Goal: Task Accomplishment & Management: Manage account settings

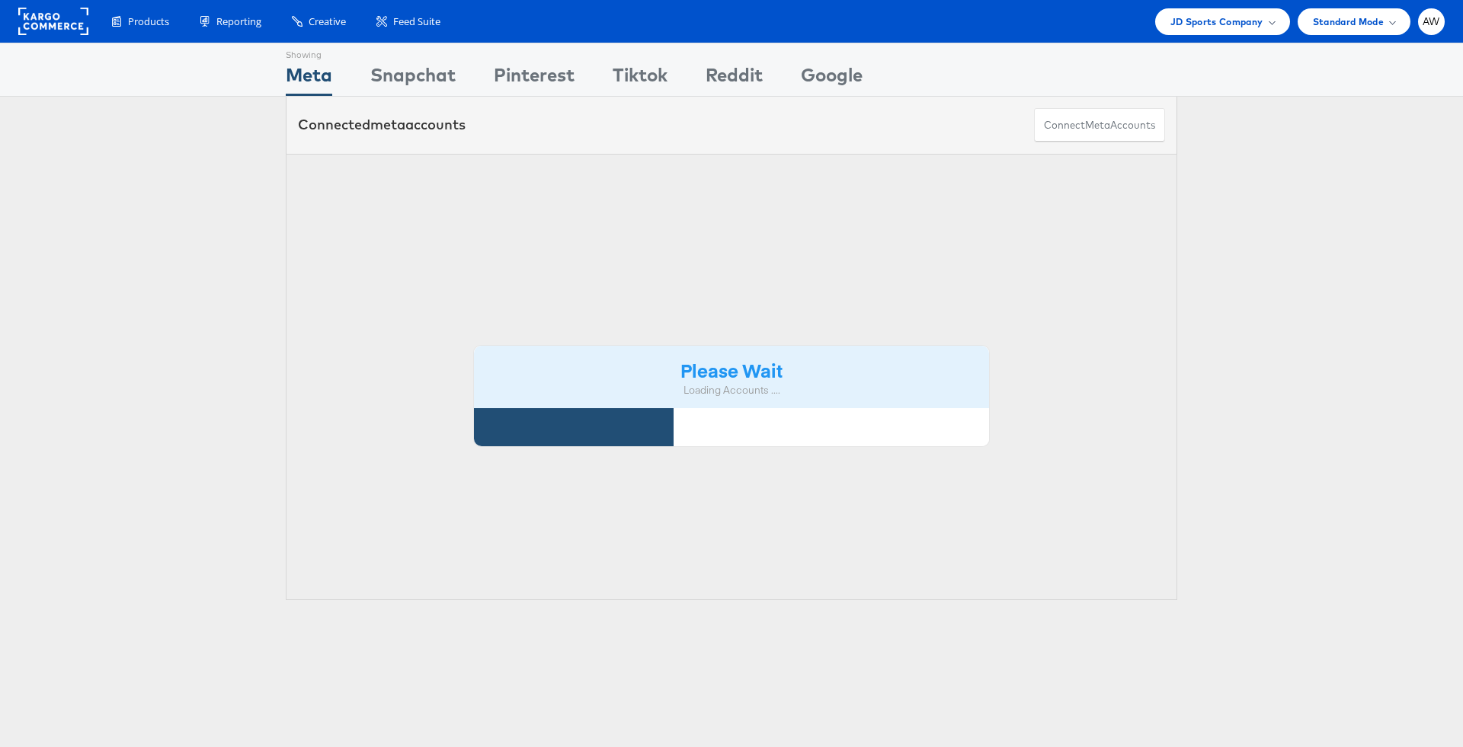
click at [520, 207] on div "Please Wait Loading Accounts ...." at bounding box center [731, 377] width 891 height 447
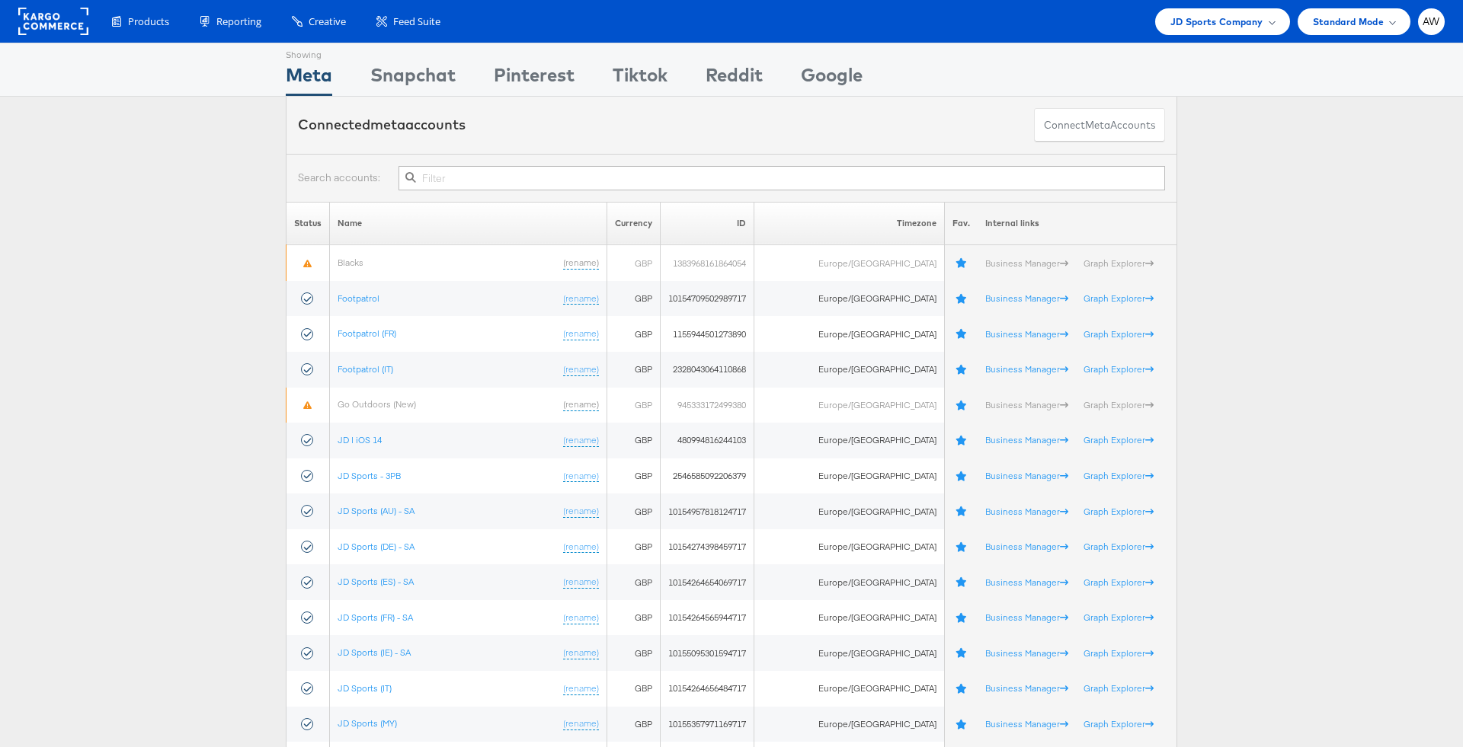
click at [511, 190] on div at bounding box center [731, 178] width 891 height 48
click at [501, 172] on input "text" at bounding box center [781, 178] width 766 height 24
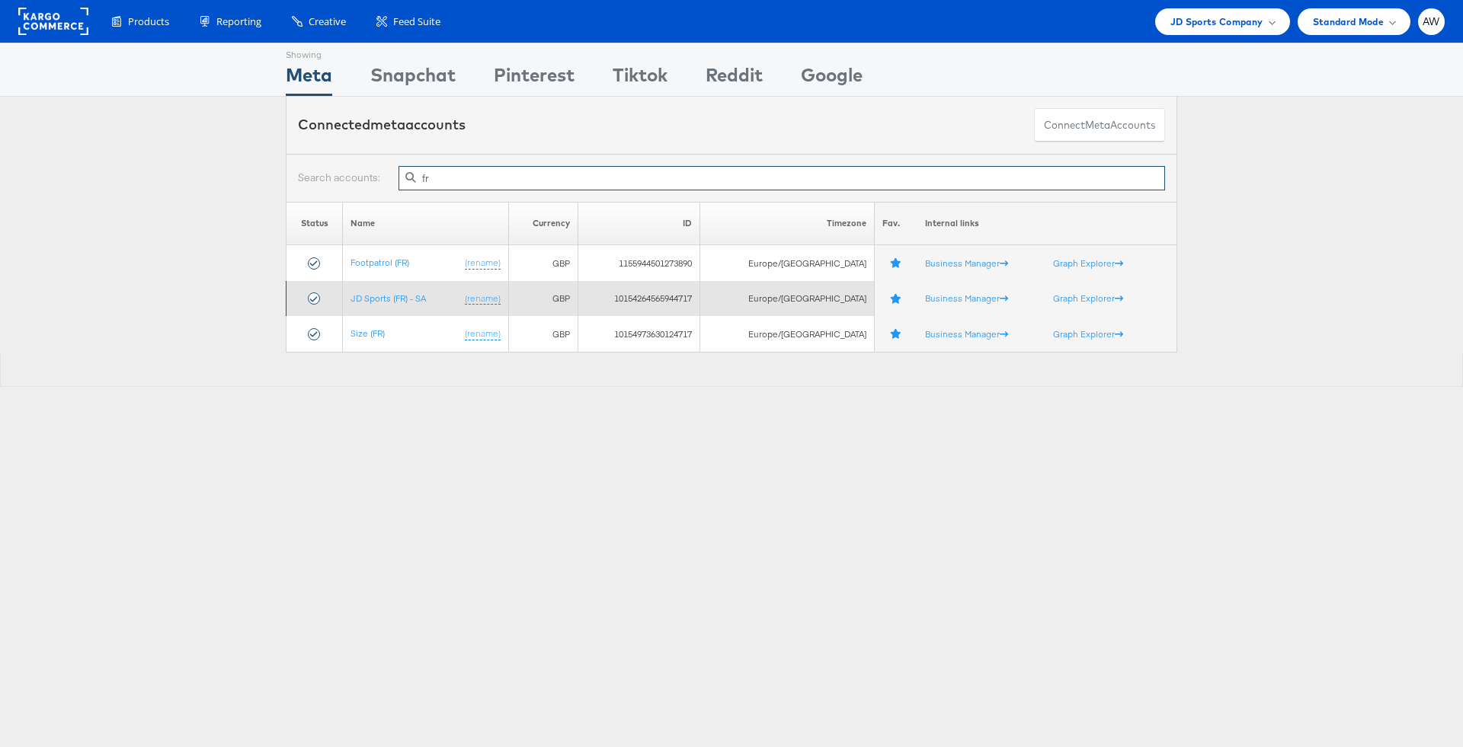
type input "fr"
click at [389, 307] on td "JD Sports (FR) - SA (rename)" at bounding box center [425, 299] width 165 height 36
click at [385, 297] on link "JD Sports (FR) - SA" at bounding box center [387, 298] width 75 height 11
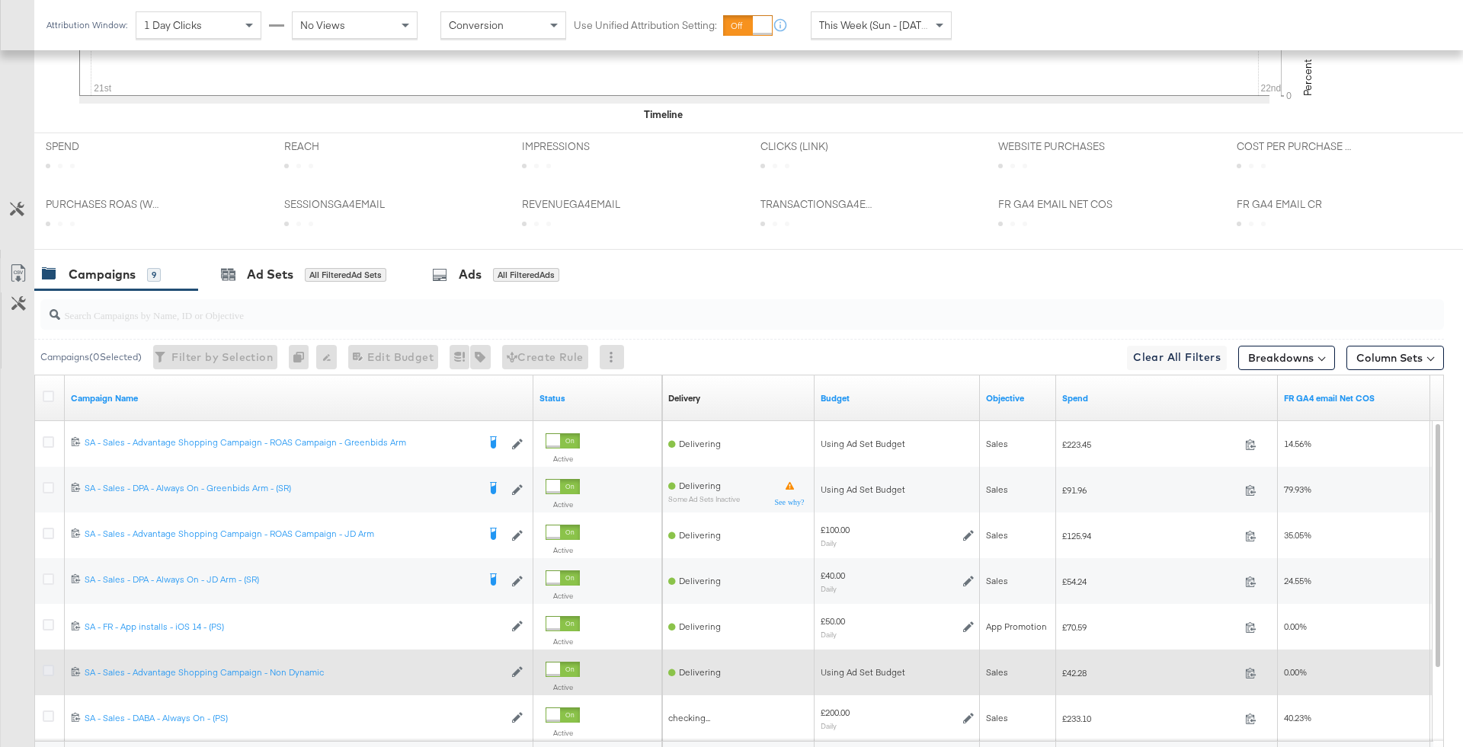
scroll to position [734, 0]
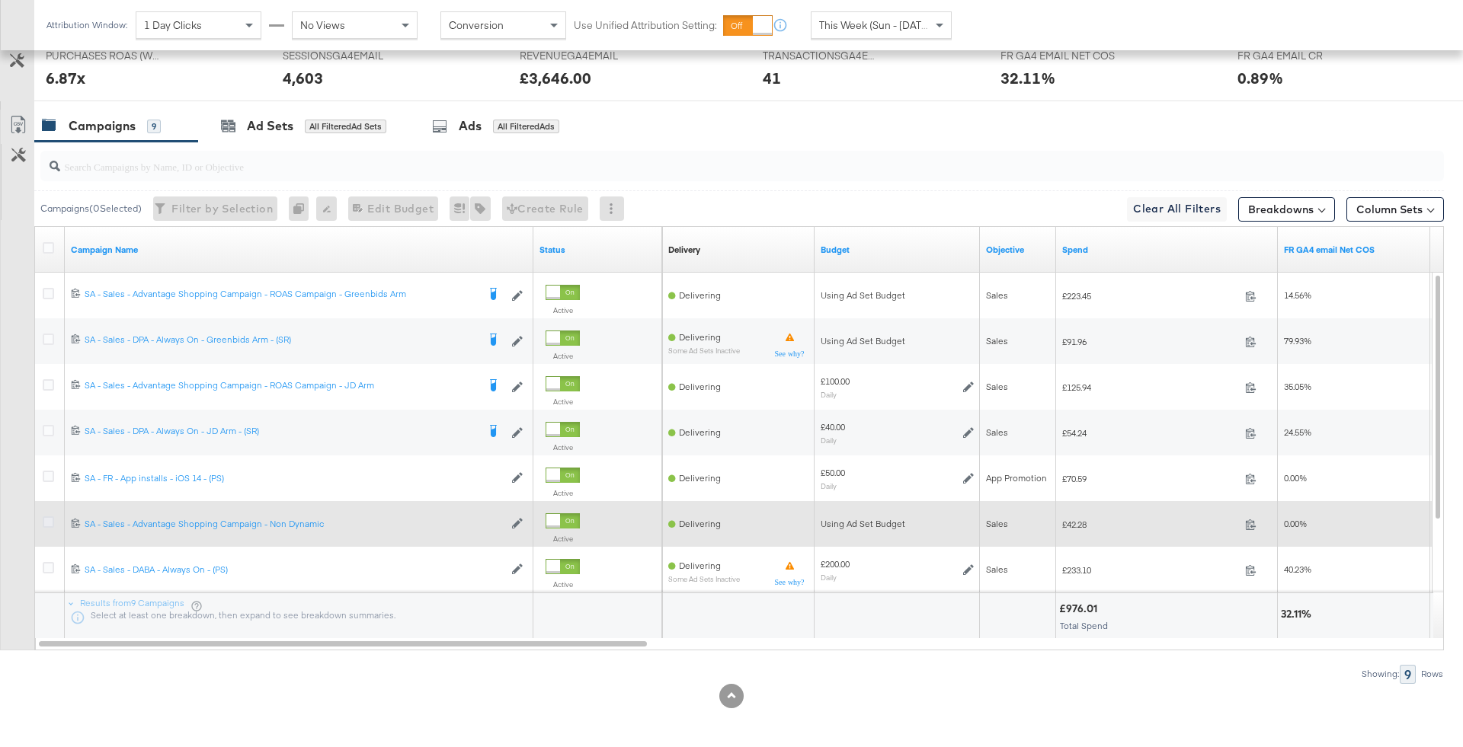
click at [45, 522] on icon at bounding box center [48, 522] width 11 height 11
click at [0, 0] on input "checkbox" at bounding box center [0, 0] width 0 height 0
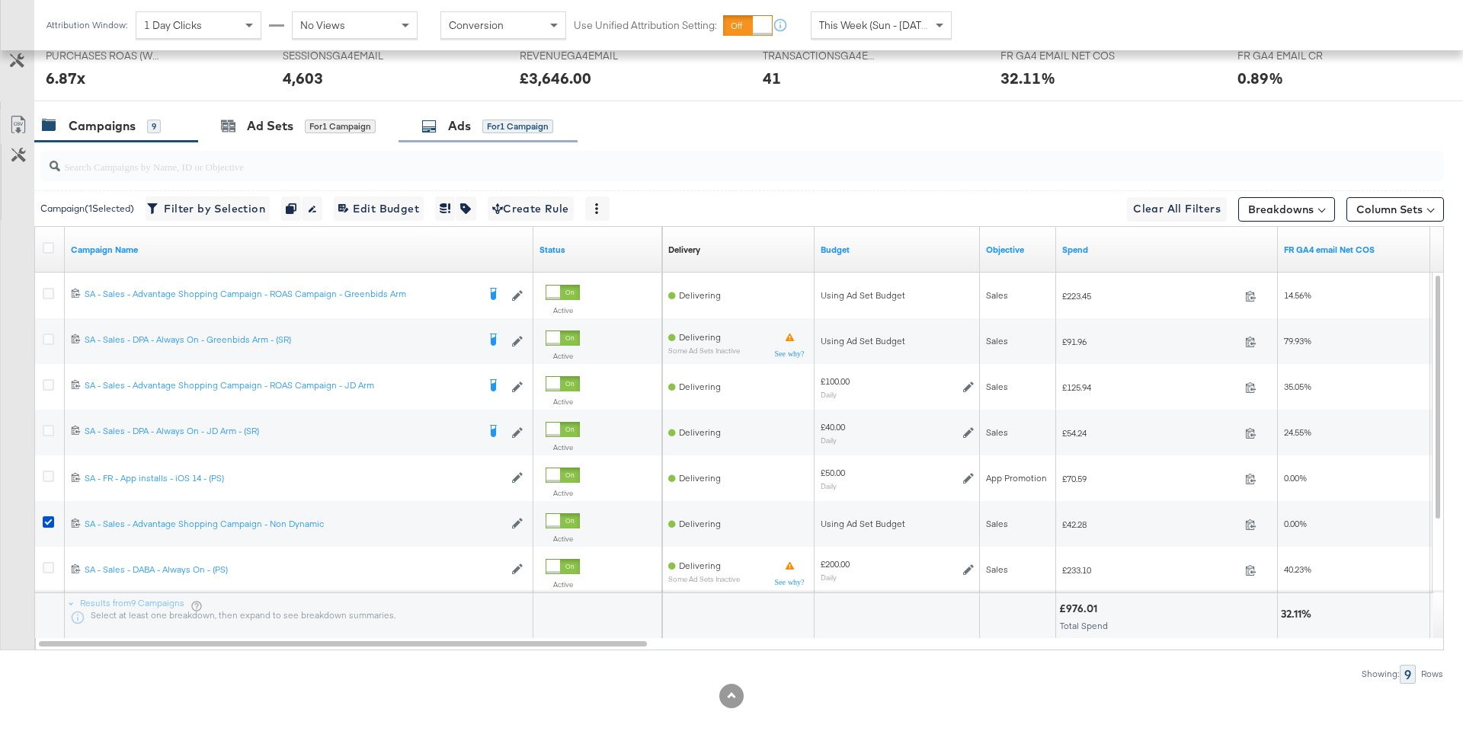
click at [443, 136] on div "Ads for 1 Campaign" at bounding box center [487, 126] width 179 height 33
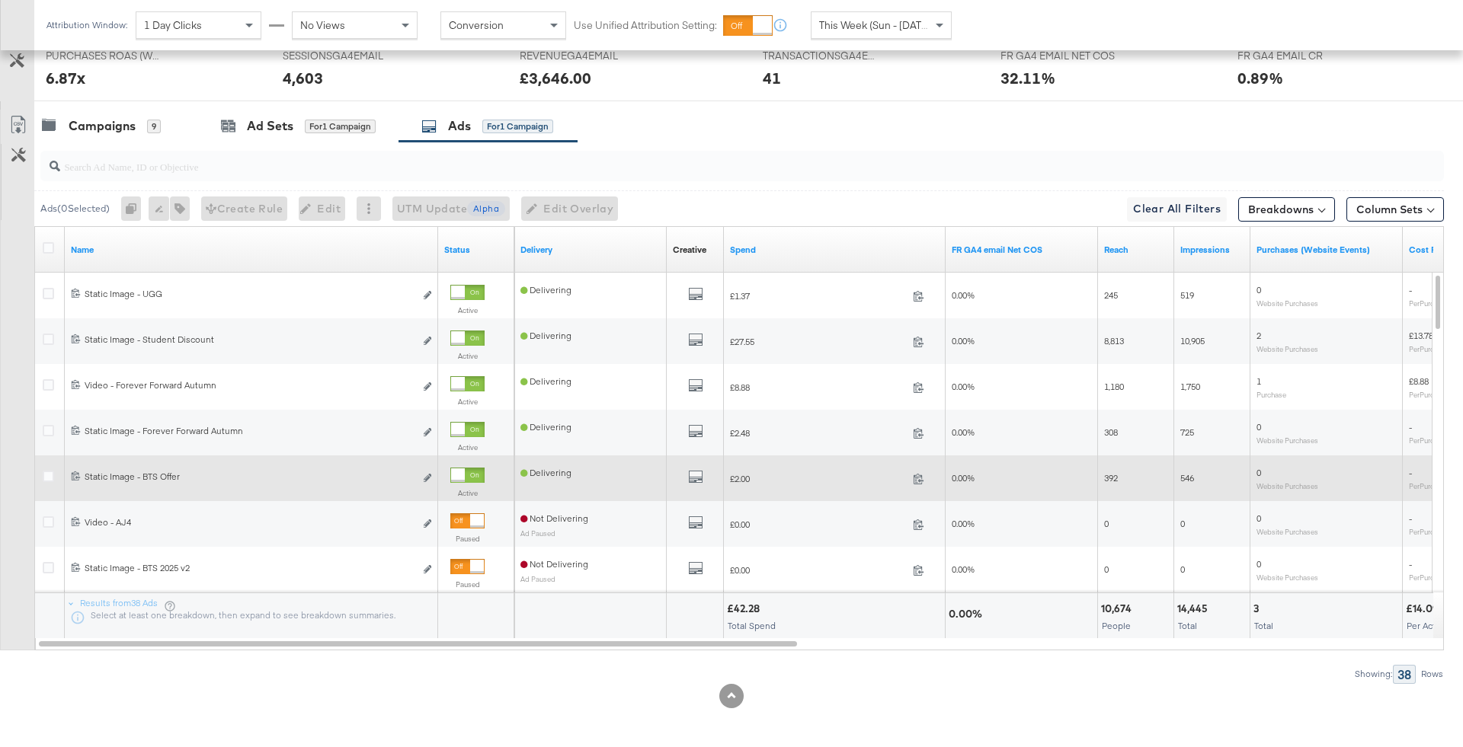
click at [480, 463] on div "Active" at bounding box center [476, 486] width 64 height 49
click at [480, 469] on div at bounding box center [467, 475] width 34 height 15
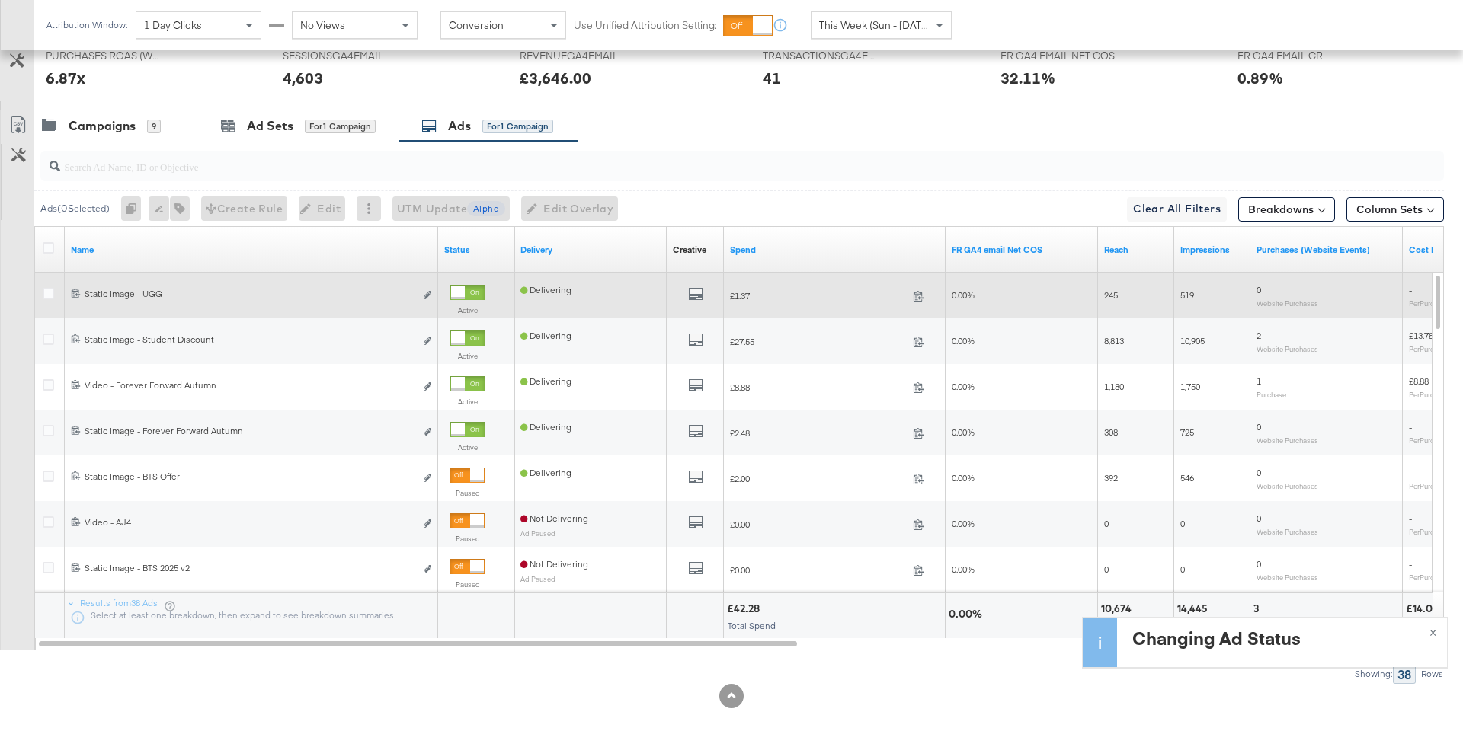
scroll to position [0, 0]
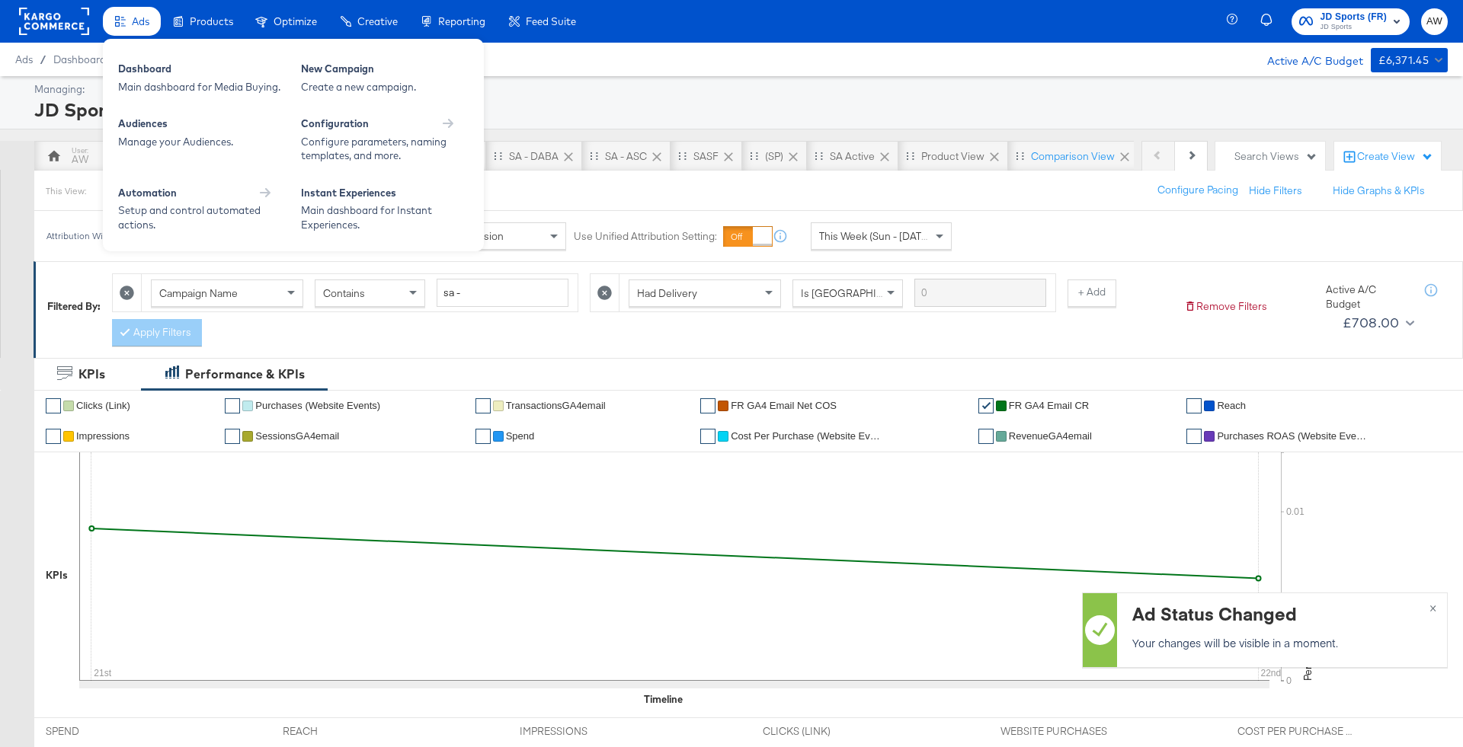
click at [159, 24] on div "Ads" at bounding box center [132, 22] width 58 height 30
click at [158, 178] on div "Dashboard Main dashboard for Media Buying. New Campaign Create a new campaign. …" at bounding box center [293, 145] width 381 height 213
click at [166, 201] on div "Automation" at bounding box center [202, 195] width 168 height 18
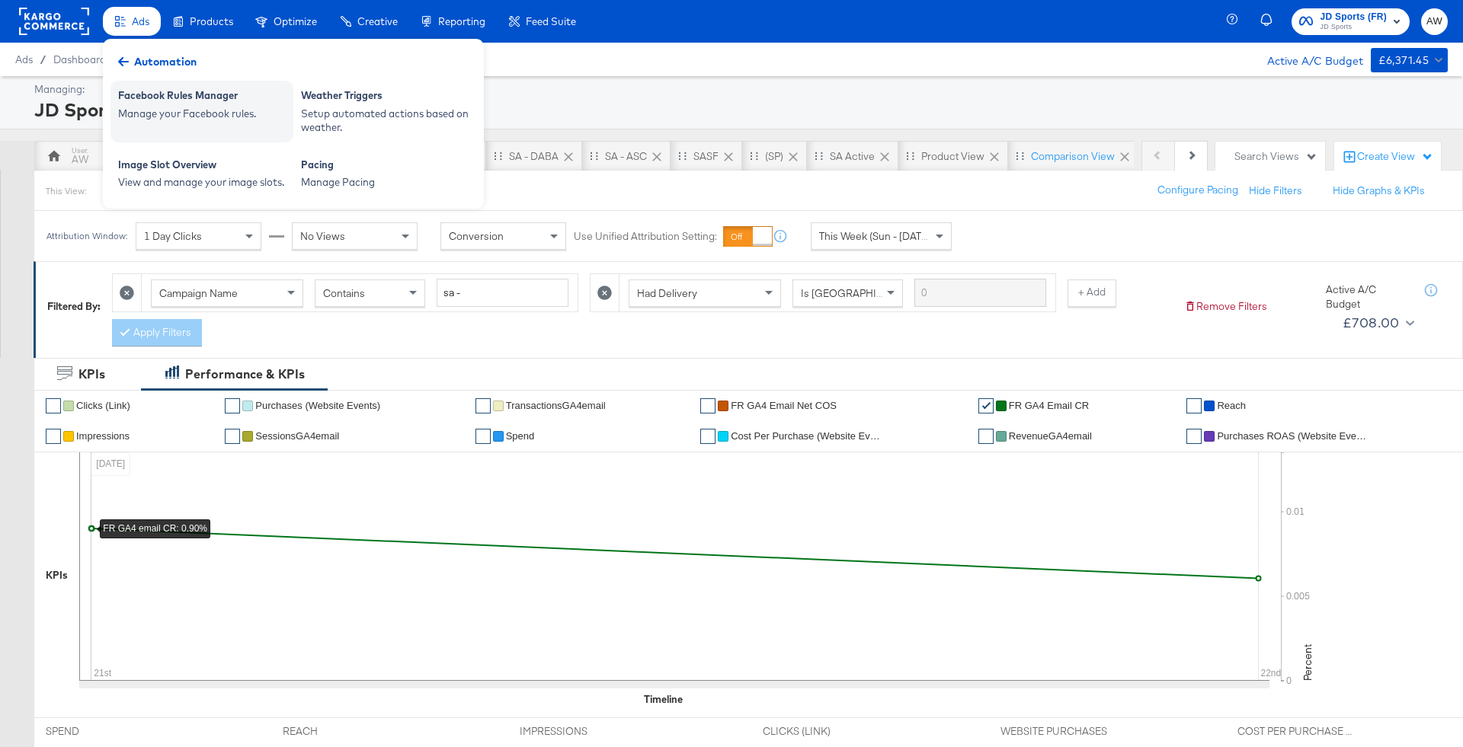
click at [188, 115] on div "Manage your Facebook rules." at bounding box center [202, 114] width 168 height 14
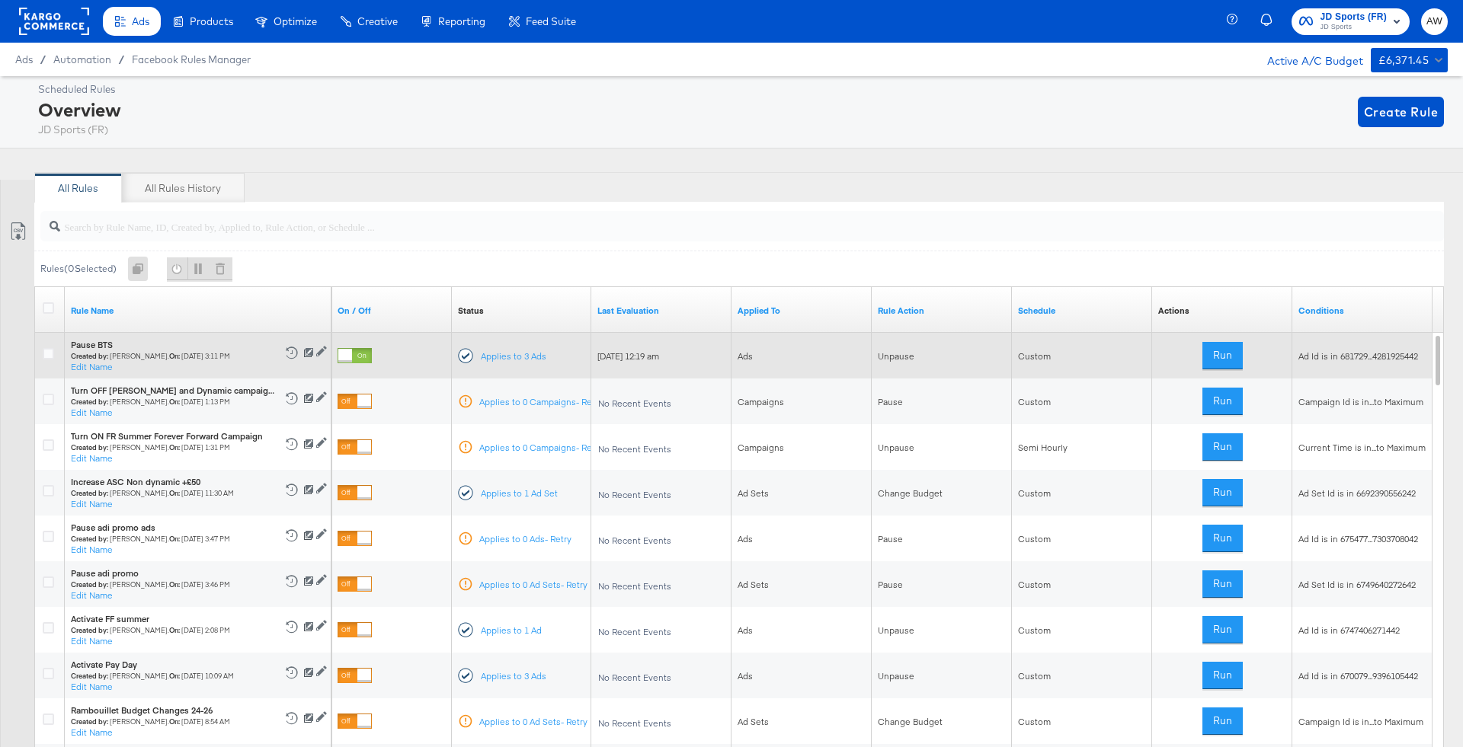
click at [353, 358] on div at bounding box center [354, 355] width 34 height 15
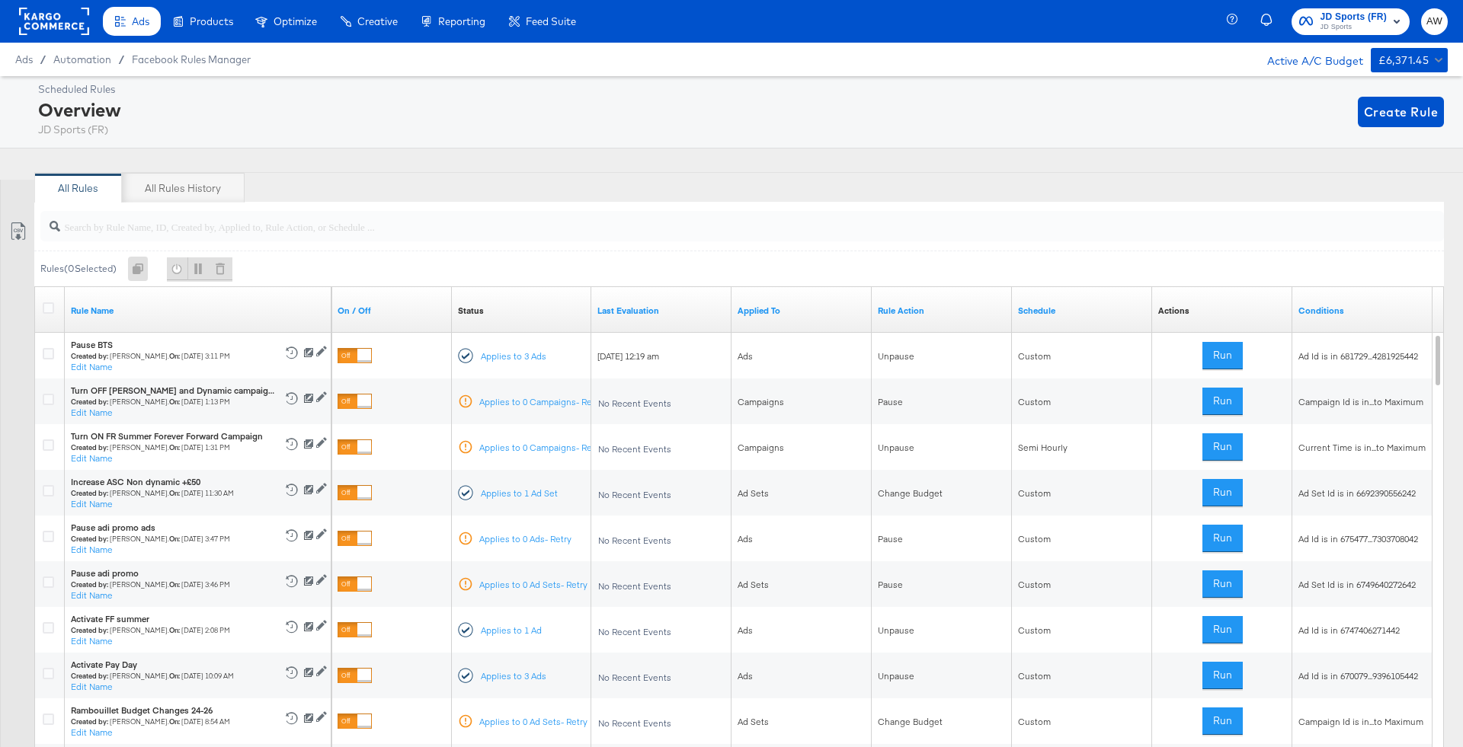
click at [54, 8] on rect at bounding box center [54, 21] width 70 height 27
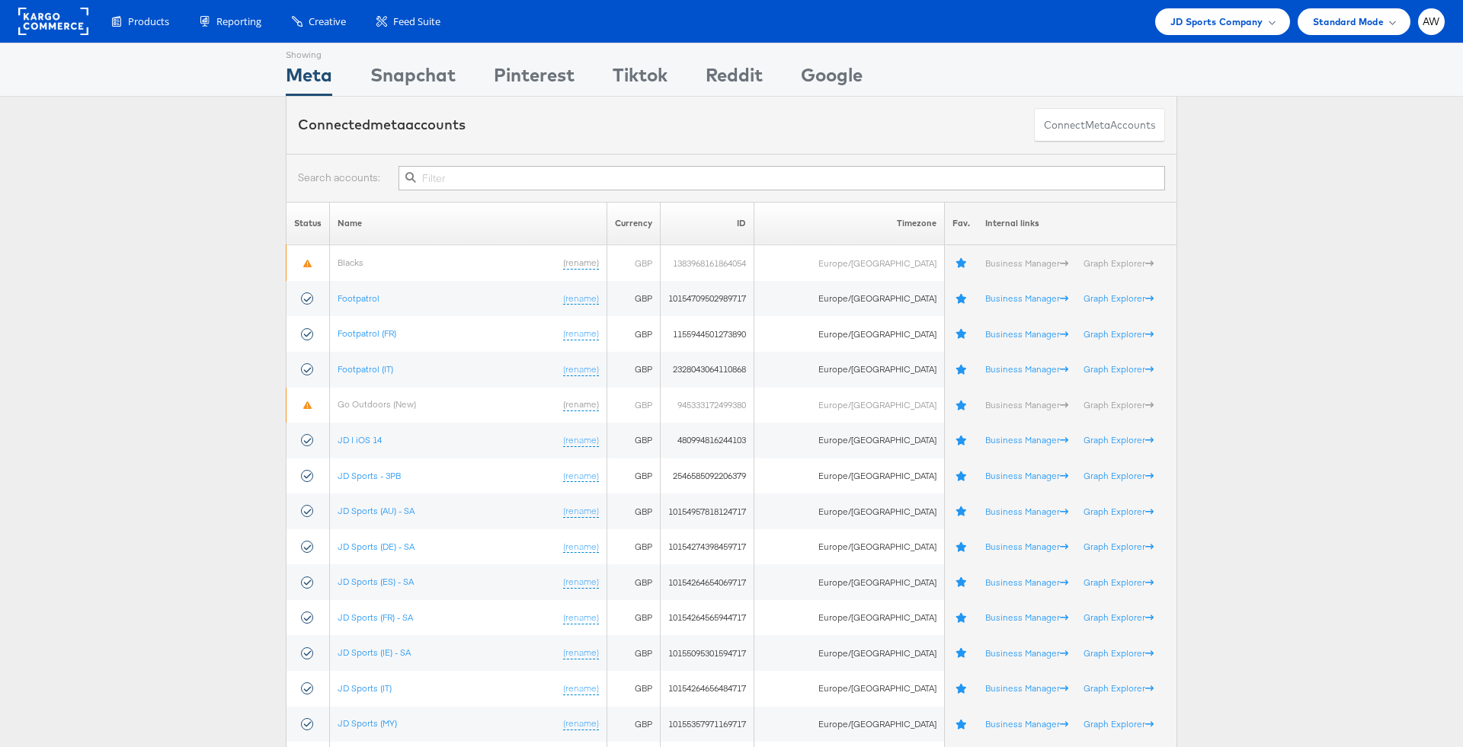
click at [509, 171] on input "text" at bounding box center [781, 178] width 766 height 24
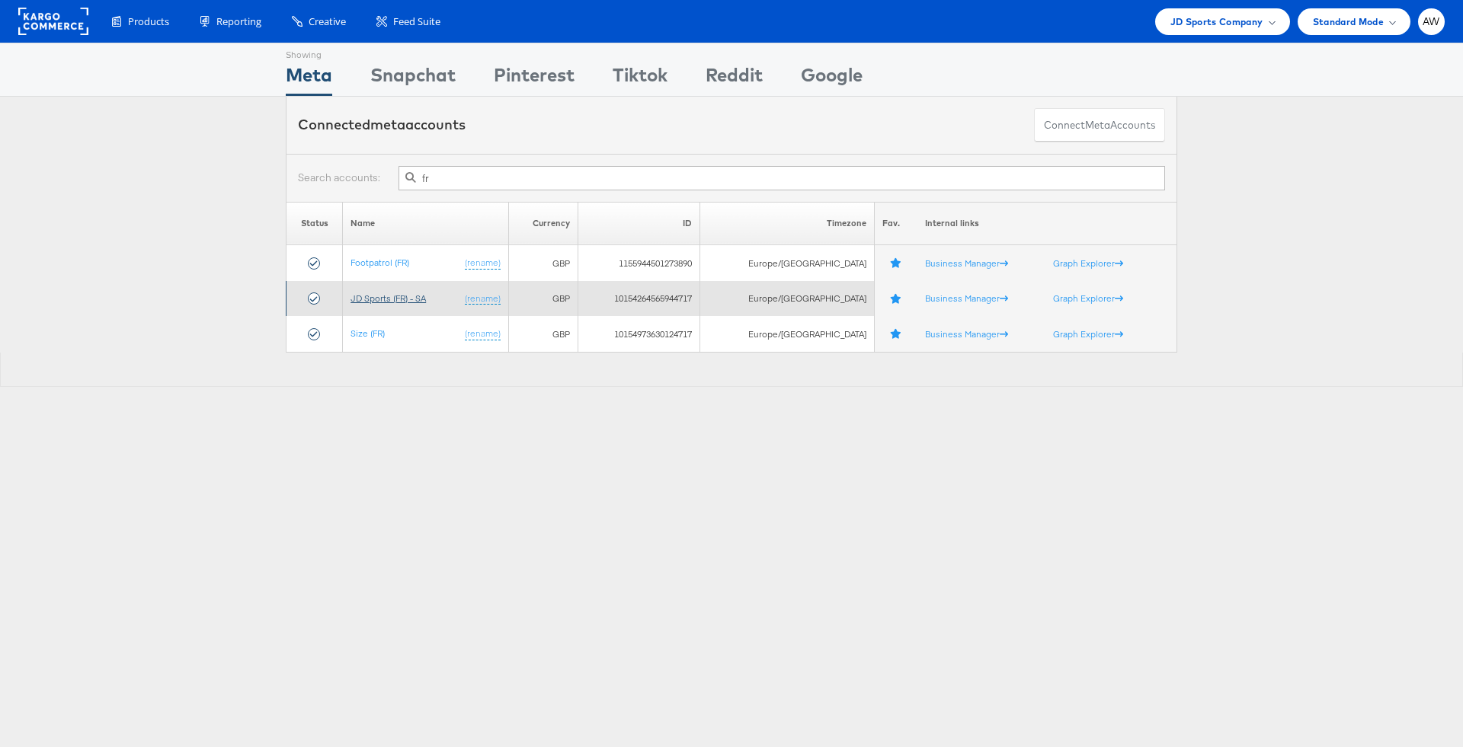
type input "fr"
click at [405, 293] on link "JD Sports (FR) - SA" at bounding box center [387, 298] width 75 height 11
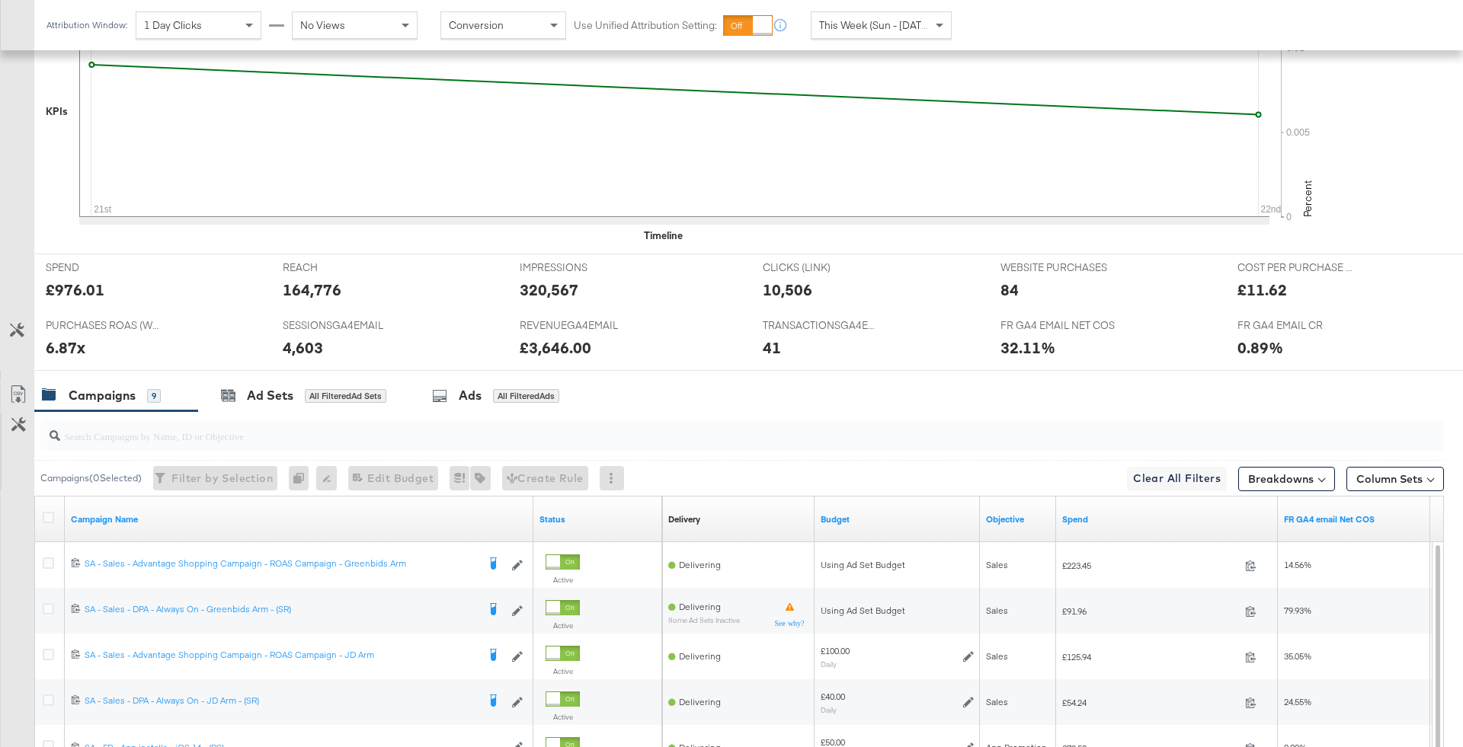
scroll to position [734, 0]
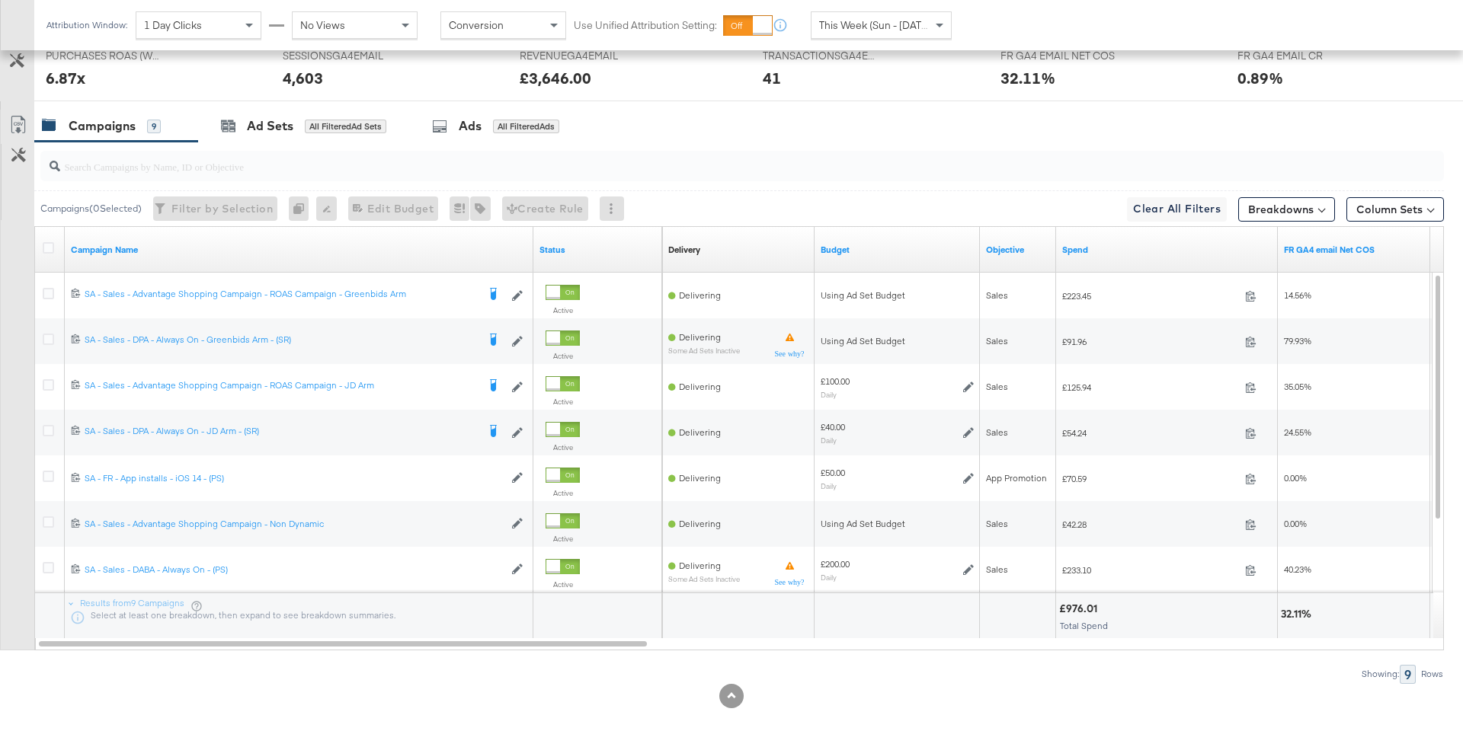
click at [852, 4] on div "Attribution Window: 1 Day Clicks No Views Conversion Use Unified Attribution Se…" at bounding box center [502, 25] width 936 height 50
click at [852, 35] on div "This Week (Sun - Today)" at bounding box center [880, 25] width 139 height 26
click at [1099, 146] on input "search" at bounding box center [687, 161] width 1255 height 30
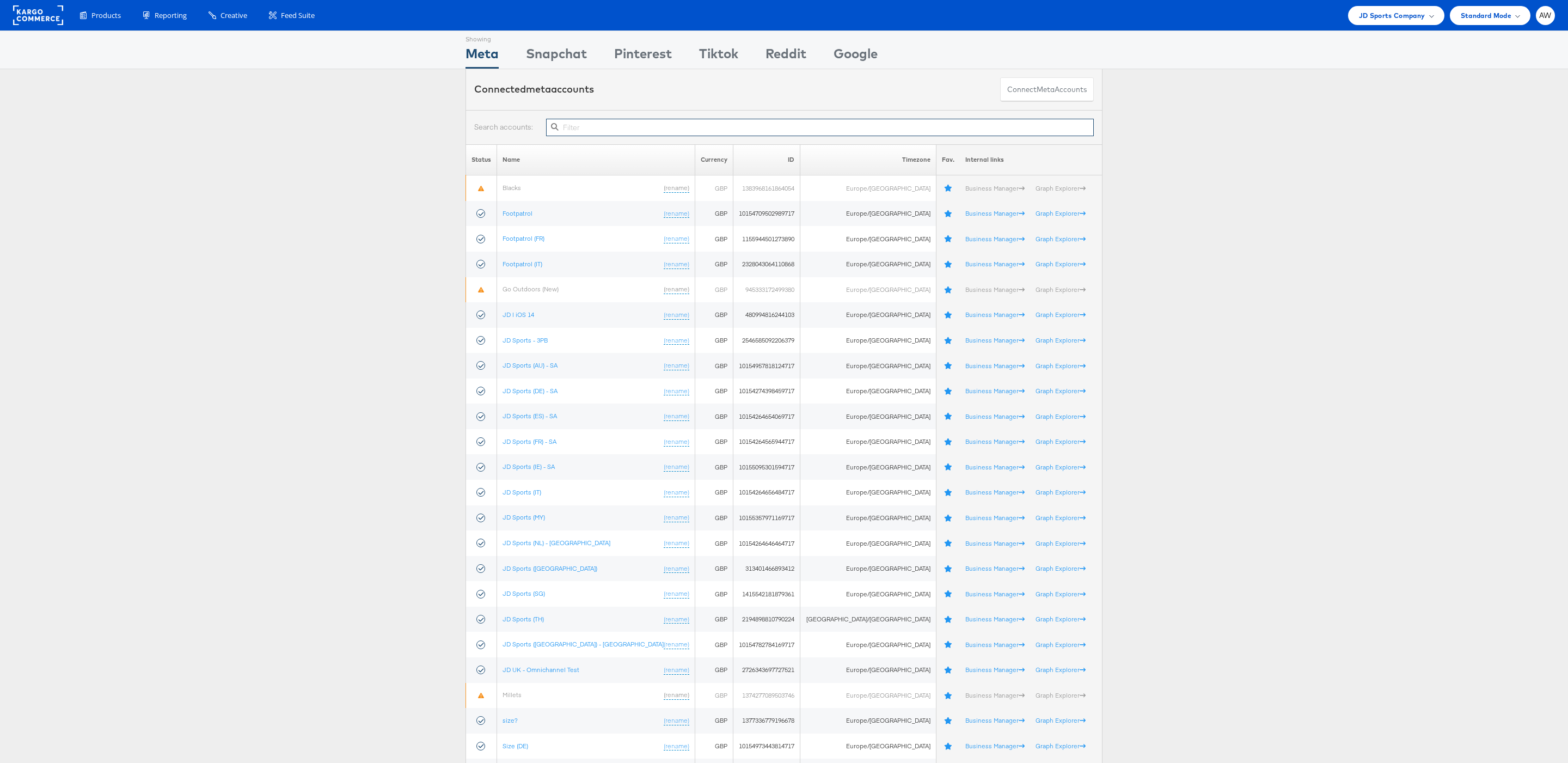
click at [712, 129] on input "text" at bounding box center [820, 127] width 547 height 17
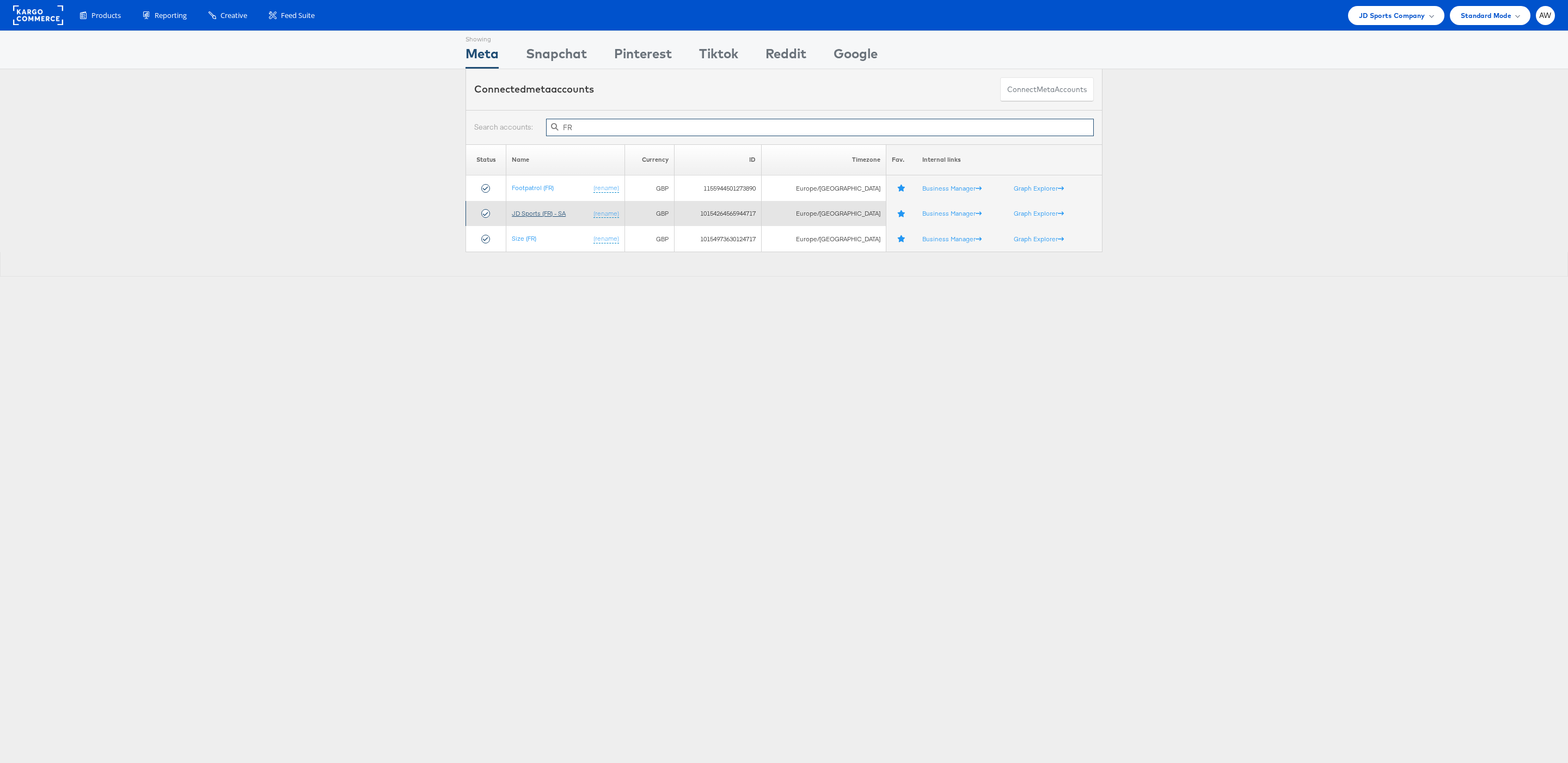
type input "FR"
click at [529, 215] on link "JD Sports (FR) - SA" at bounding box center [538, 213] width 54 height 8
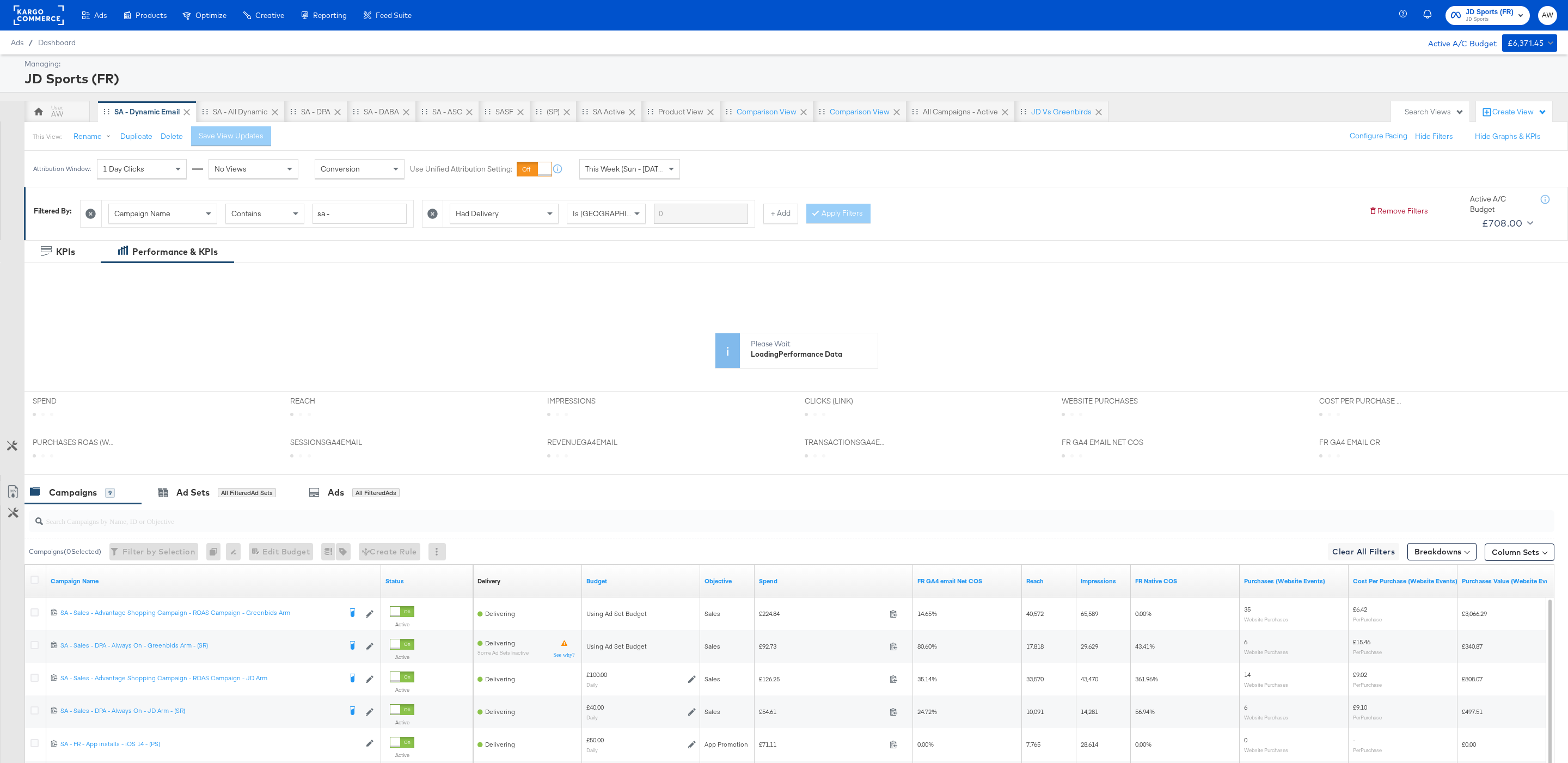
scroll to position [62, 0]
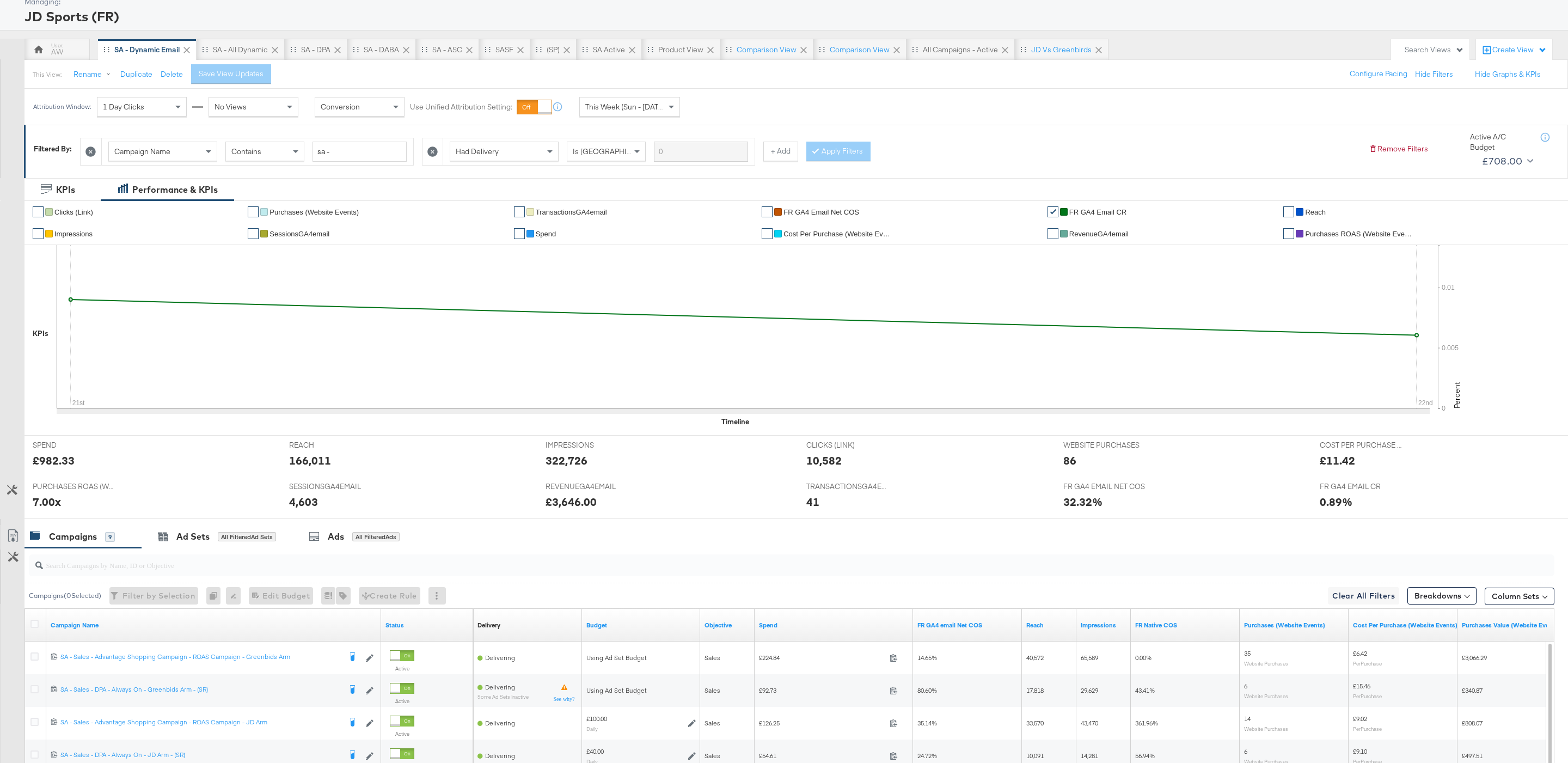
click at [630, 104] on span "This Week (Sun - [DATE])" at bounding box center [626, 107] width 81 height 10
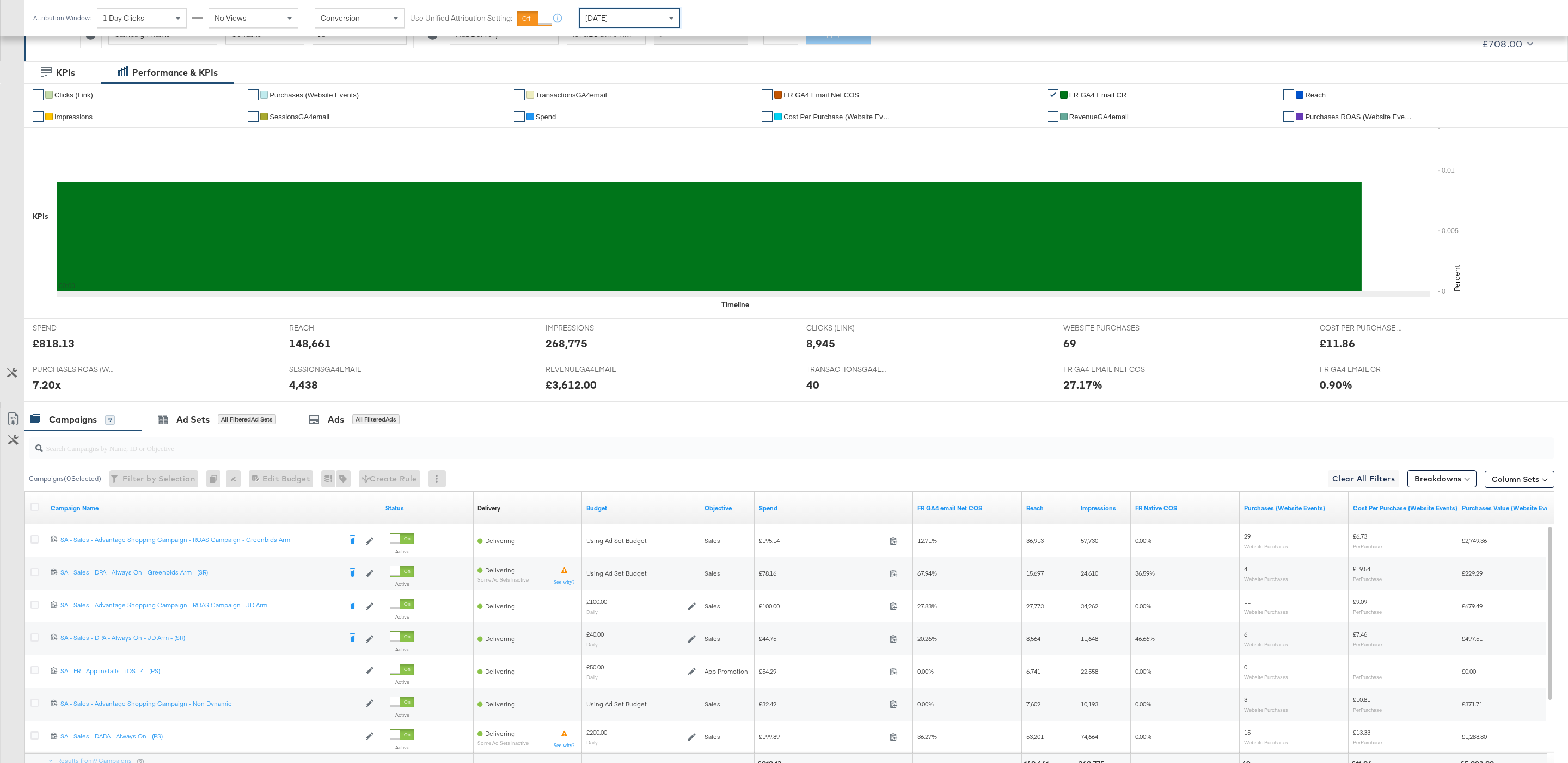
scroll to position [286, 0]
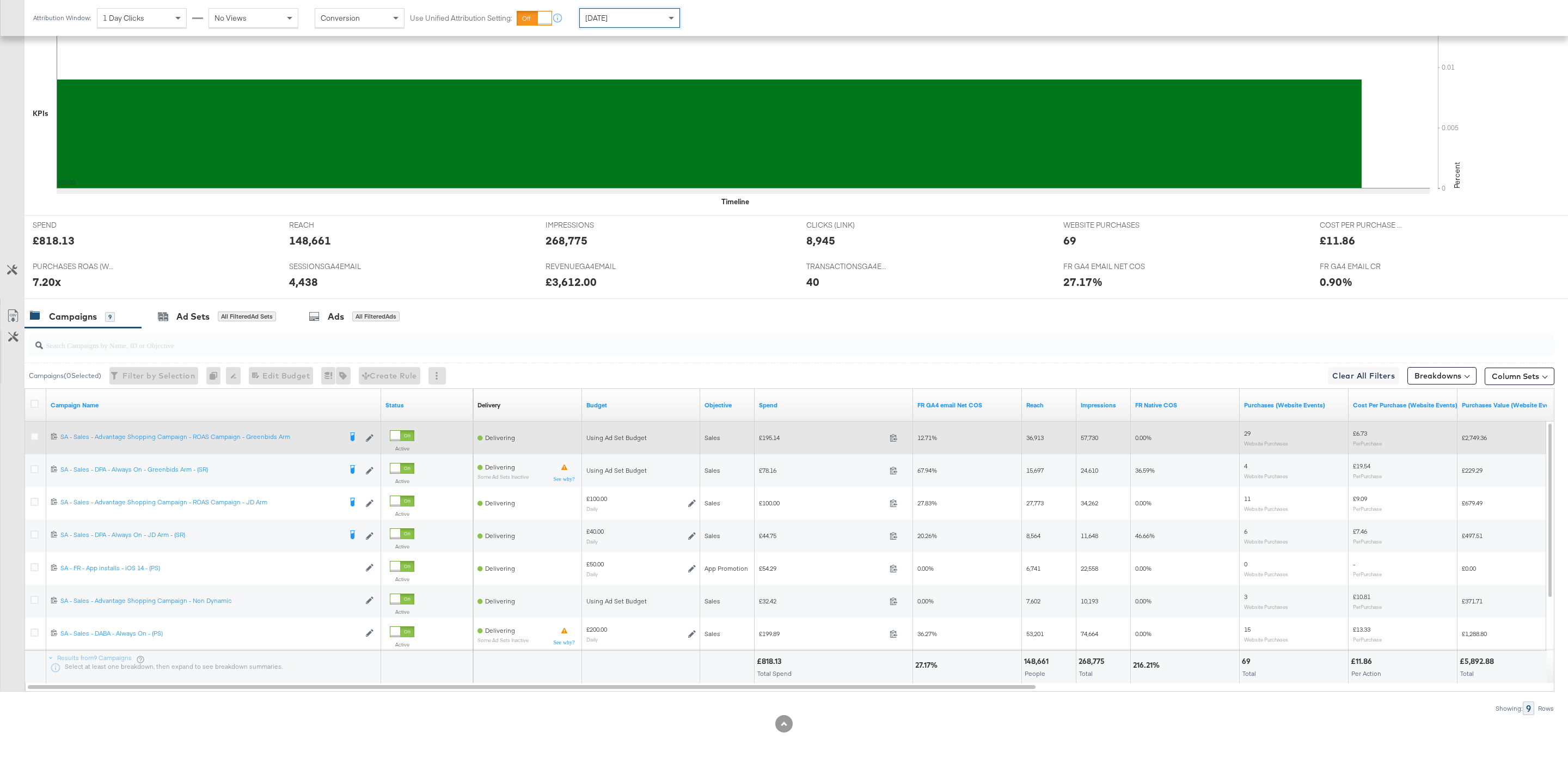
click at [773, 435] on span "£195.14" at bounding box center [822, 437] width 126 height 8
copy span "195.14"
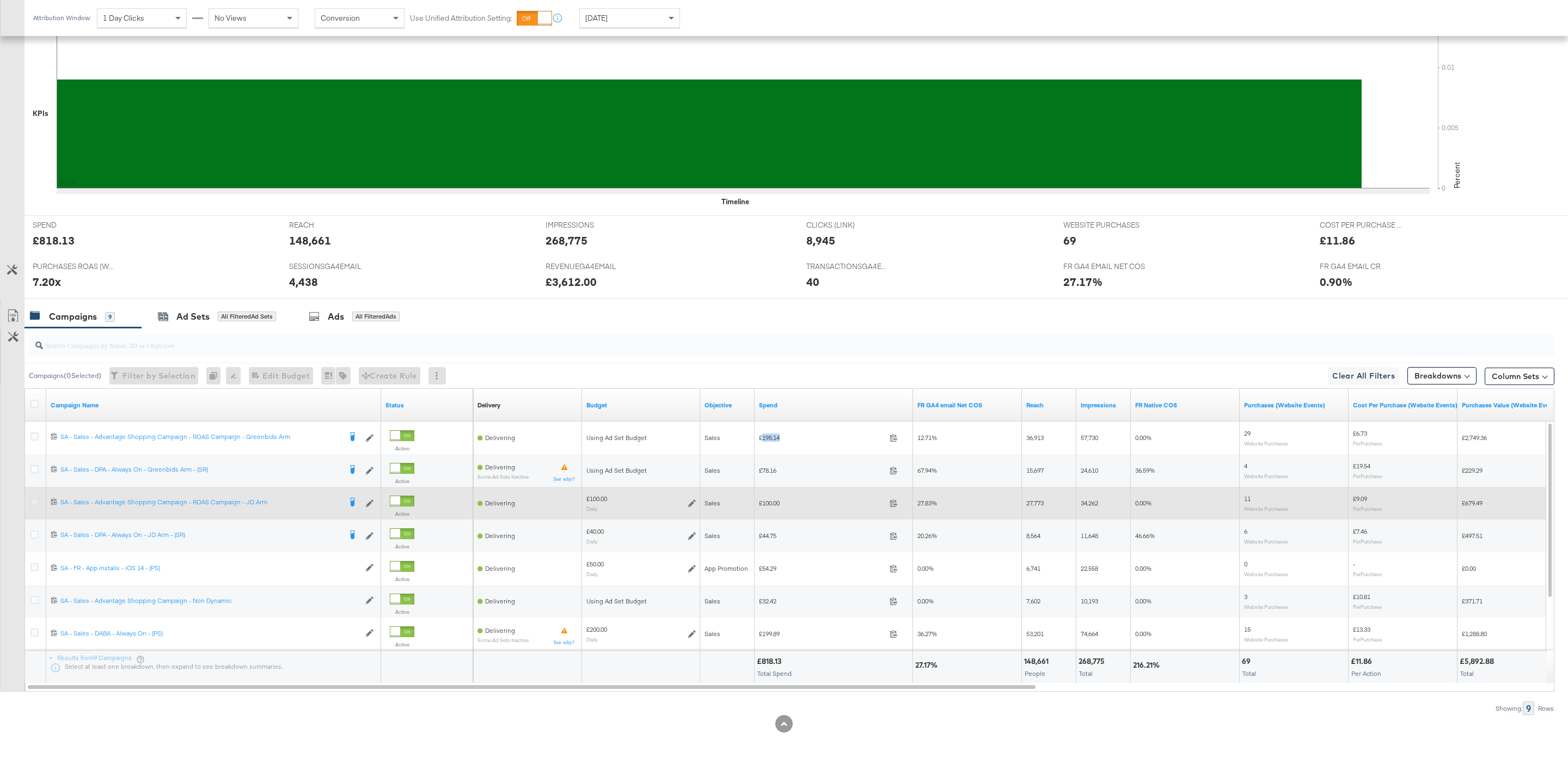
click at [35, 504] on icon at bounding box center [34, 501] width 8 height 8
click at [0, 0] on input "checkbox" at bounding box center [0, 0] width 0 height 0
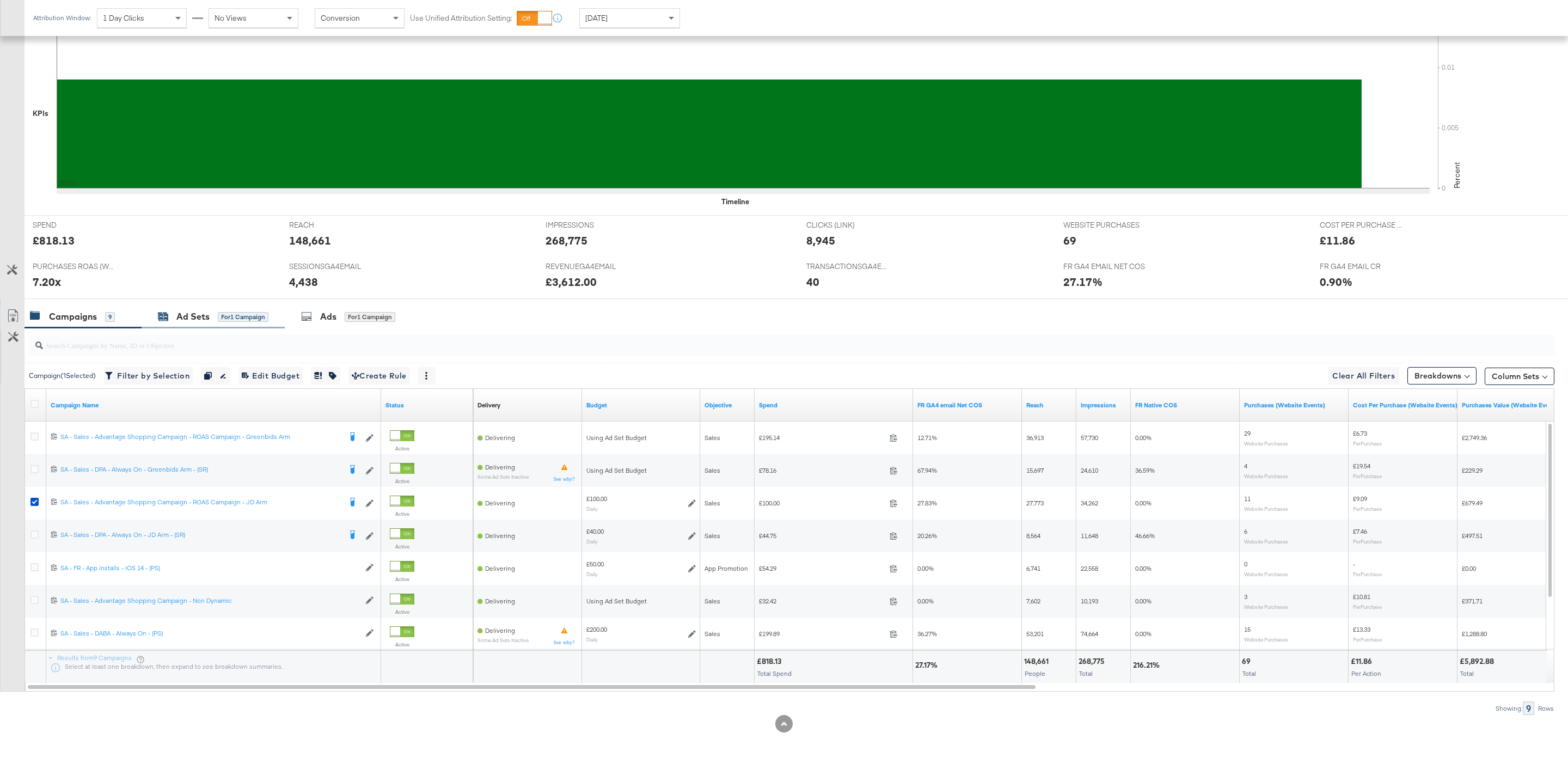
click at [254, 317] on div "for 1 Campaign" at bounding box center [243, 317] width 51 height 10
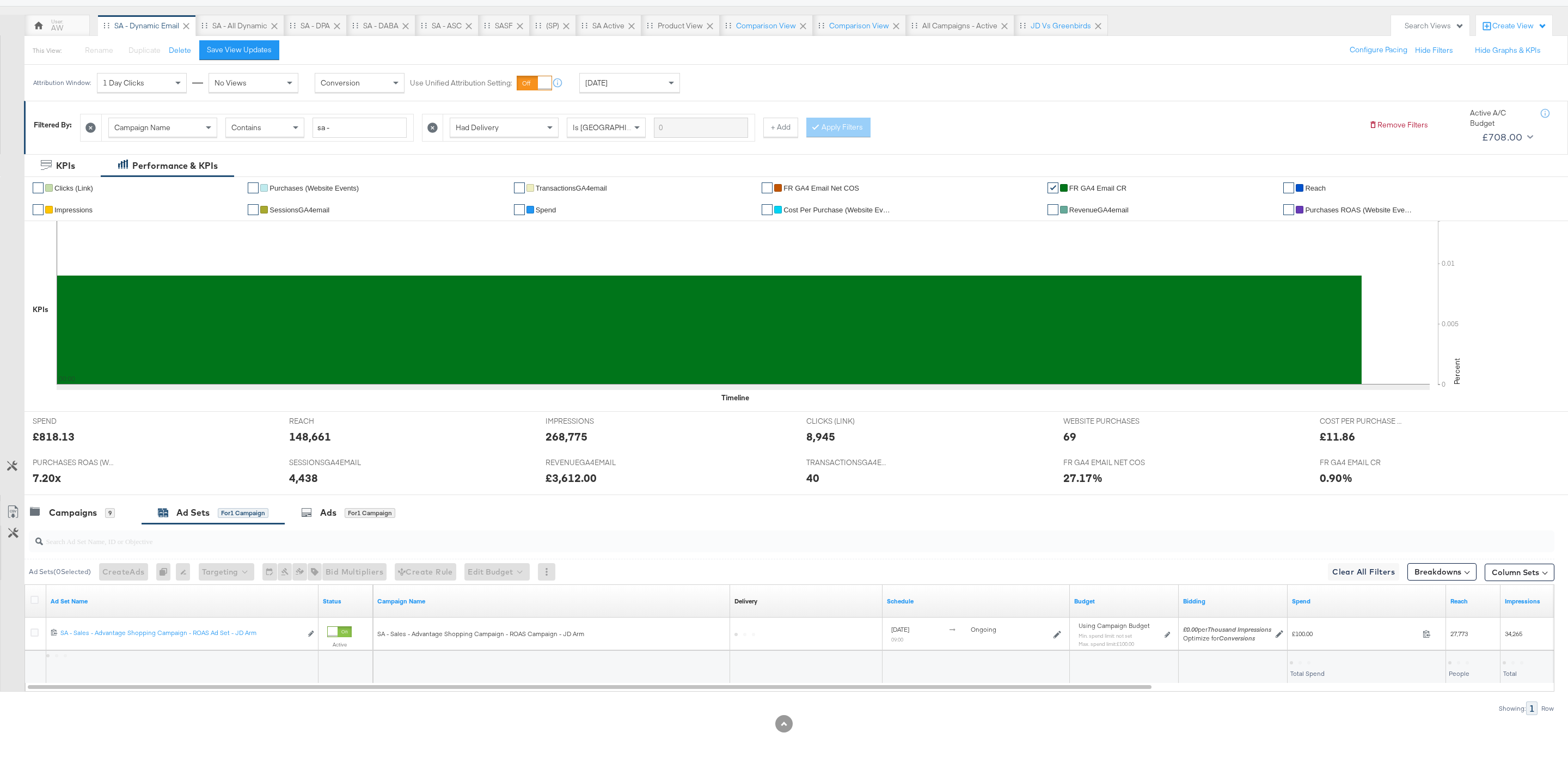
scroll to position [90, 0]
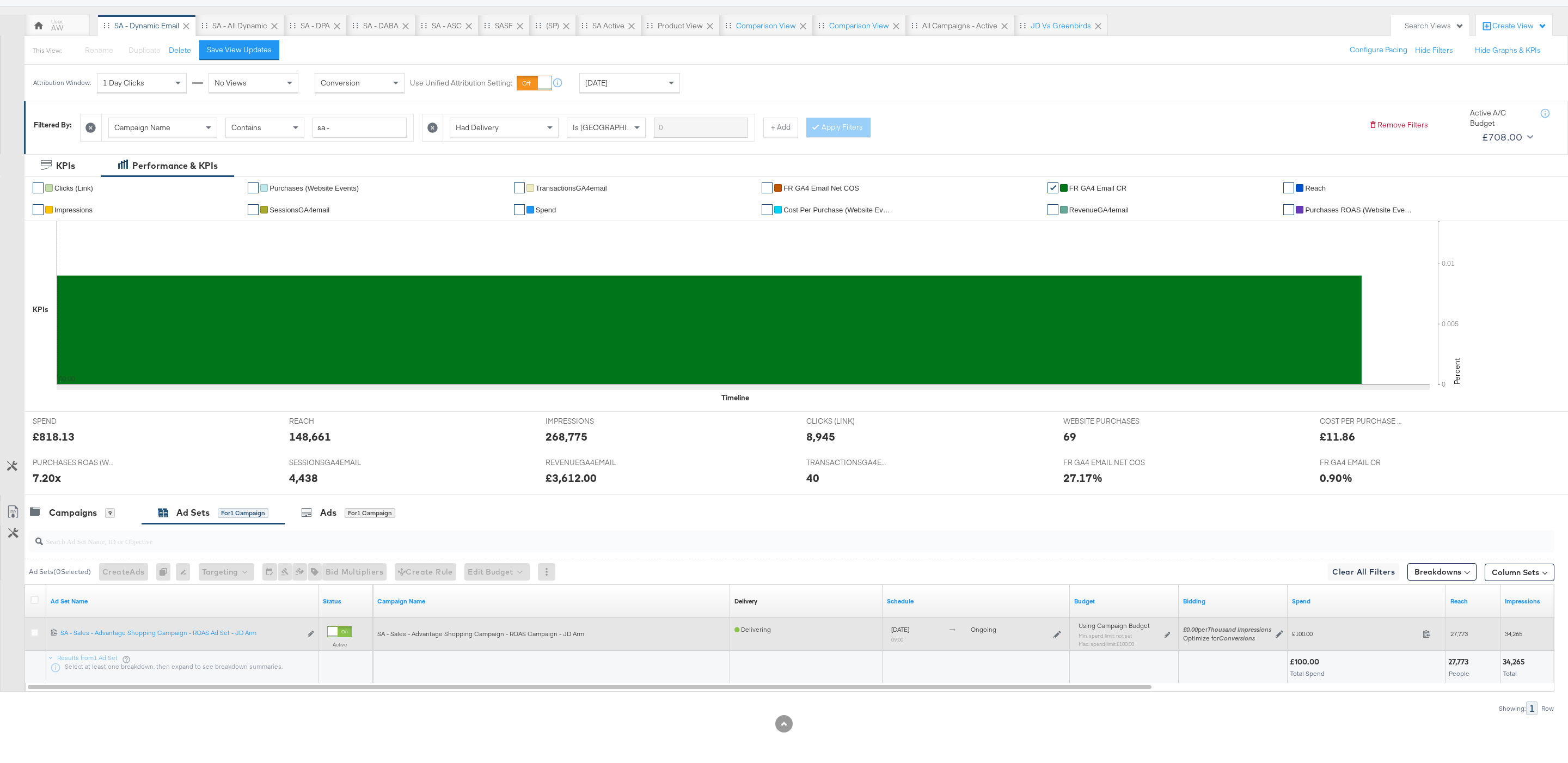
click at [1170, 630] on div "Using Campaign Budget Min. spend limit: not set Max. spend limit : £100.00 Edit…" at bounding box center [1124, 639] width 91 height 26
click at [1167, 636] on icon at bounding box center [1168, 635] width 6 height 6
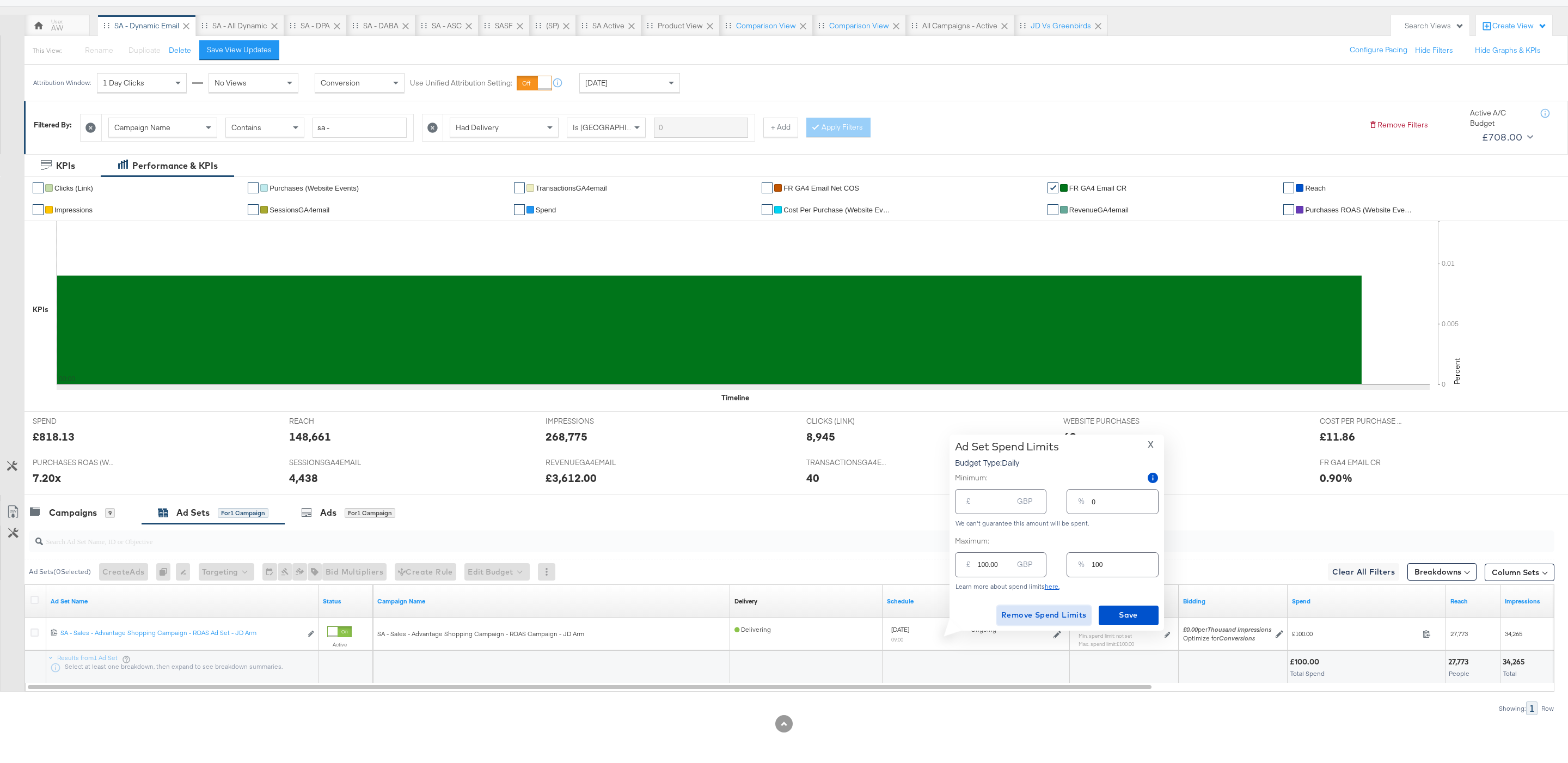
click at [1032, 607] on button "Remove Spend Limits" at bounding box center [1044, 615] width 94 height 19
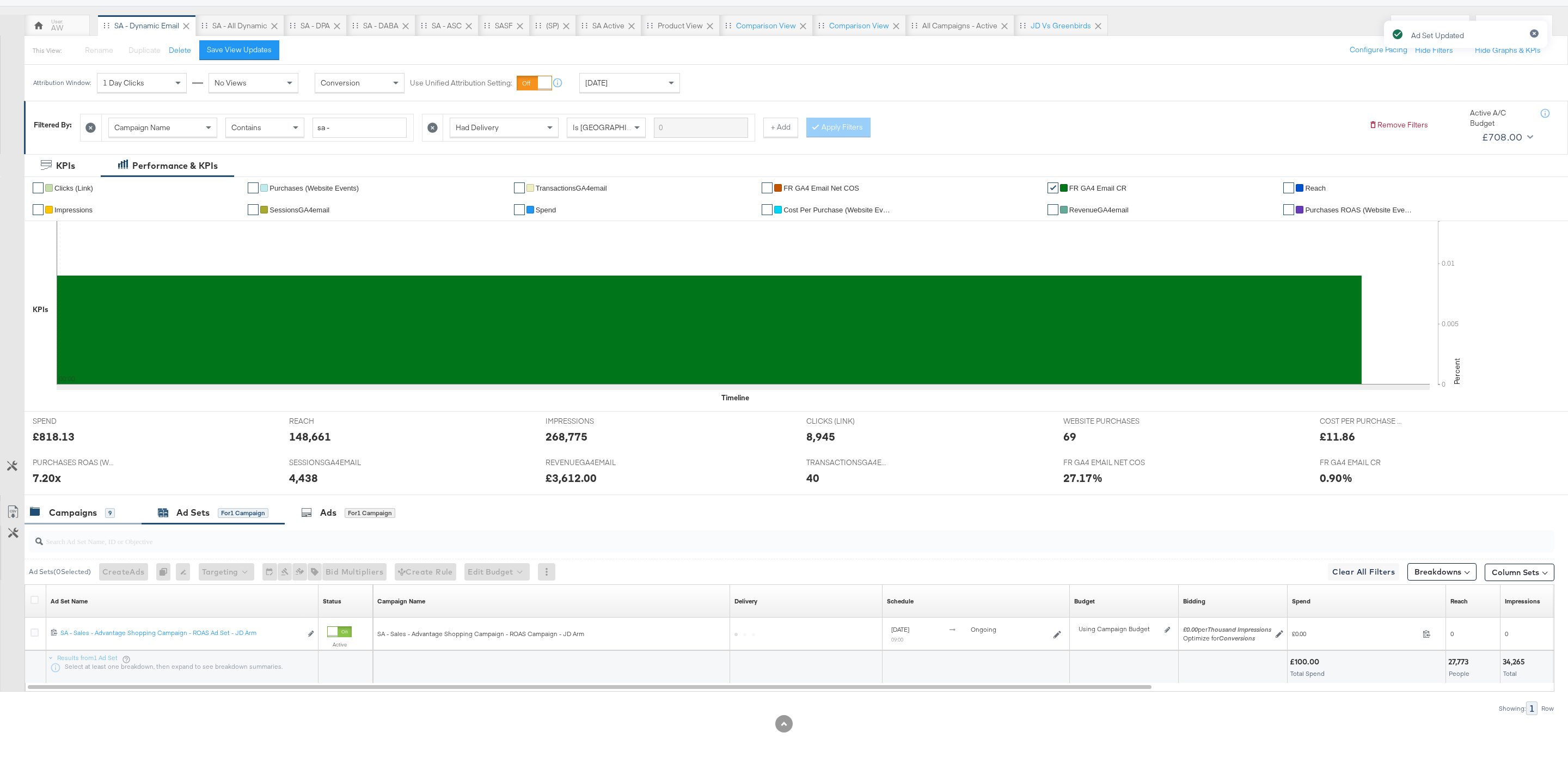
click at [93, 510] on div "Campaigns" at bounding box center [73, 513] width 48 height 13
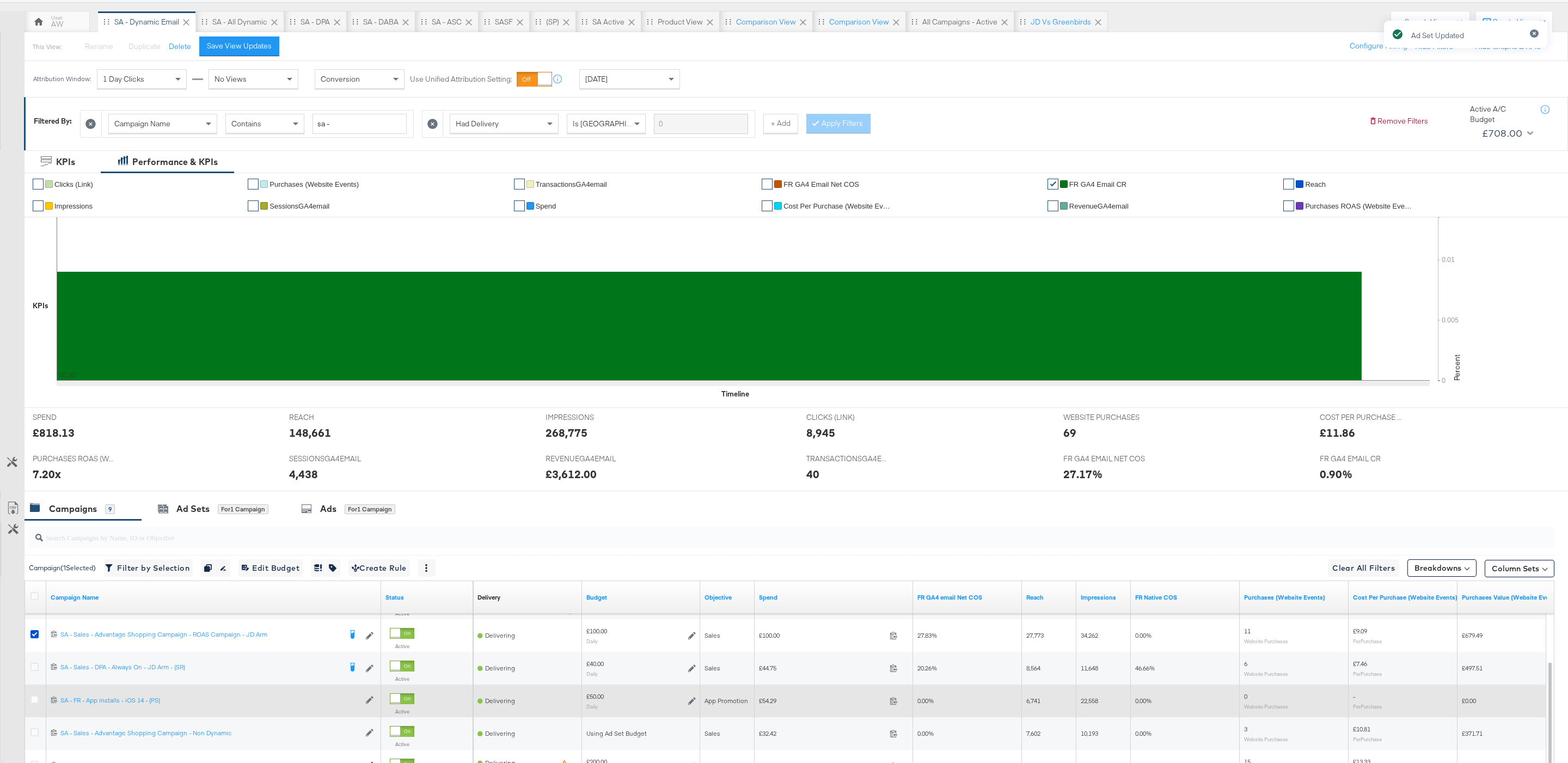
scroll to position [122, 0]
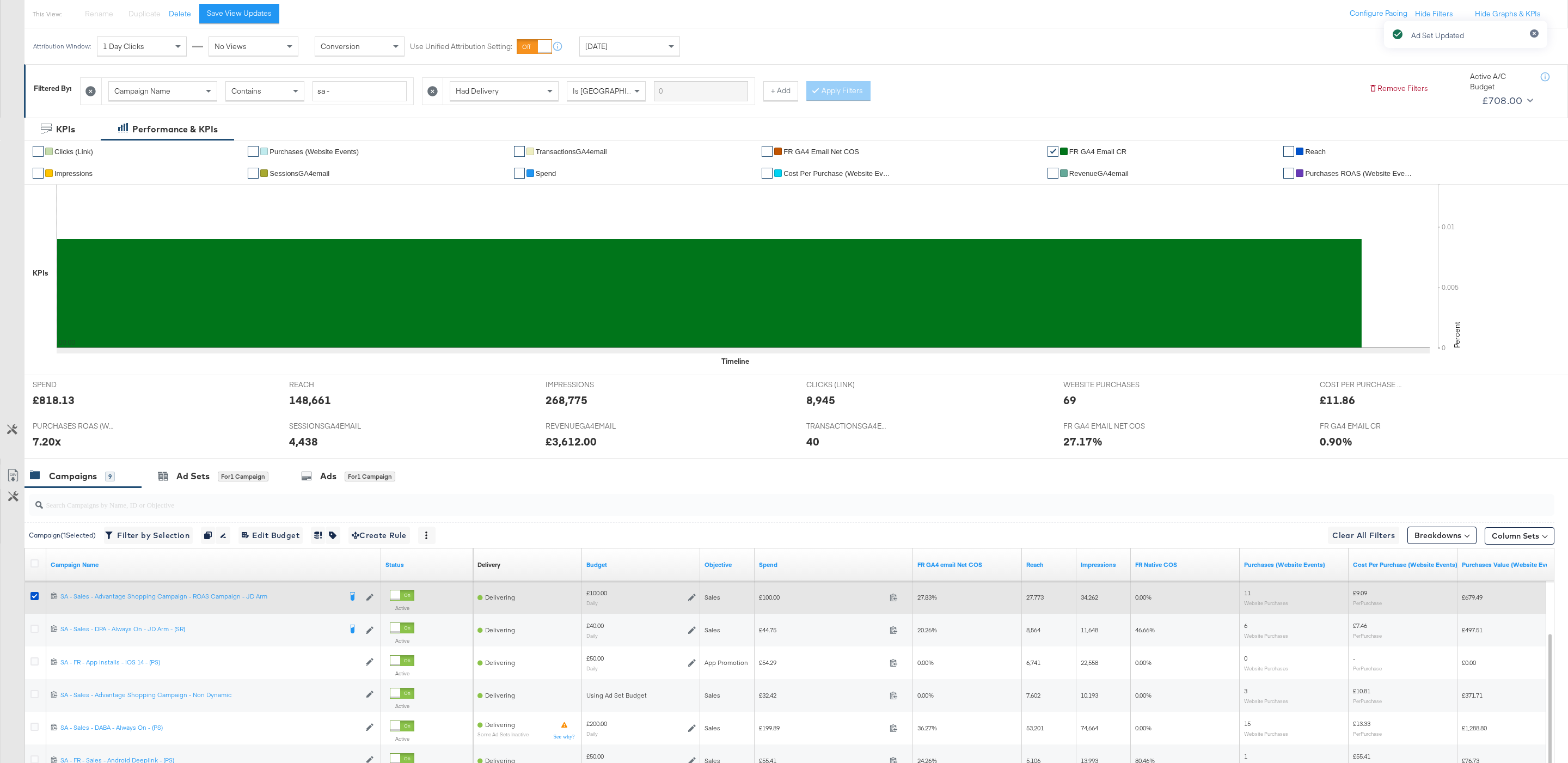
click at [689, 599] on icon at bounding box center [692, 597] width 8 height 8
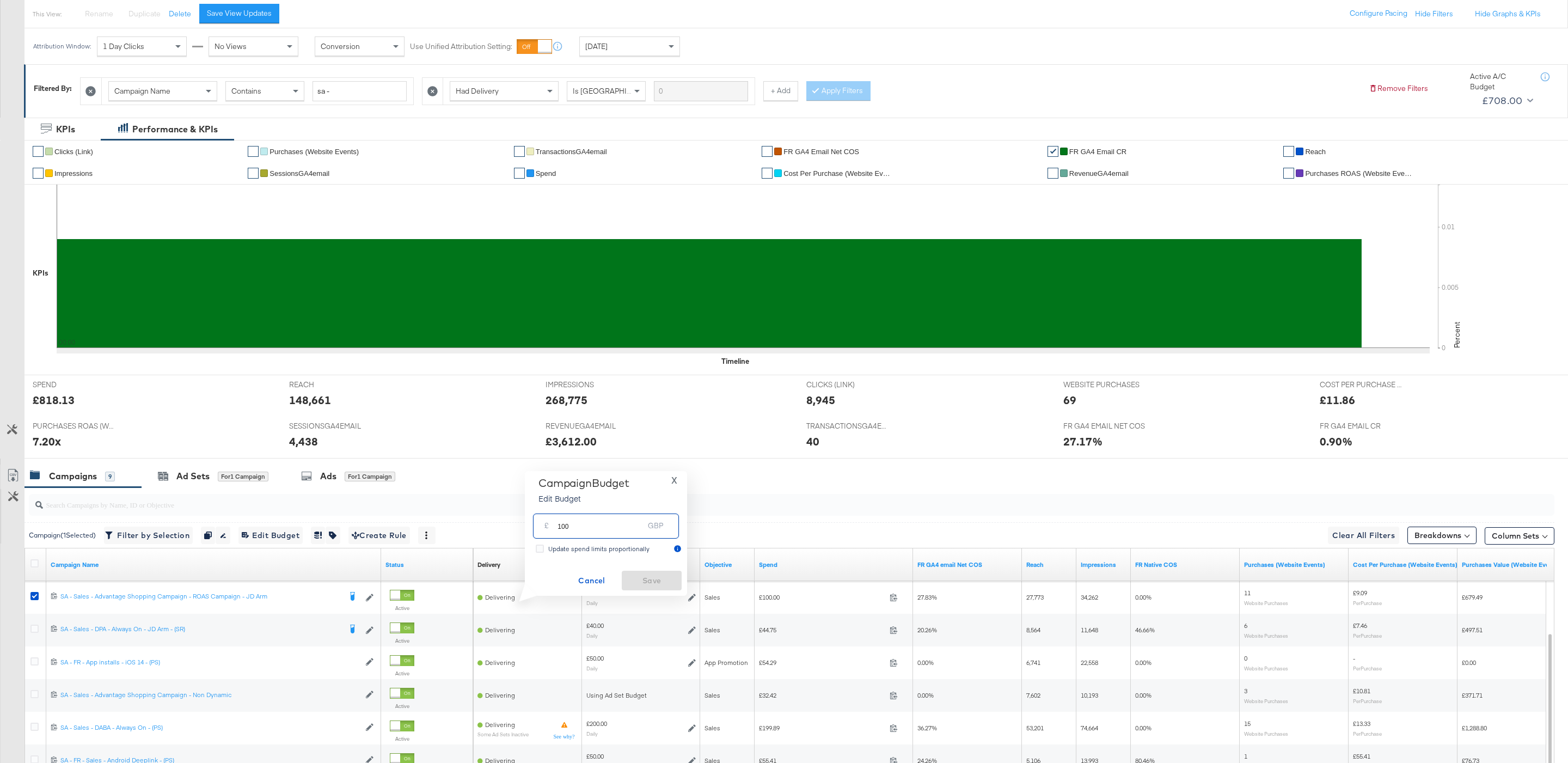
click at [616, 526] on input "100" at bounding box center [600, 521] width 86 height 24
type input "150"
click at [673, 582] on span "Save" at bounding box center [652, 581] width 51 height 14
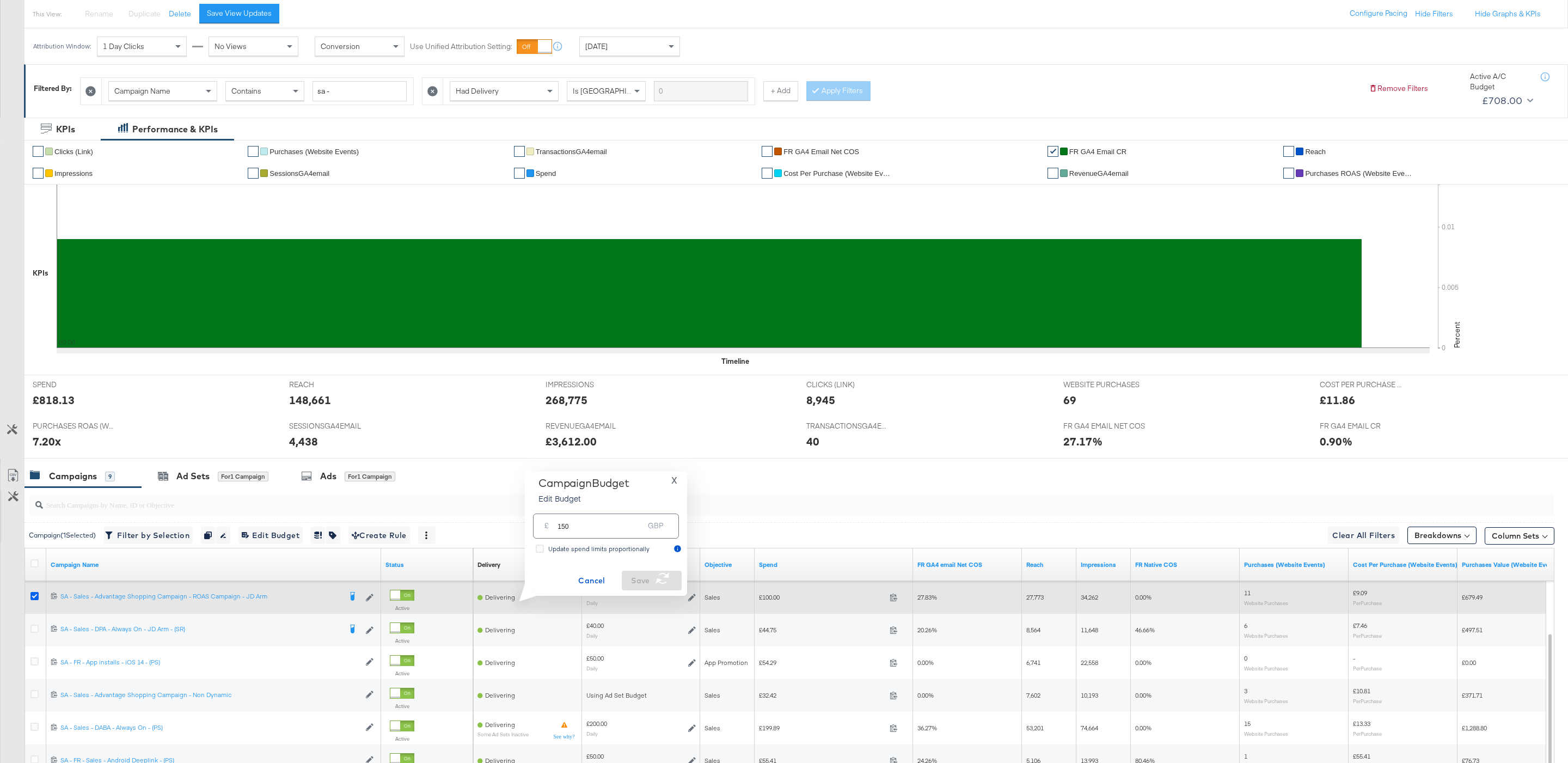
click at [31, 596] on icon at bounding box center [34, 596] width 8 height 8
click at [0, 0] on input "checkbox" at bounding box center [0, 0] width 0 height 0
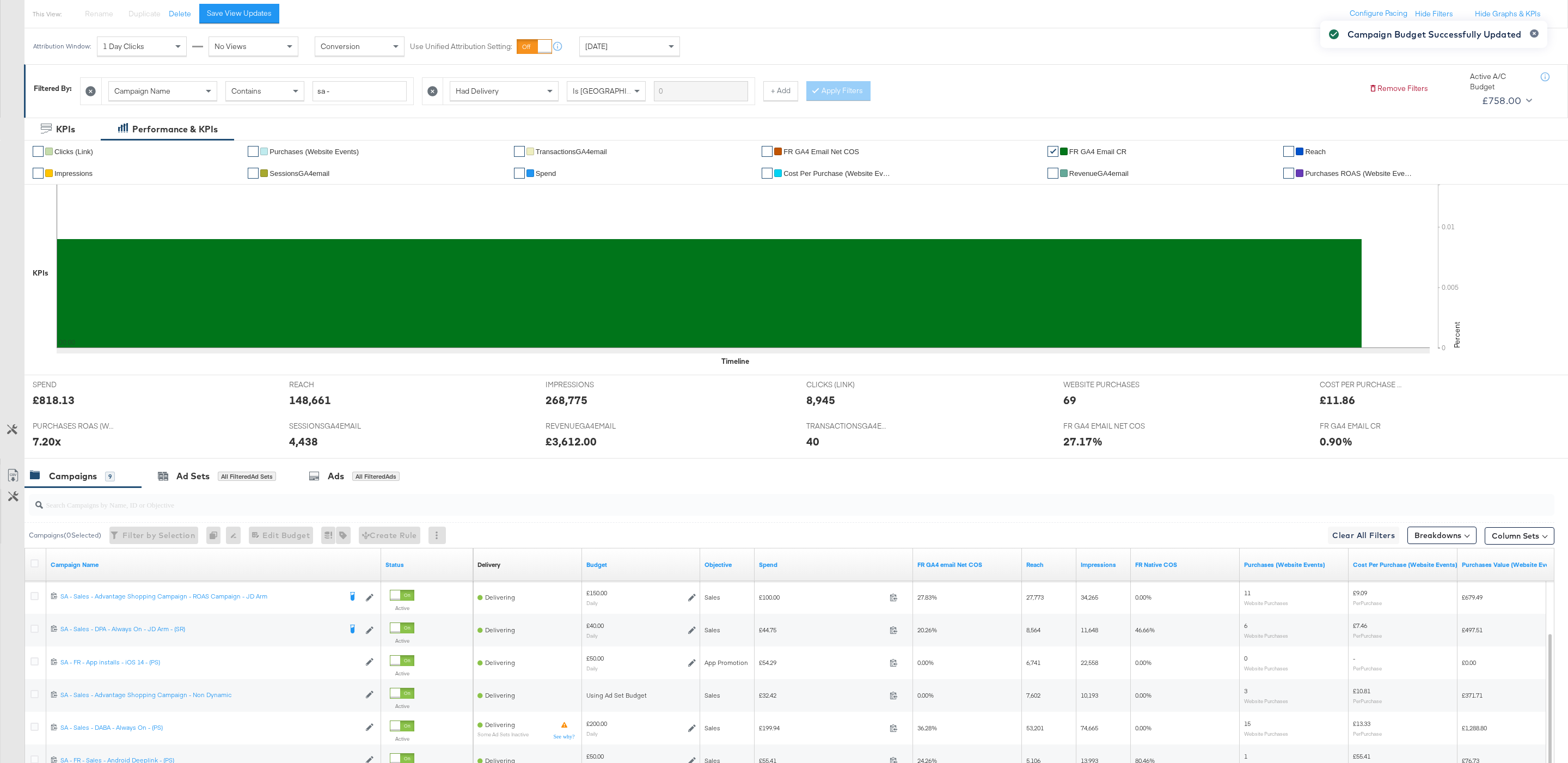
click at [399, 506] on input "search" at bounding box center [726, 501] width 1367 height 21
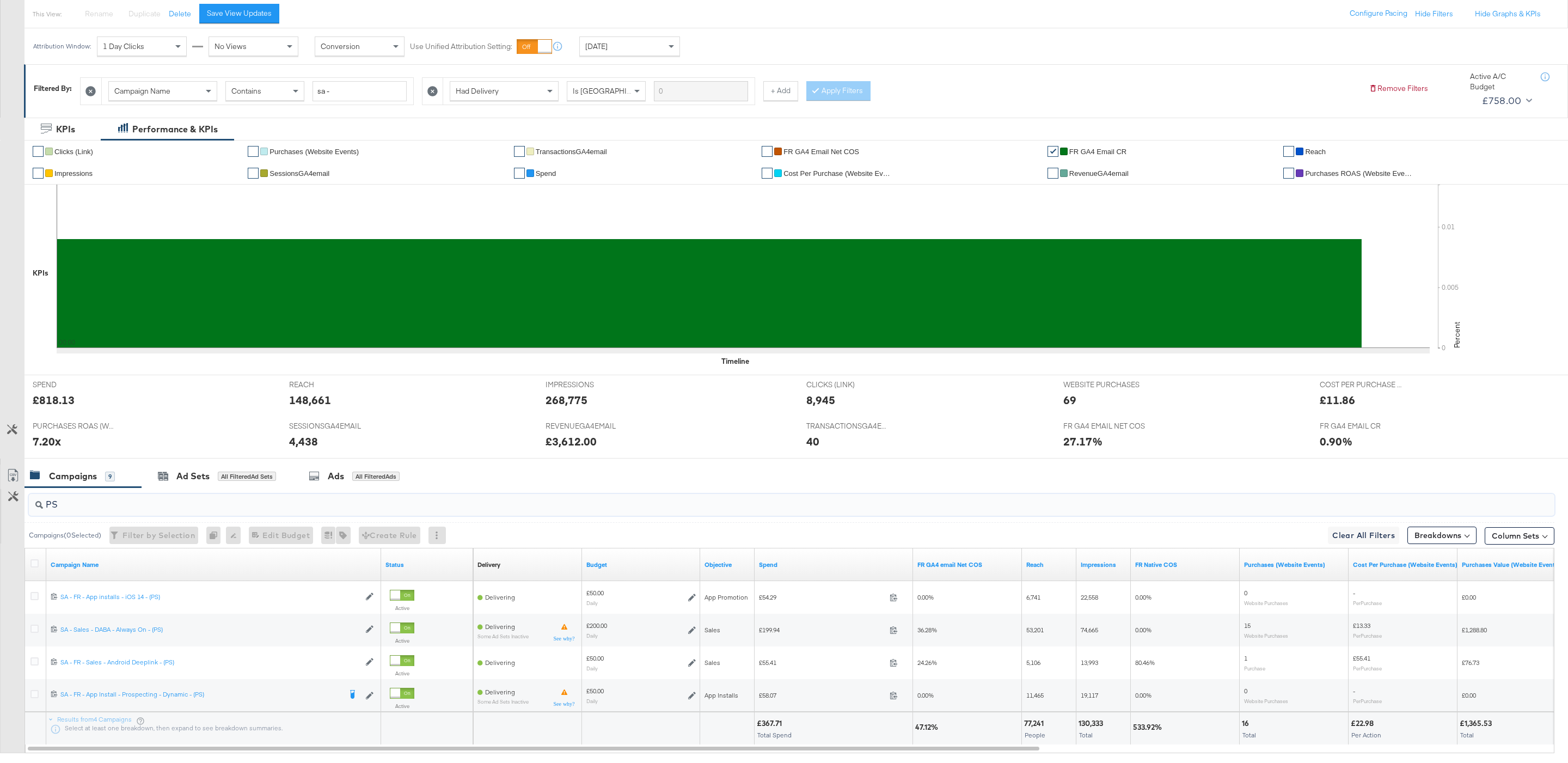
type input "PS"
click at [782, 722] on div "£367.71" at bounding box center [771, 724] width 29 height 10
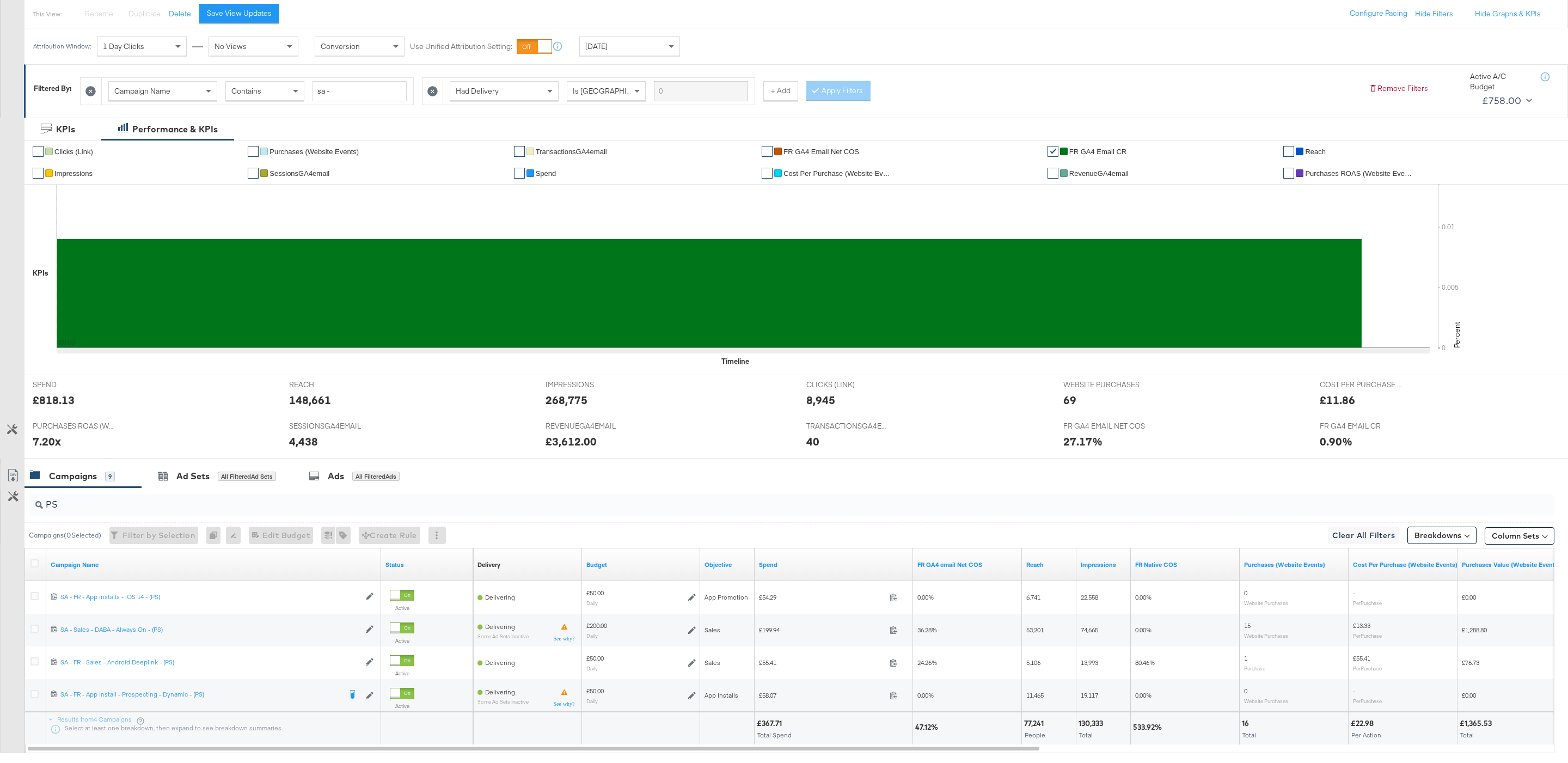
click at [776, 722] on div "£367.71" at bounding box center [771, 724] width 29 height 10
copy div "367.71"
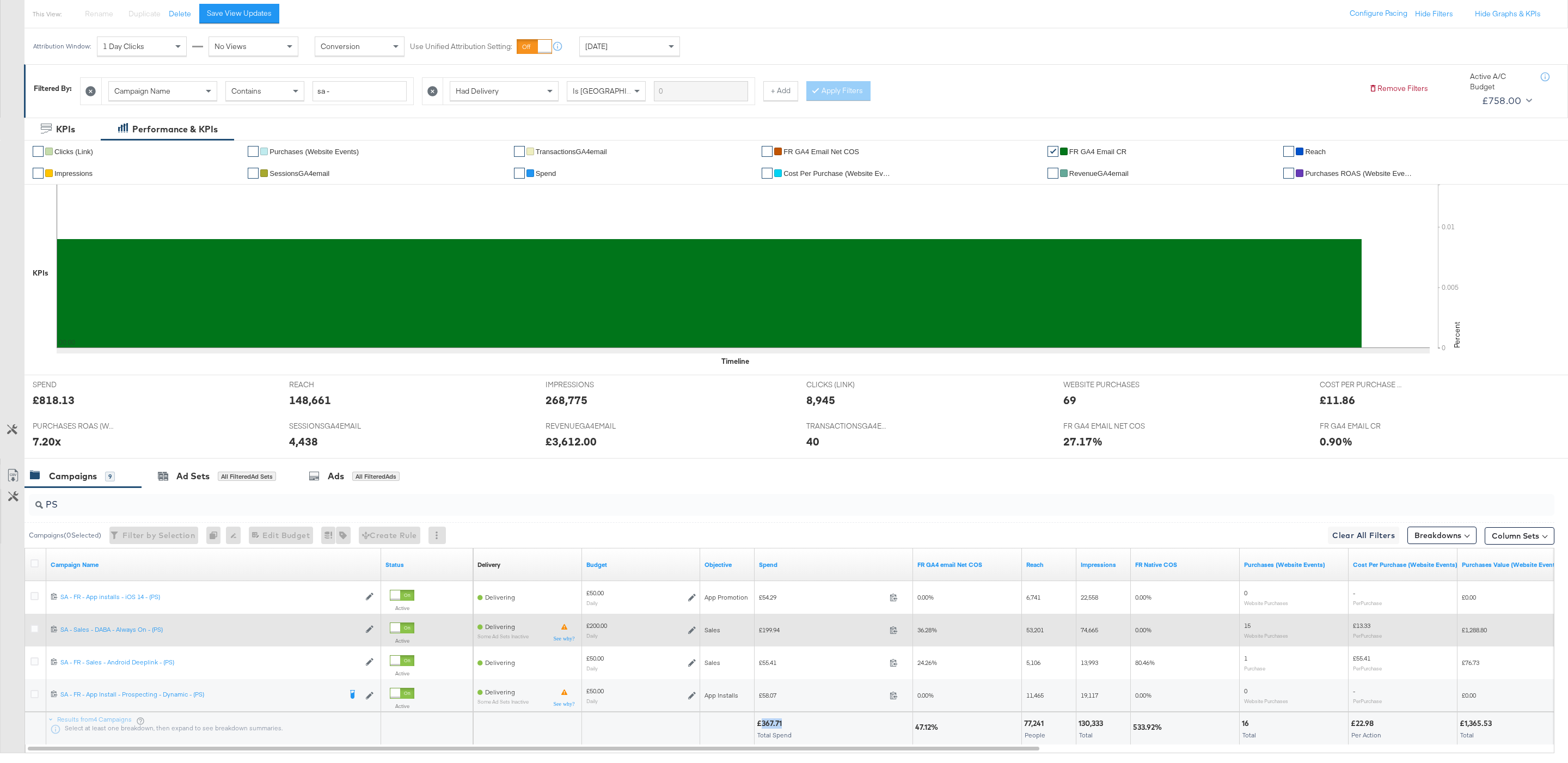
click at [689, 632] on icon at bounding box center [692, 630] width 8 height 8
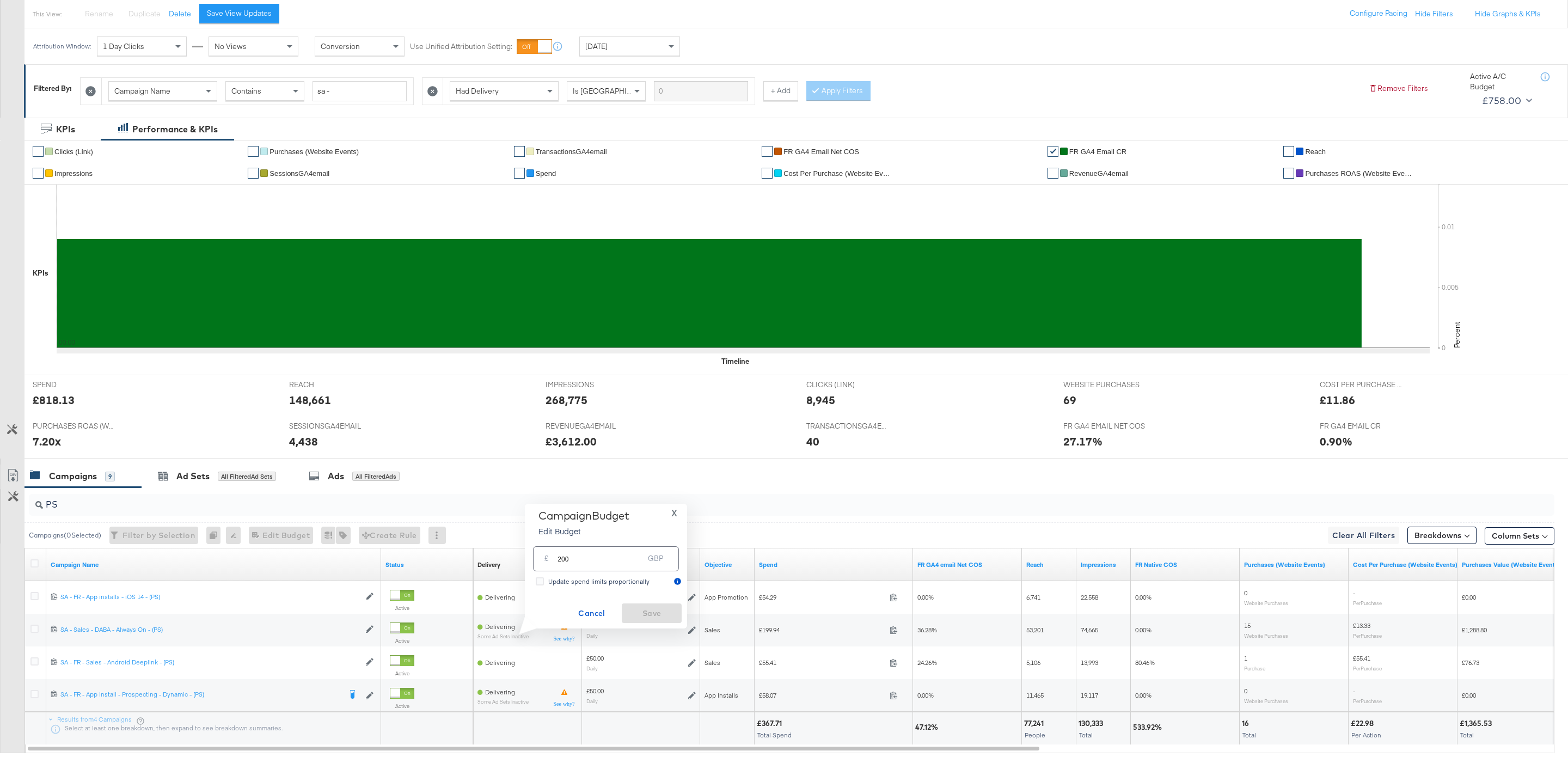
click at [619, 562] on input "200" at bounding box center [600, 554] width 86 height 24
click at [625, 564] on input "360" at bounding box center [600, 554] width 86 height 24
type input "360"
click at [607, 557] on input "360" at bounding box center [600, 554] width 86 height 24
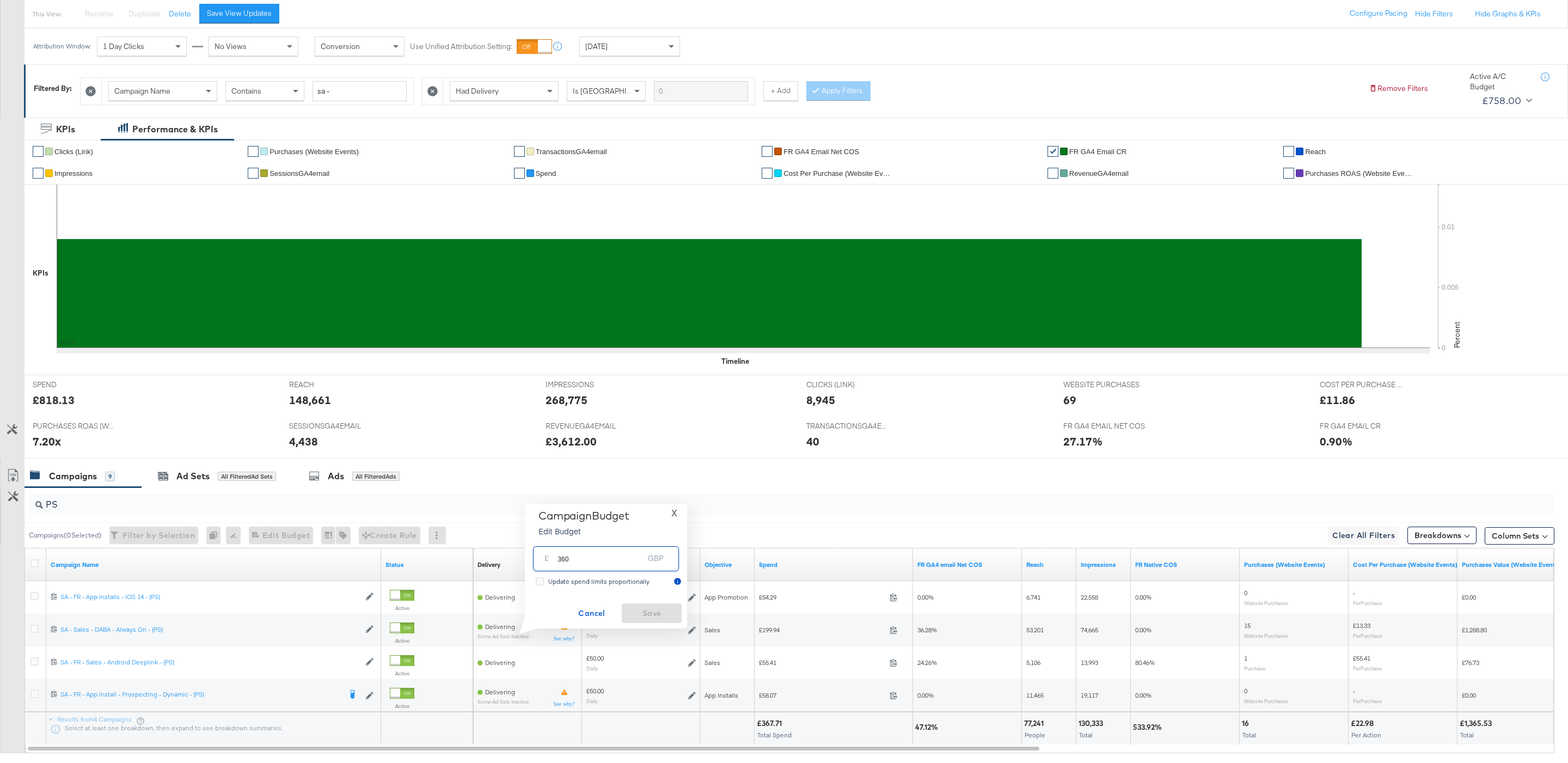
click at [600, 601] on div "Campaign Budget Edit Budget X £ 360 GBP Update spend limits proportionally Canc…" at bounding box center [606, 566] width 152 height 114
click at [600, 612] on span "Cancel" at bounding box center [592, 614] width 51 height 14
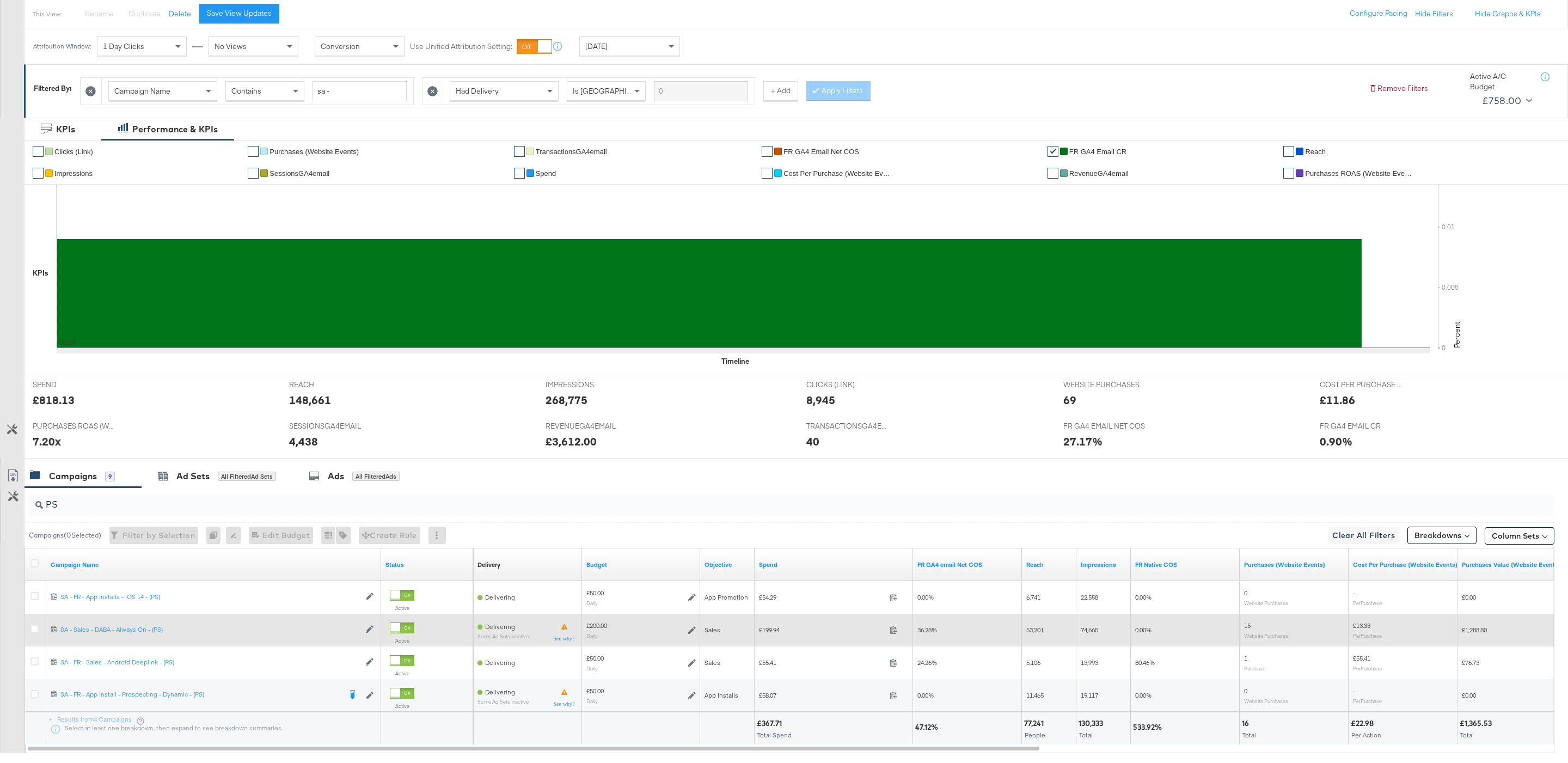
click at [692, 630] on icon at bounding box center [692, 630] width 8 height 8
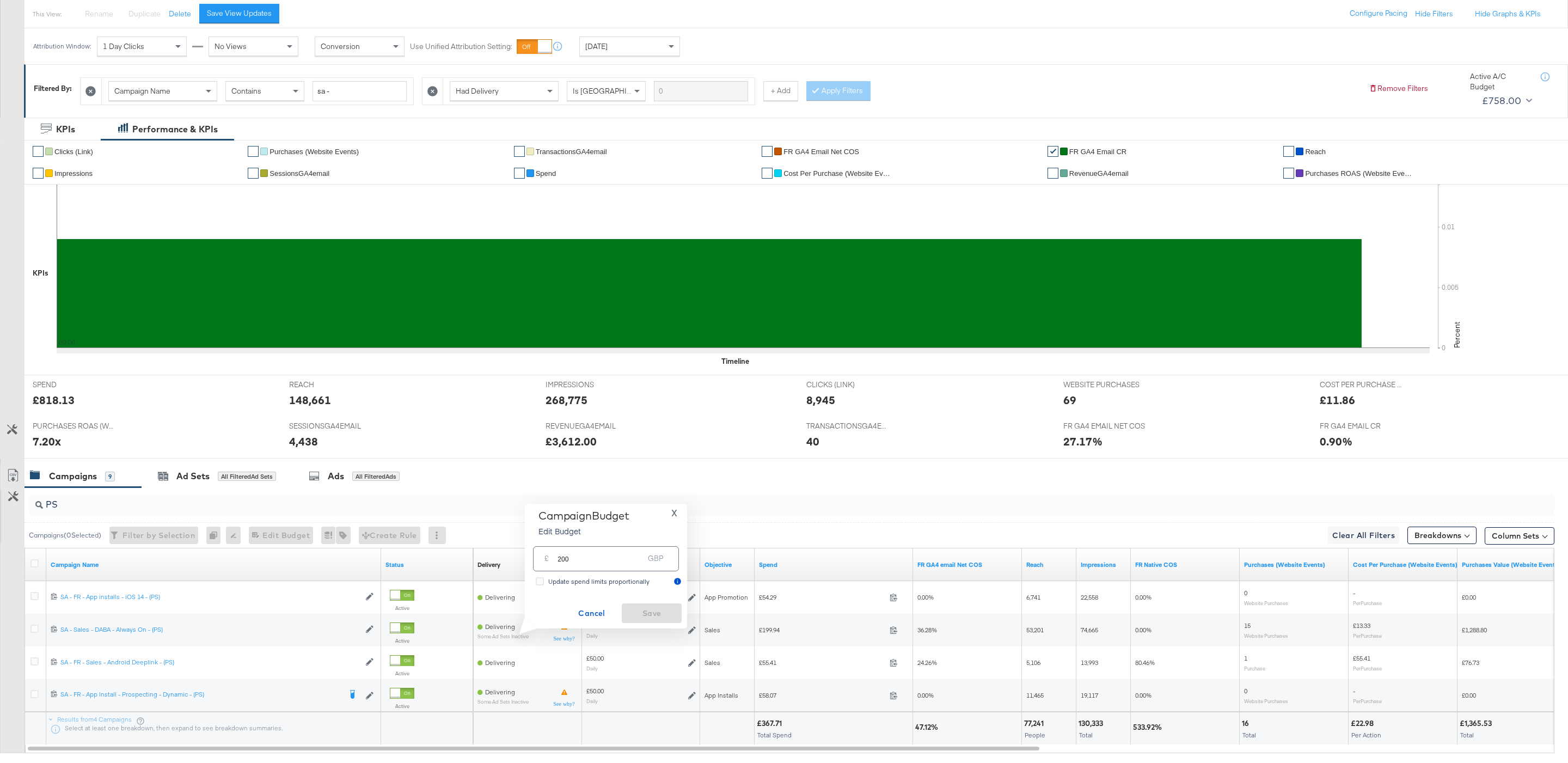
click at [619, 569] on div "£ 200 GBP" at bounding box center [606, 558] width 146 height 24
click at [607, 562] on input "200" at bounding box center [600, 554] width 86 height 24
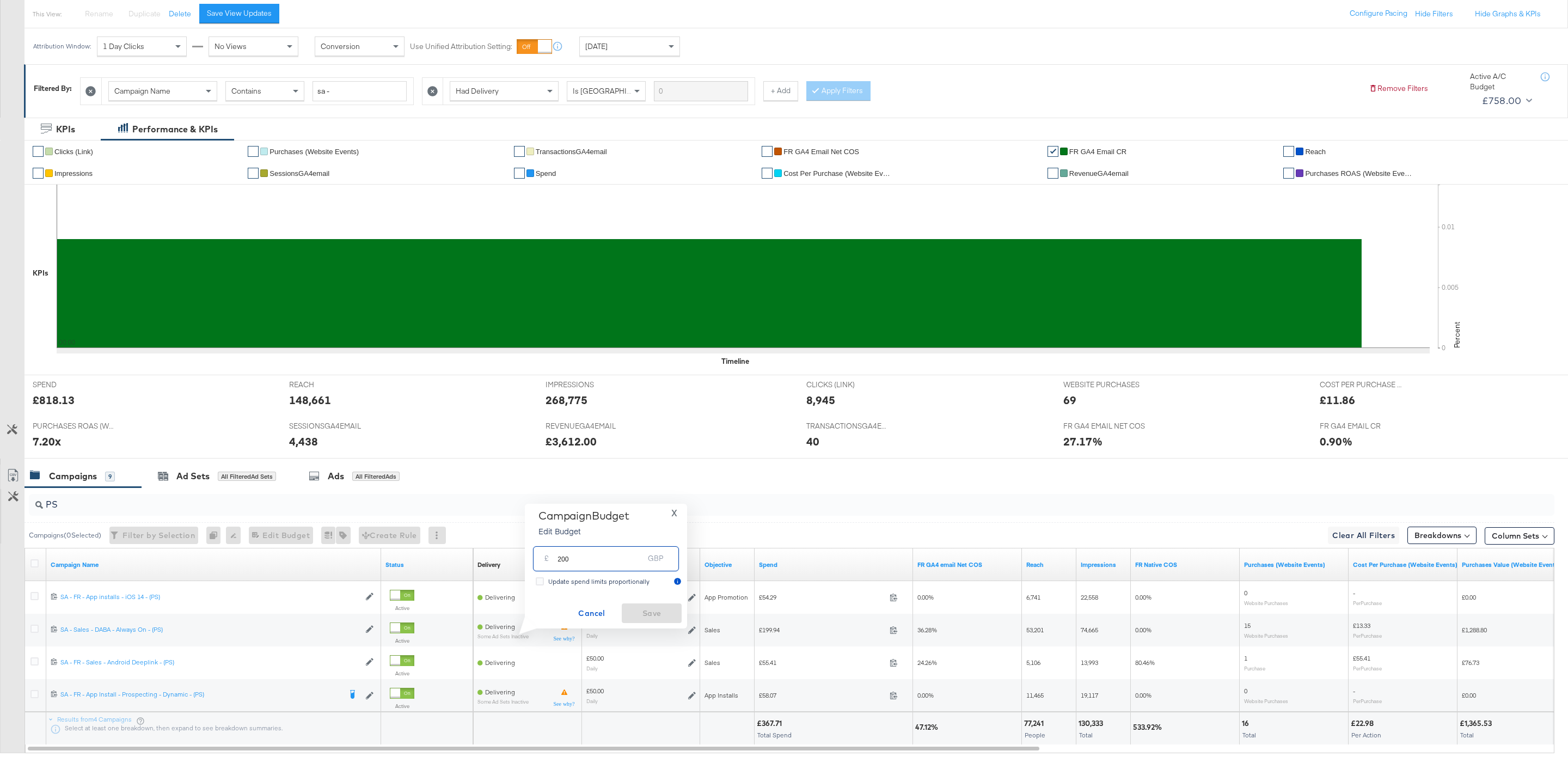
click at [607, 562] on input "200" at bounding box center [600, 554] width 86 height 24
type input "380"
click at [658, 566] on button "Ok" at bounding box center [663, 561] width 17 height 17
click at [658, 626] on div "Campaign Budget Edit Budget X £ 380 GBP Update spend limits proportionally Canc…" at bounding box center [605, 566] width 162 height 124
click at [648, 614] on span "Save" at bounding box center [652, 614] width 51 height 14
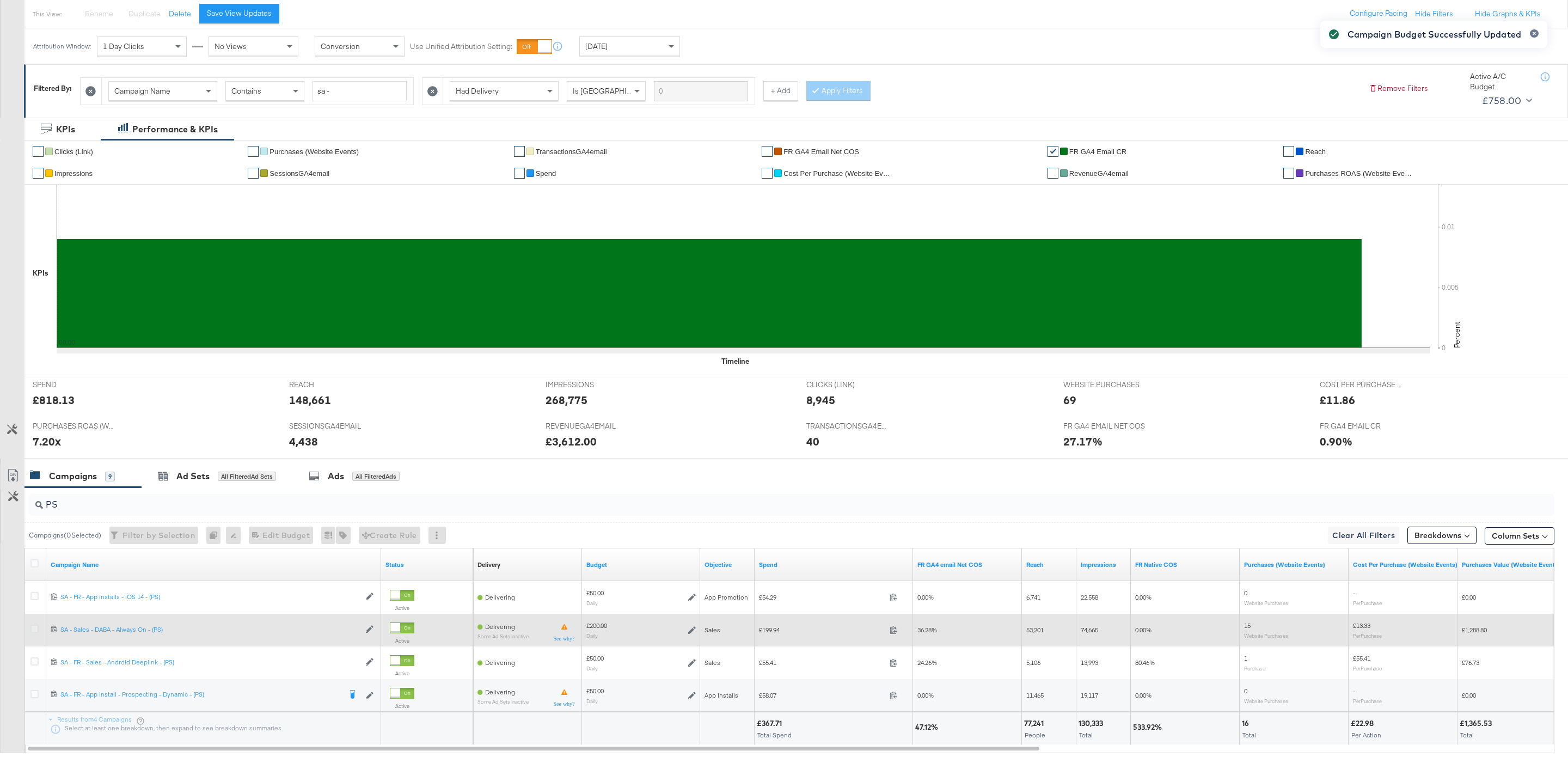
click at [38, 632] on icon at bounding box center [34, 629] width 8 height 8
click at [0, 0] on input "checkbox" at bounding box center [0, 0] width 0 height 0
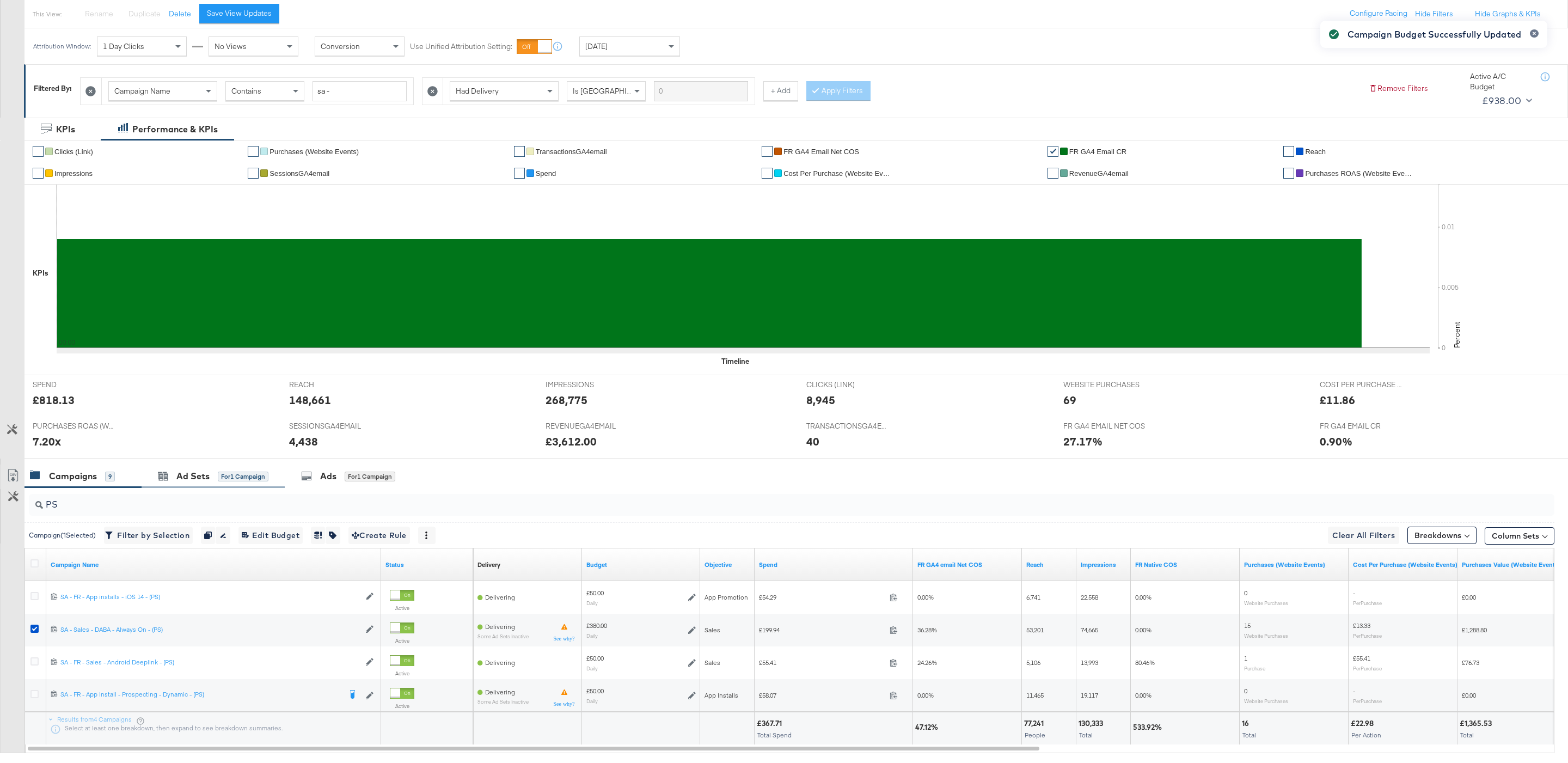
click at [237, 486] on div "Ad Sets for 1 Campaign" at bounding box center [213, 476] width 143 height 24
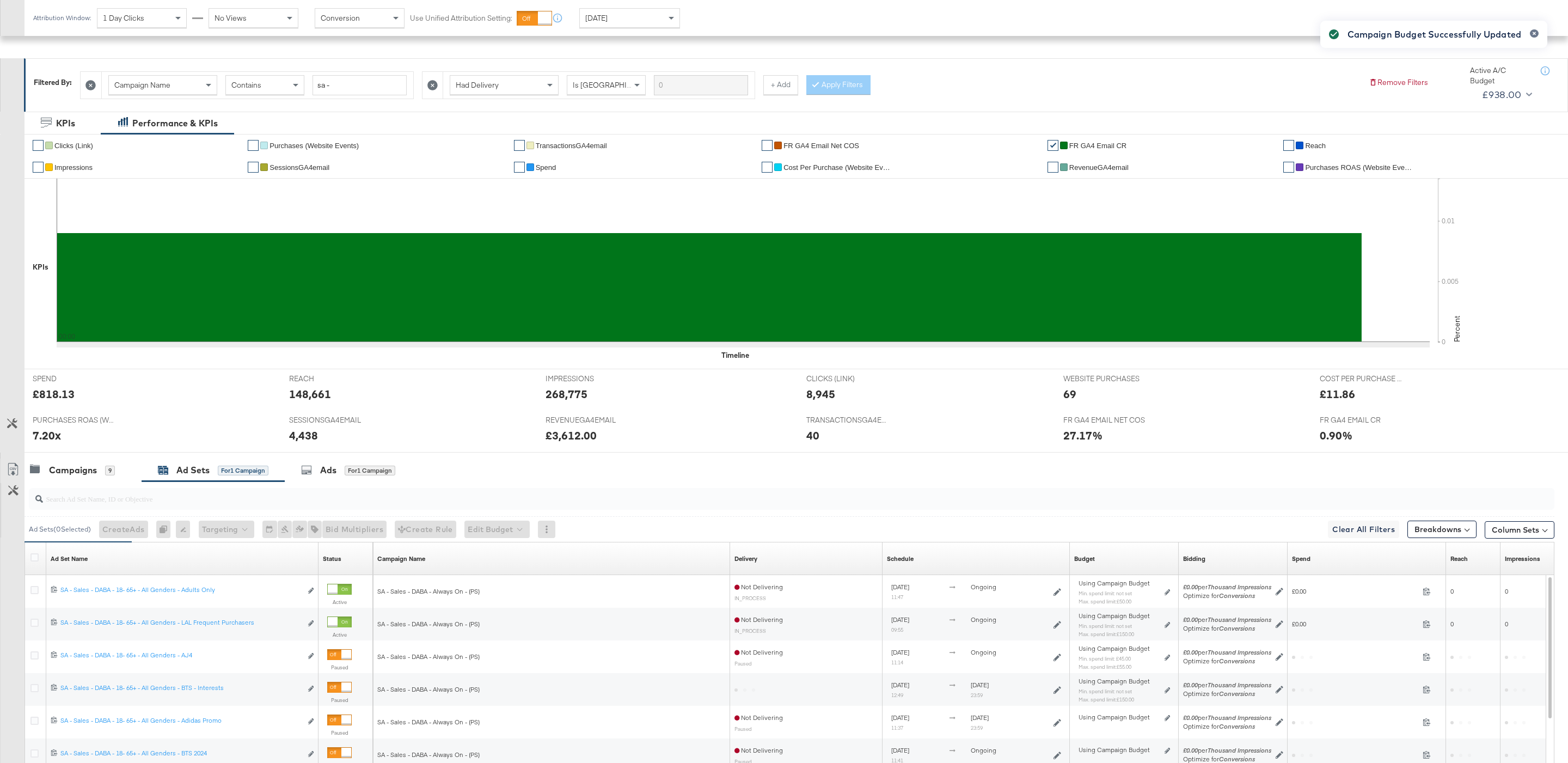
scroll to position [286, 0]
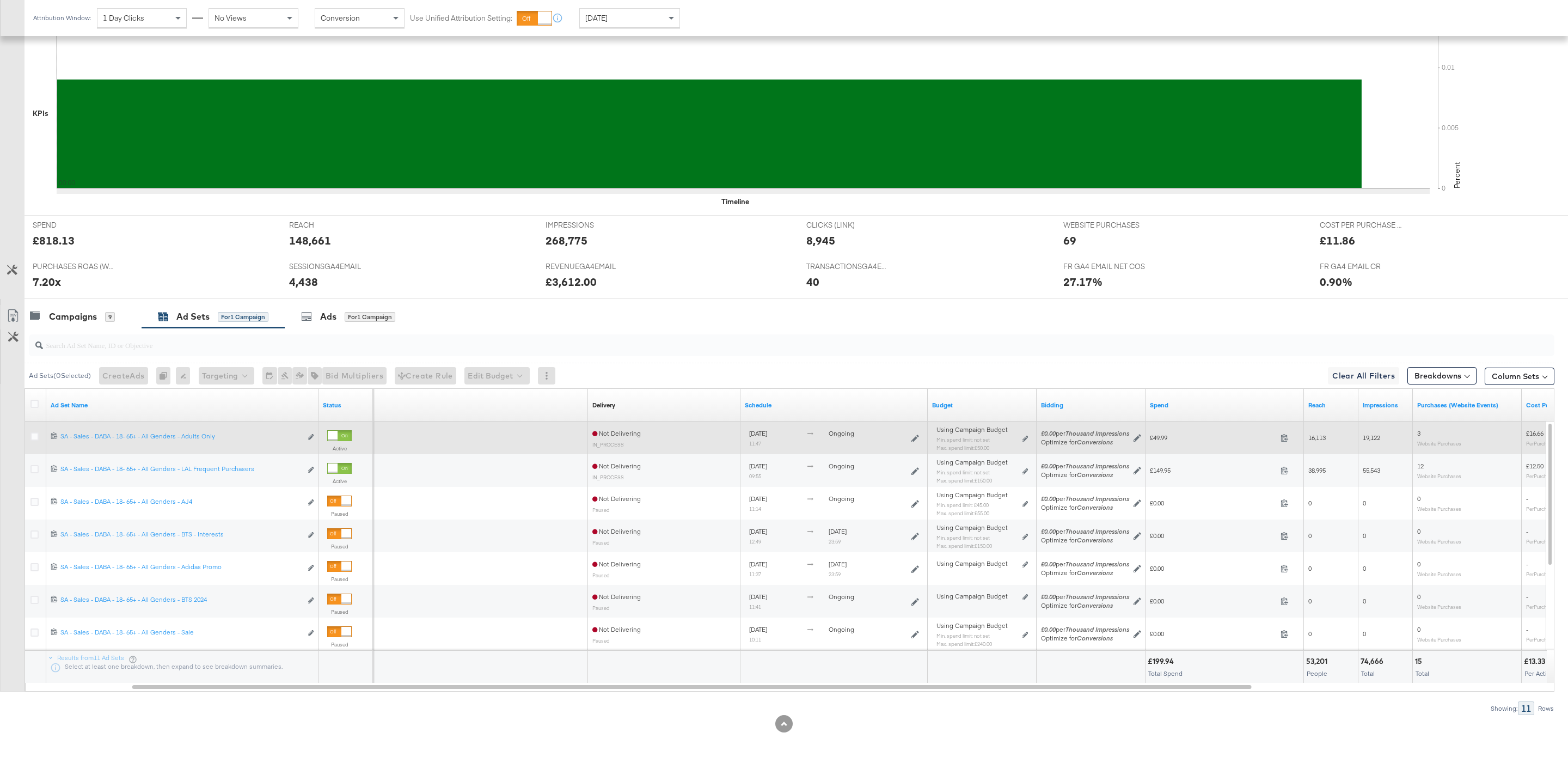
click at [1031, 437] on div "Using Campaign Budget Min. spend limit: not set Max. spend limit : £50.00 Edit …" at bounding box center [982, 443] width 100 height 34
click at [1024, 440] on icon at bounding box center [1026, 438] width 6 height 6
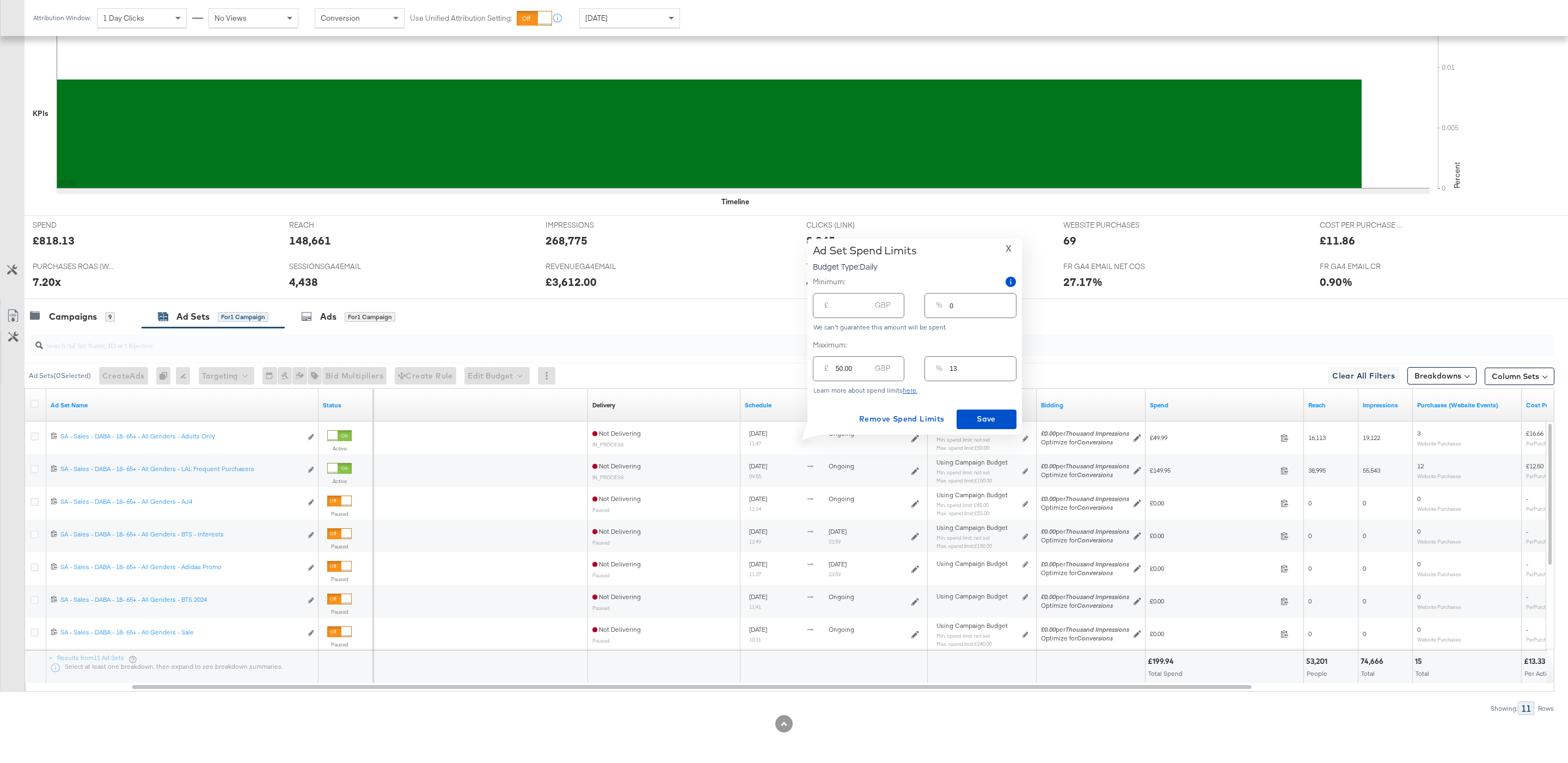
click at [1003, 245] on button "X" at bounding box center [1008, 247] width 15 height 8
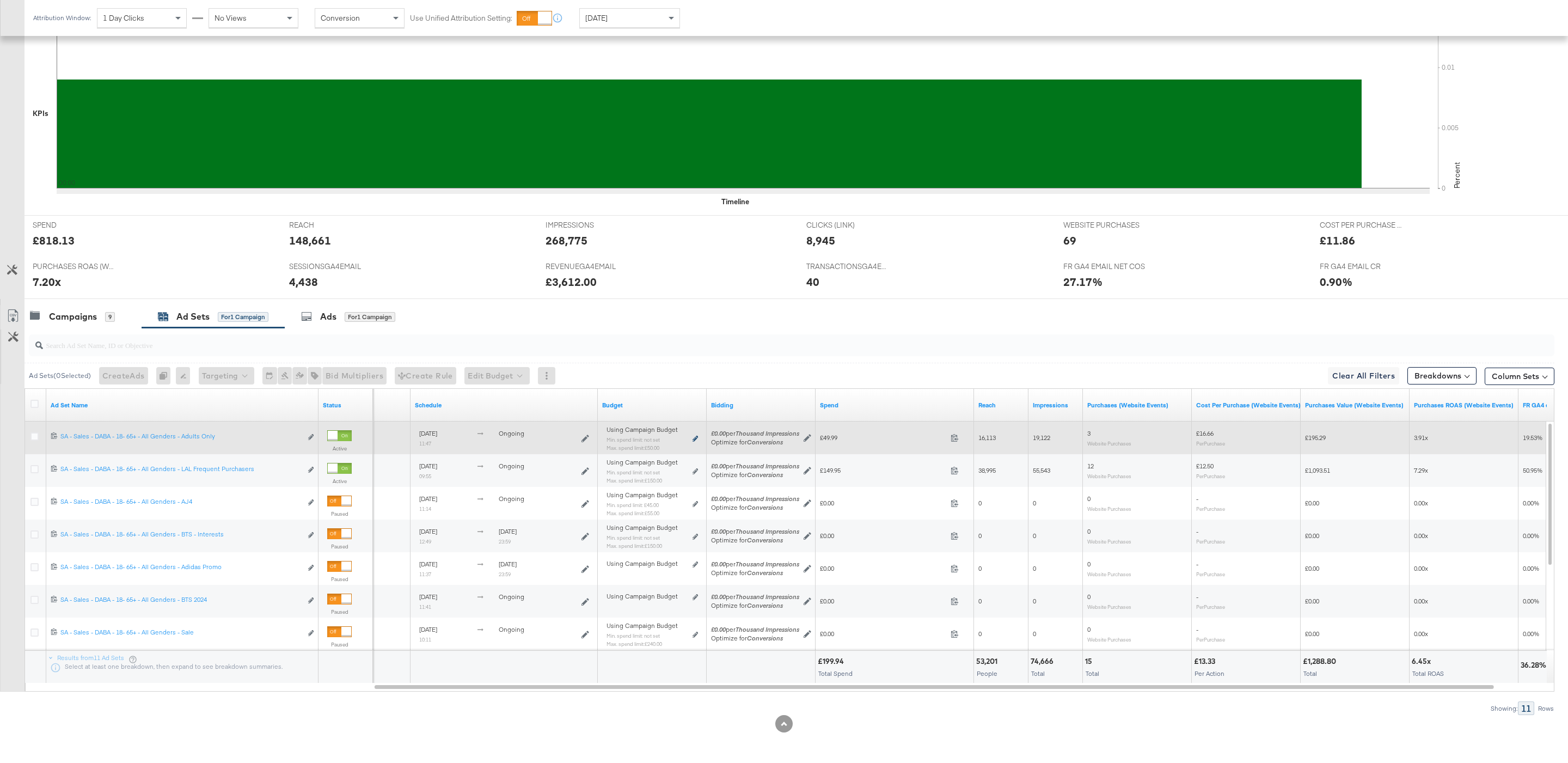
click at [697, 438] on icon at bounding box center [695, 438] width 6 height 6
type input "50.00"
type input "13"
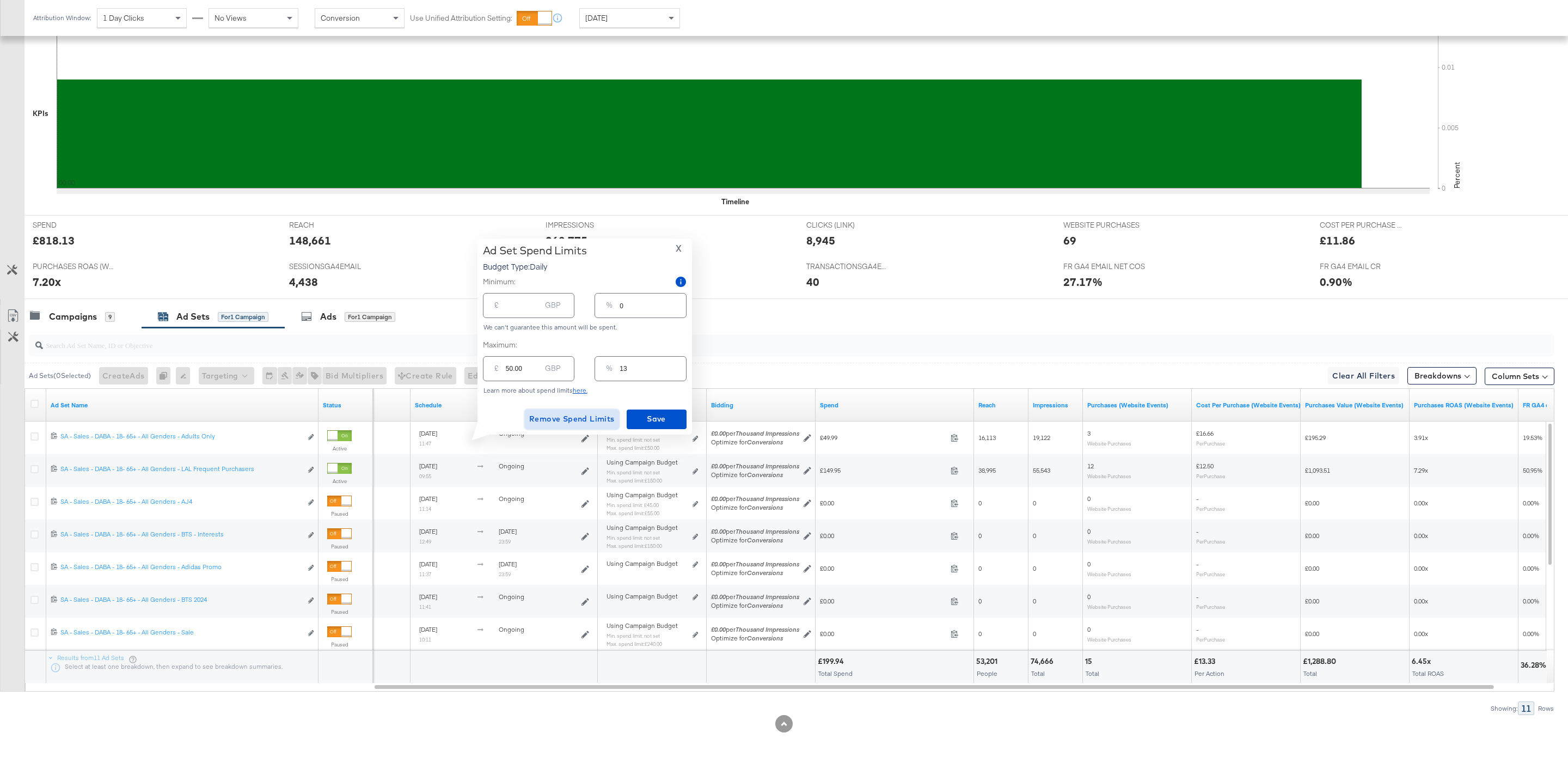
click at [589, 420] on span "Remove Spend Limits" at bounding box center [572, 419] width 86 height 14
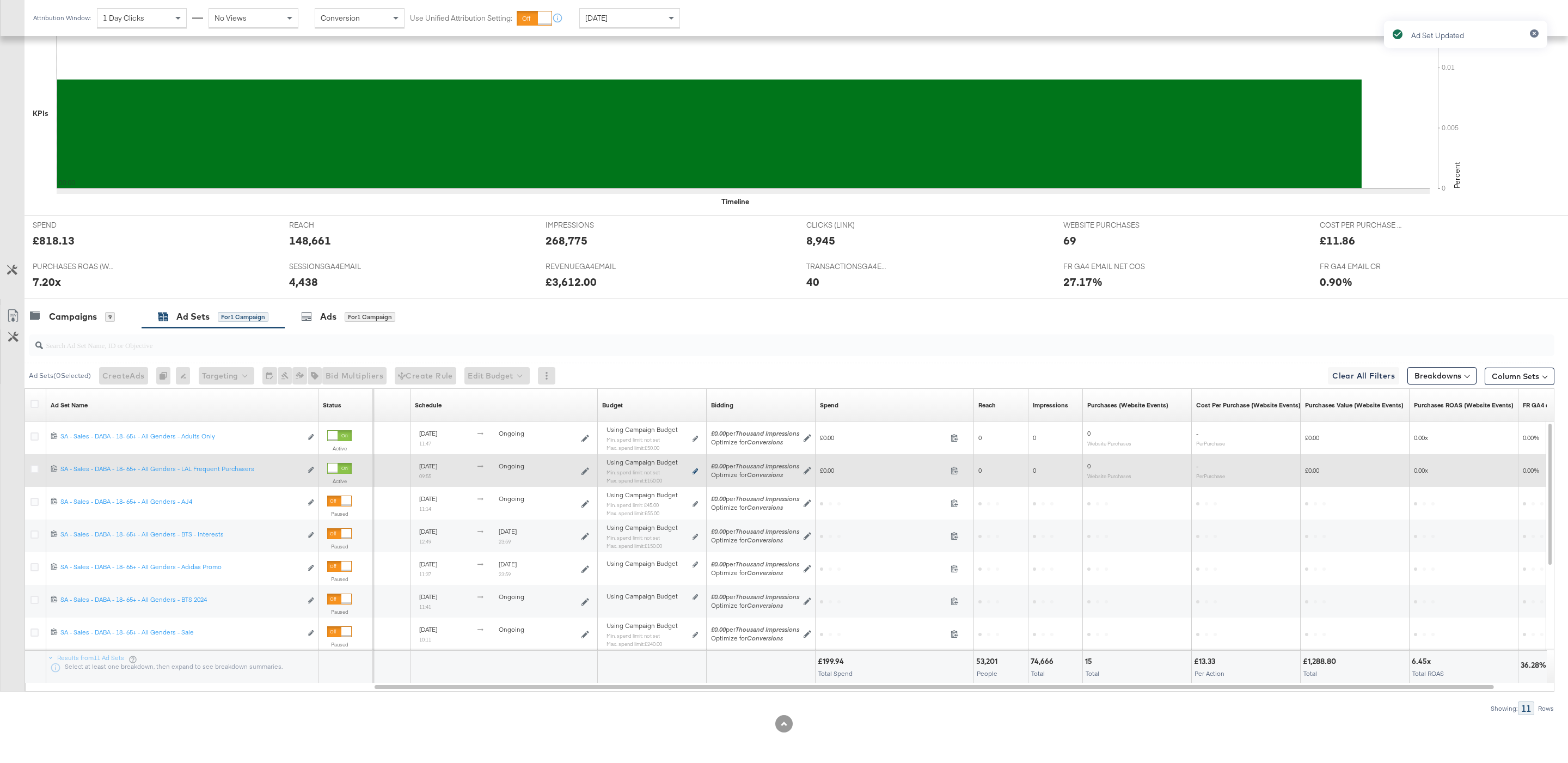
click at [693, 470] on icon at bounding box center [695, 471] width 6 height 6
click at [696, 472] on icon at bounding box center [695, 471] width 6 height 6
type input "150.00"
type input "39"
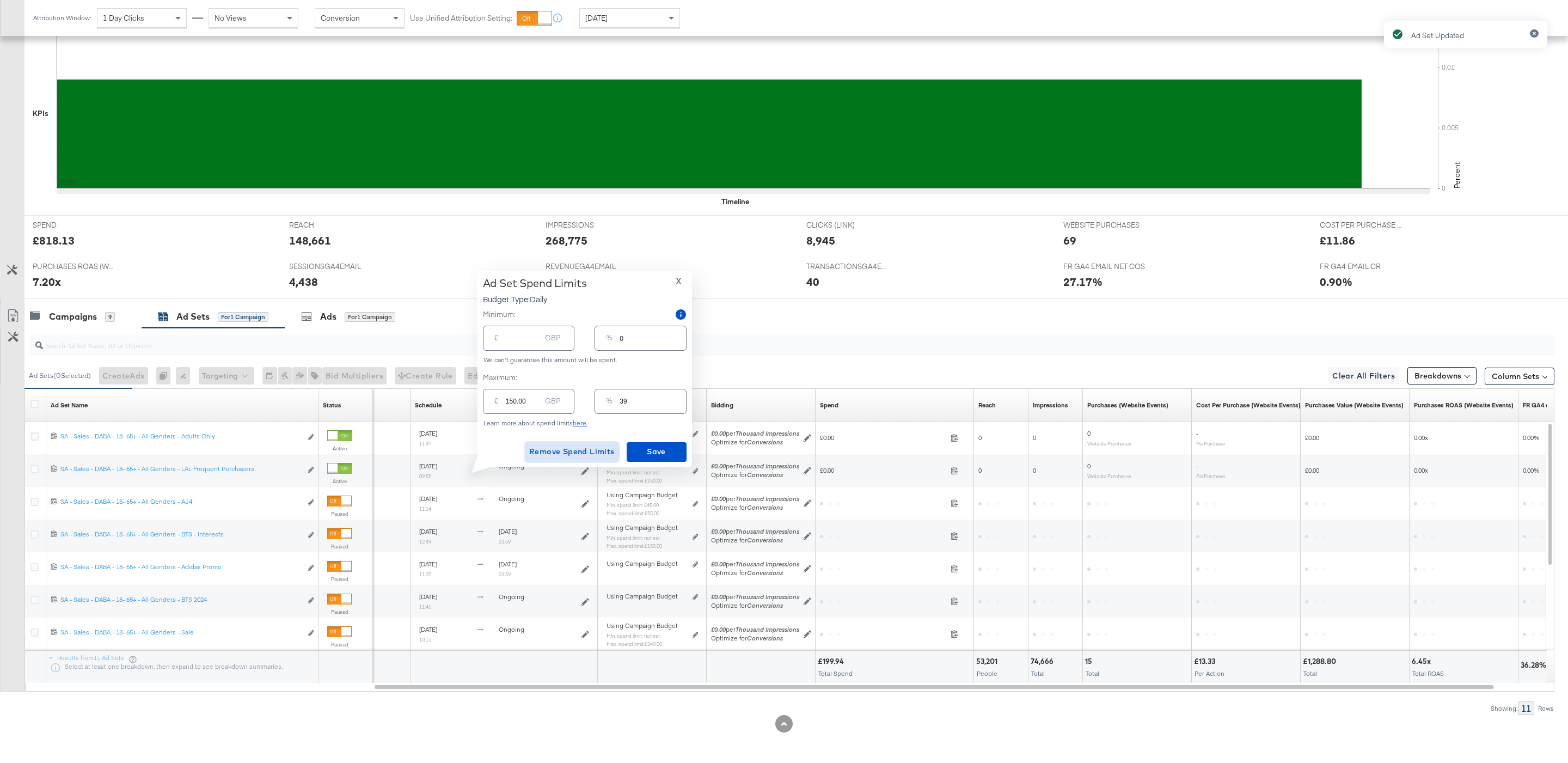
click at [577, 445] on span "Remove Spend Limits" at bounding box center [572, 451] width 86 height 14
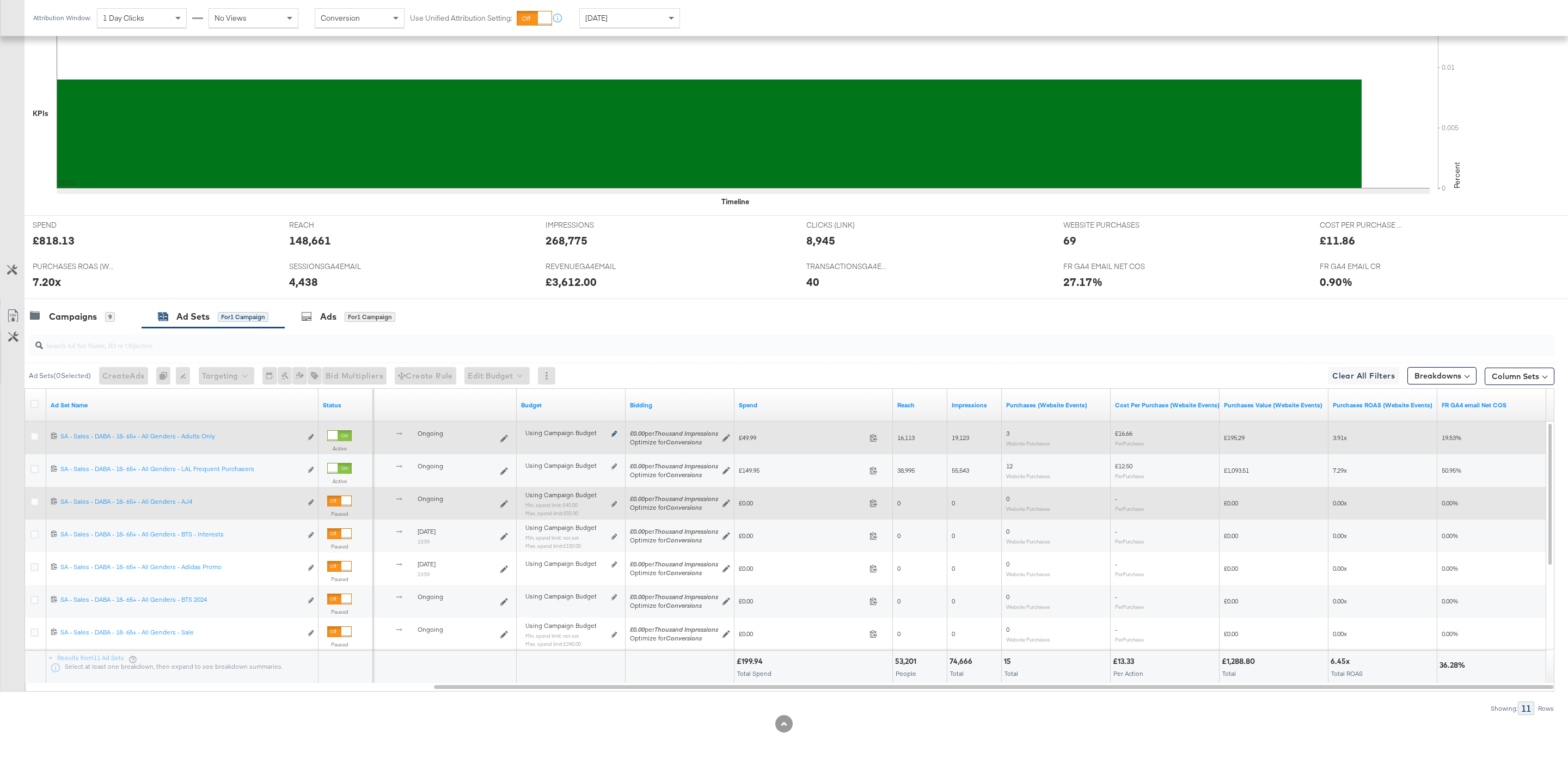
click at [615, 431] on icon at bounding box center [615, 434] width 6 height 6
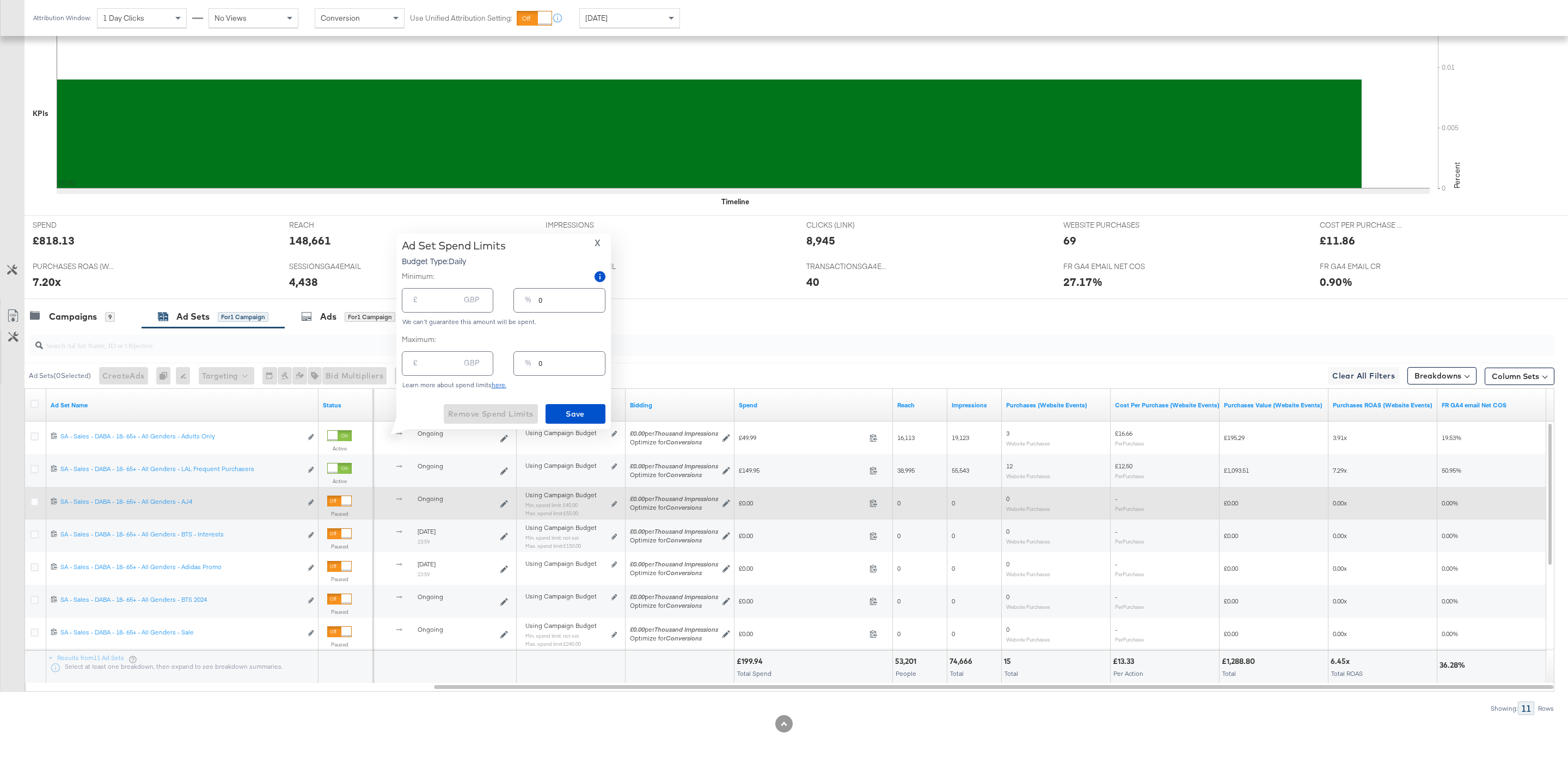
click at [529, 296] on div "%" at bounding box center [527, 302] width 15 height 19
click at [538, 300] on input "0" at bounding box center [571, 296] width 66 height 24
click at [560, 300] on input "0" at bounding box center [571, 296] width 66 height 24
type input "04"
type input "15.20"
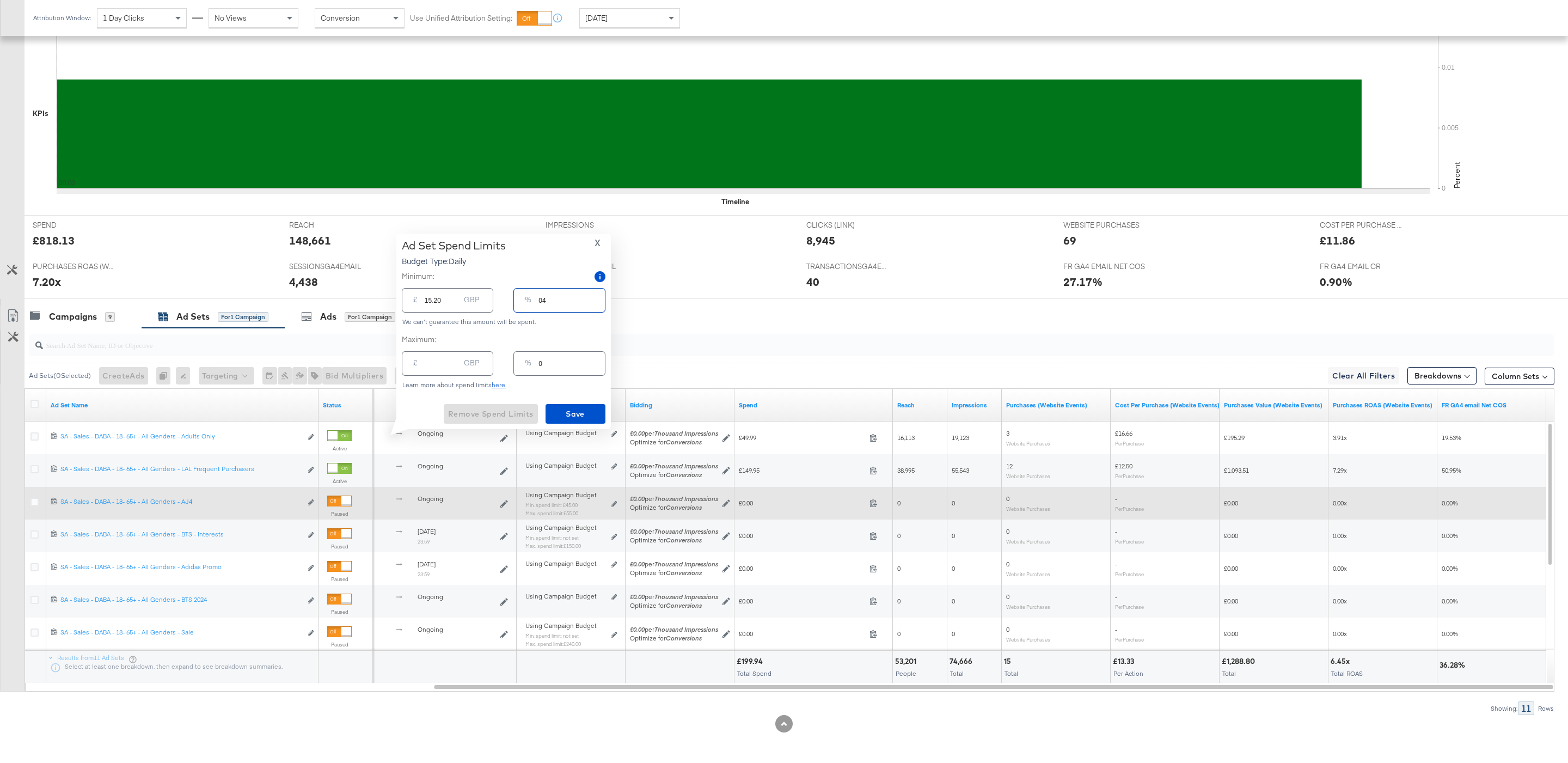
type input "045"
type input "171.00"
click at [541, 300] on input "045" at bounding box center [571, 296] width 66 height 24
type input "45"
click at [577, 419] on span "Save" at bounding box center [575, 414] width 51 height 14
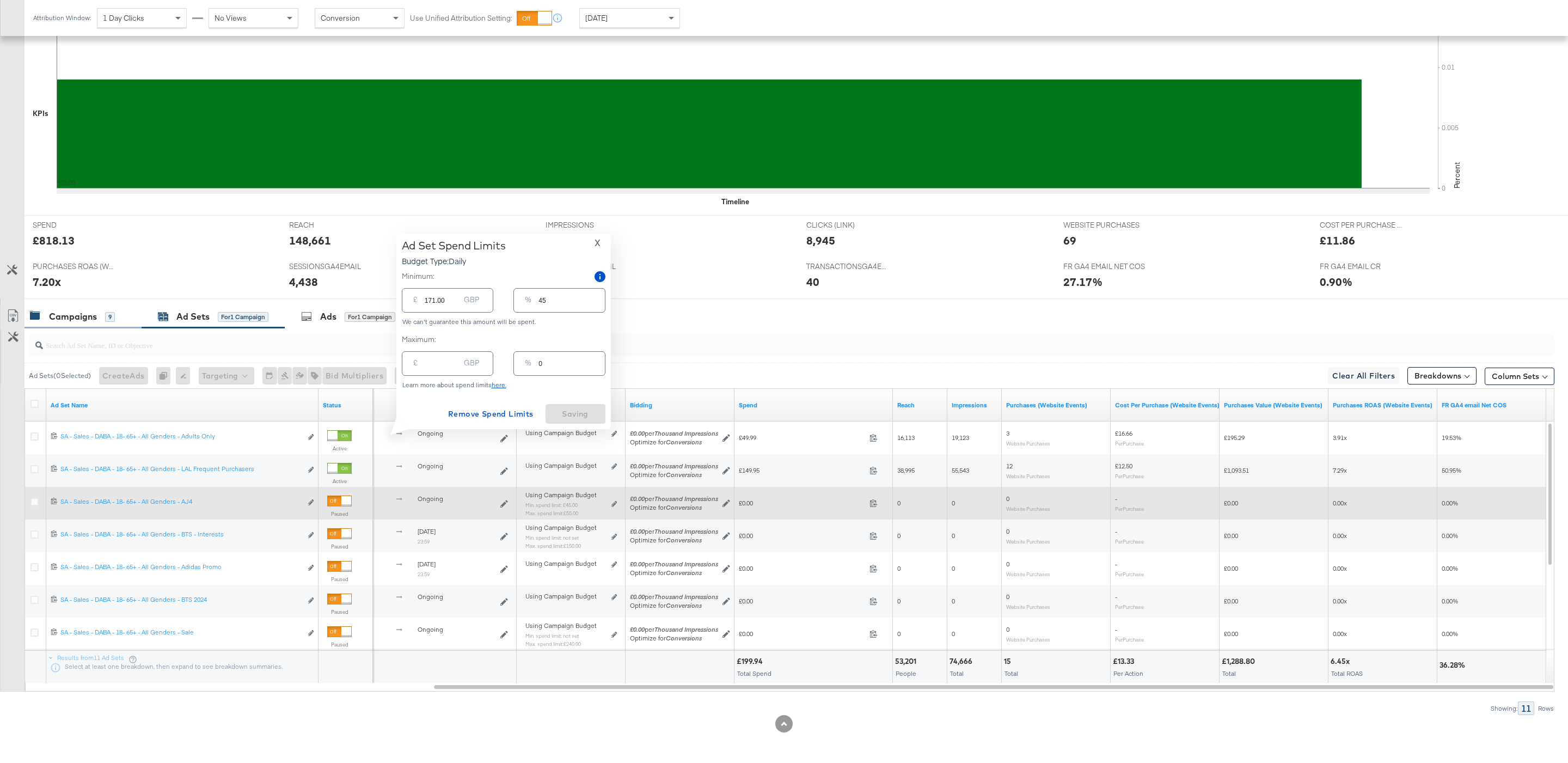
click at [79, 316] on div "Campaigns" at bounding box center [73, 317] width 48 height 13
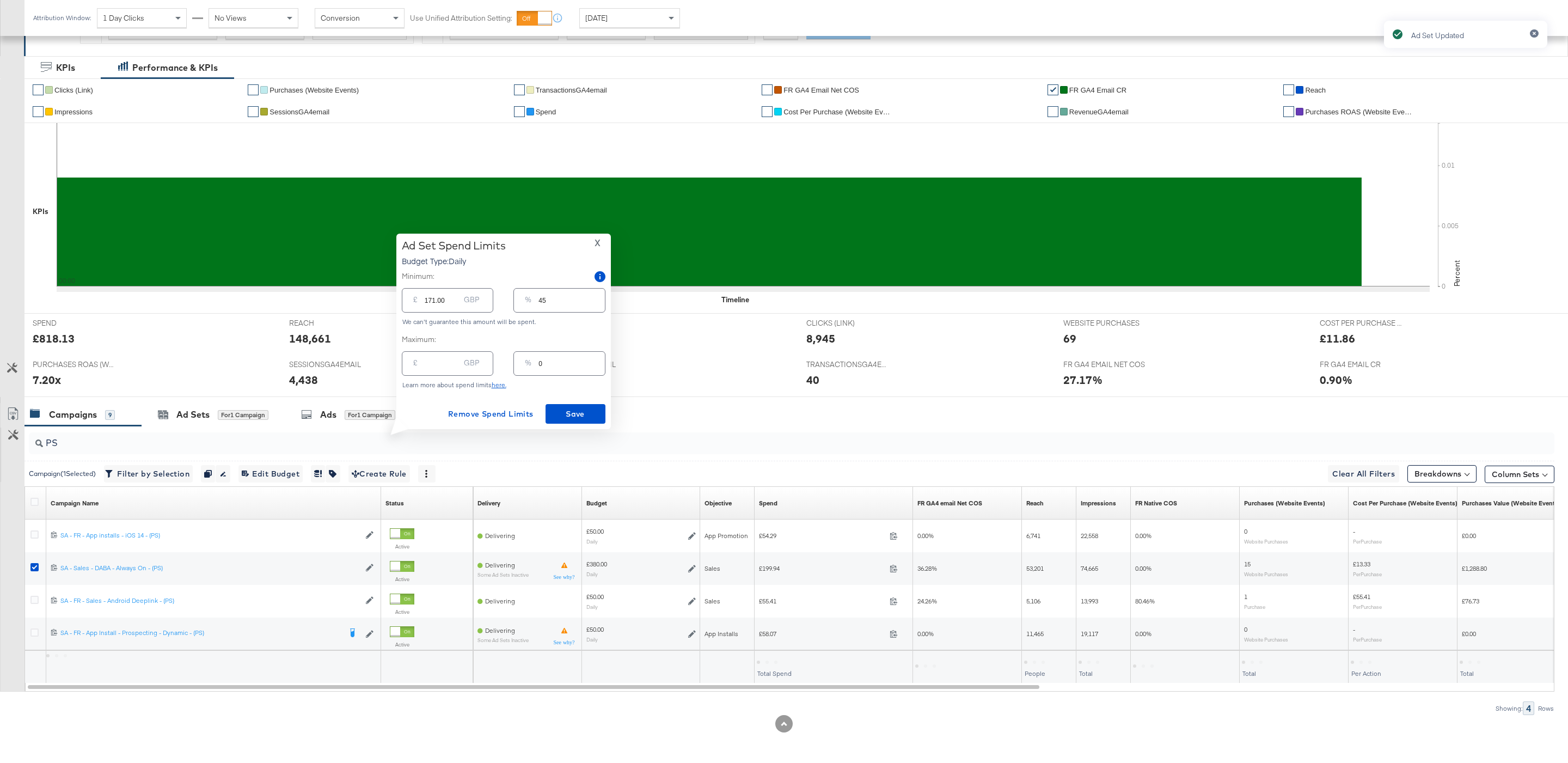
scroll to position [188, 0]
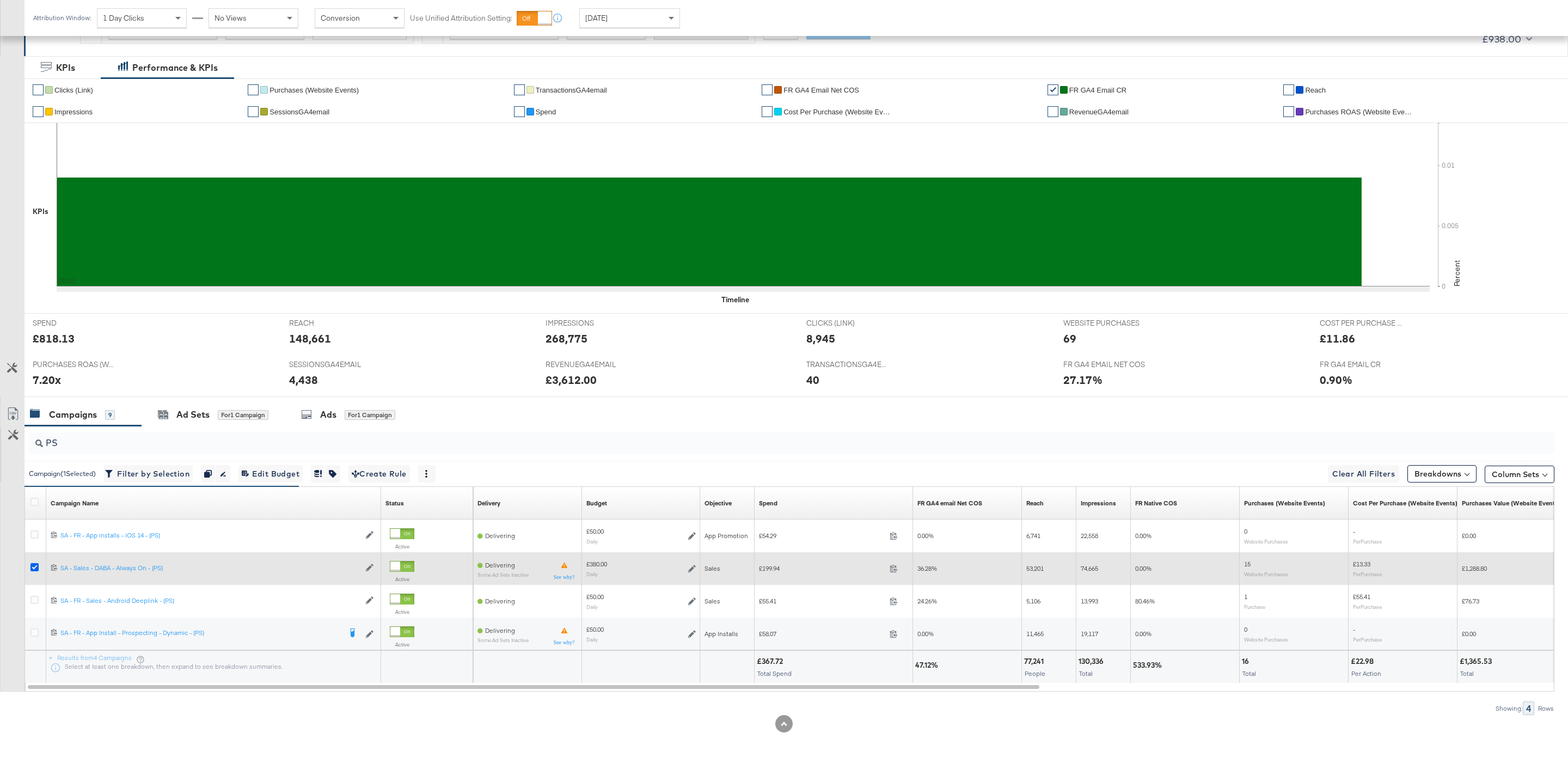
click at [31, 563] on icon at bounding box center [34, 567] width 8 height 8
click at [0, 0] on input "checkbox" at bounding box center [0, 0] width 0 height 0
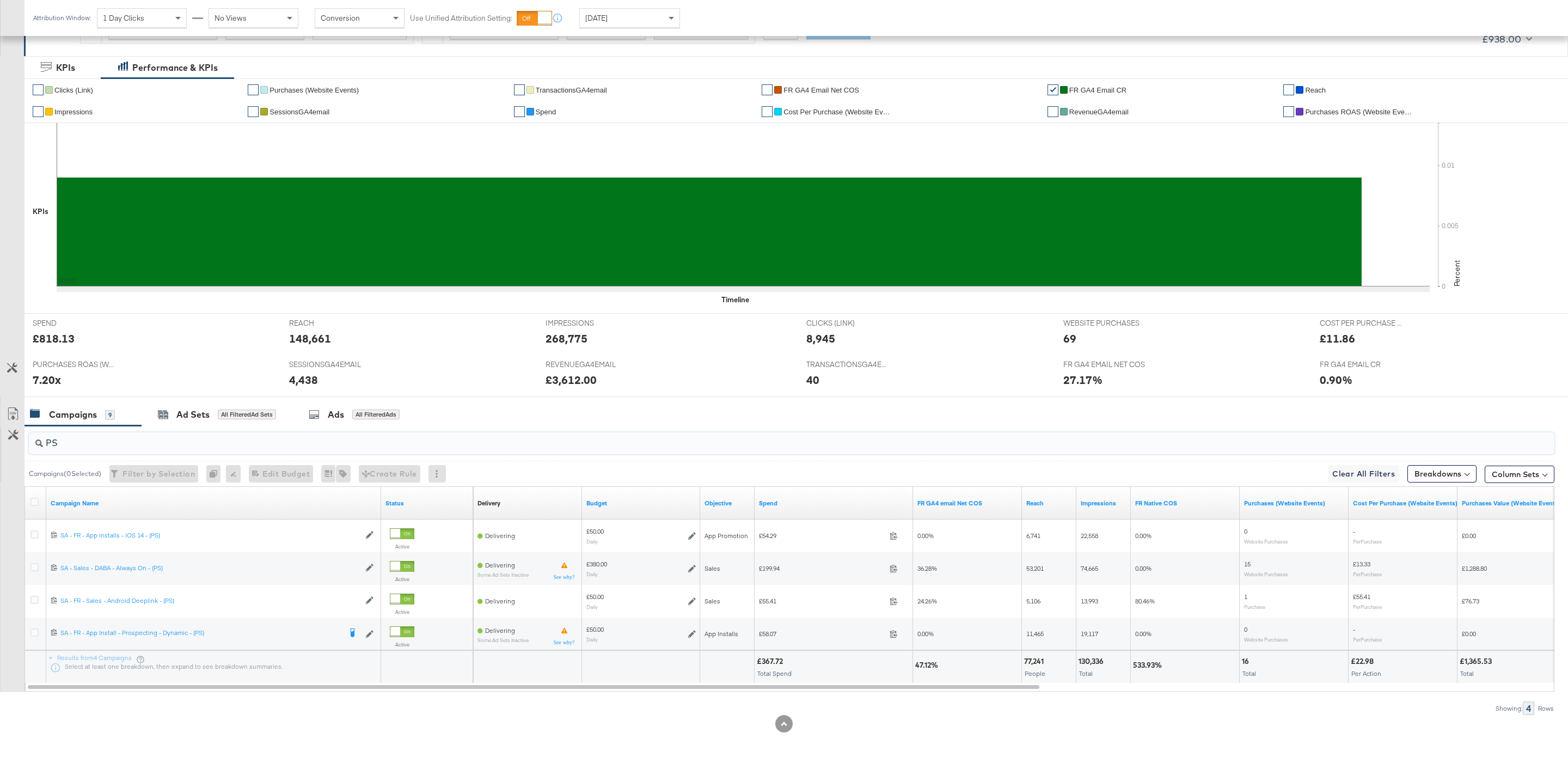
click at [129, 447] on input "PS" at bounding box center [726, 439] width 1367 height 21
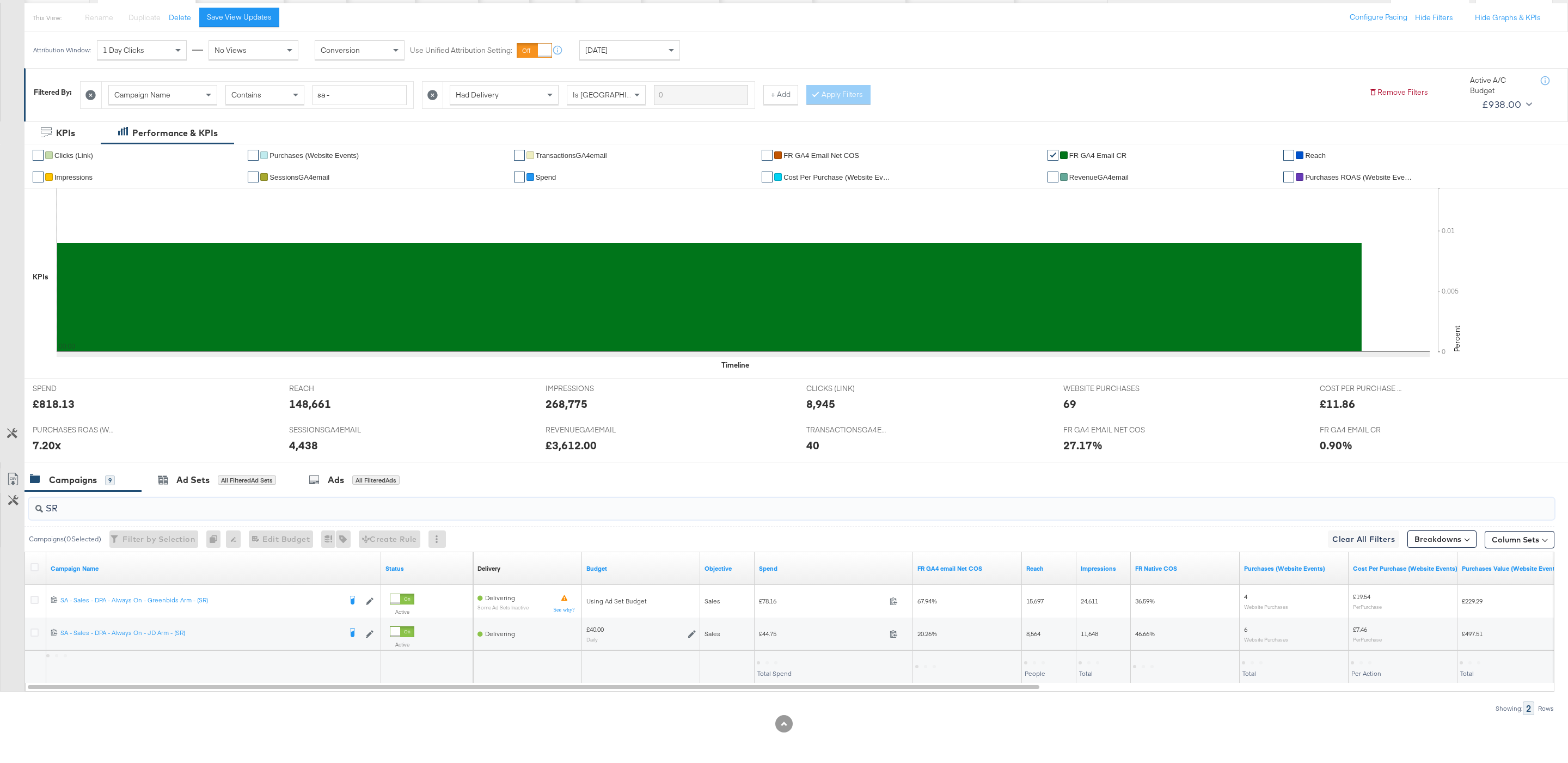
scroll to position [122, 0]
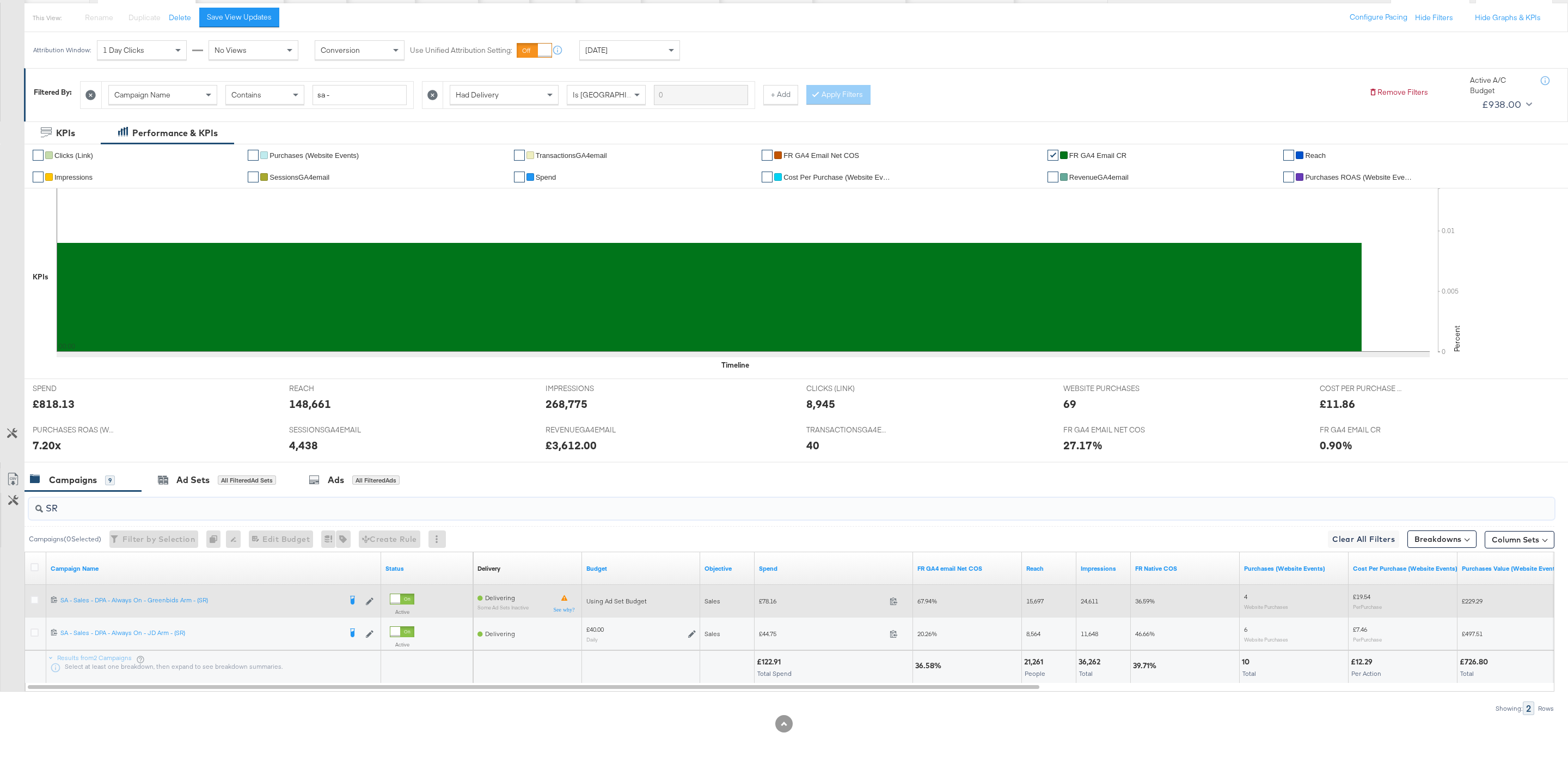
type input "SR"
click at [773, 605] on span "£78.16" at bounding box center [822, 601] width 126 height 8
copy span "78.16"
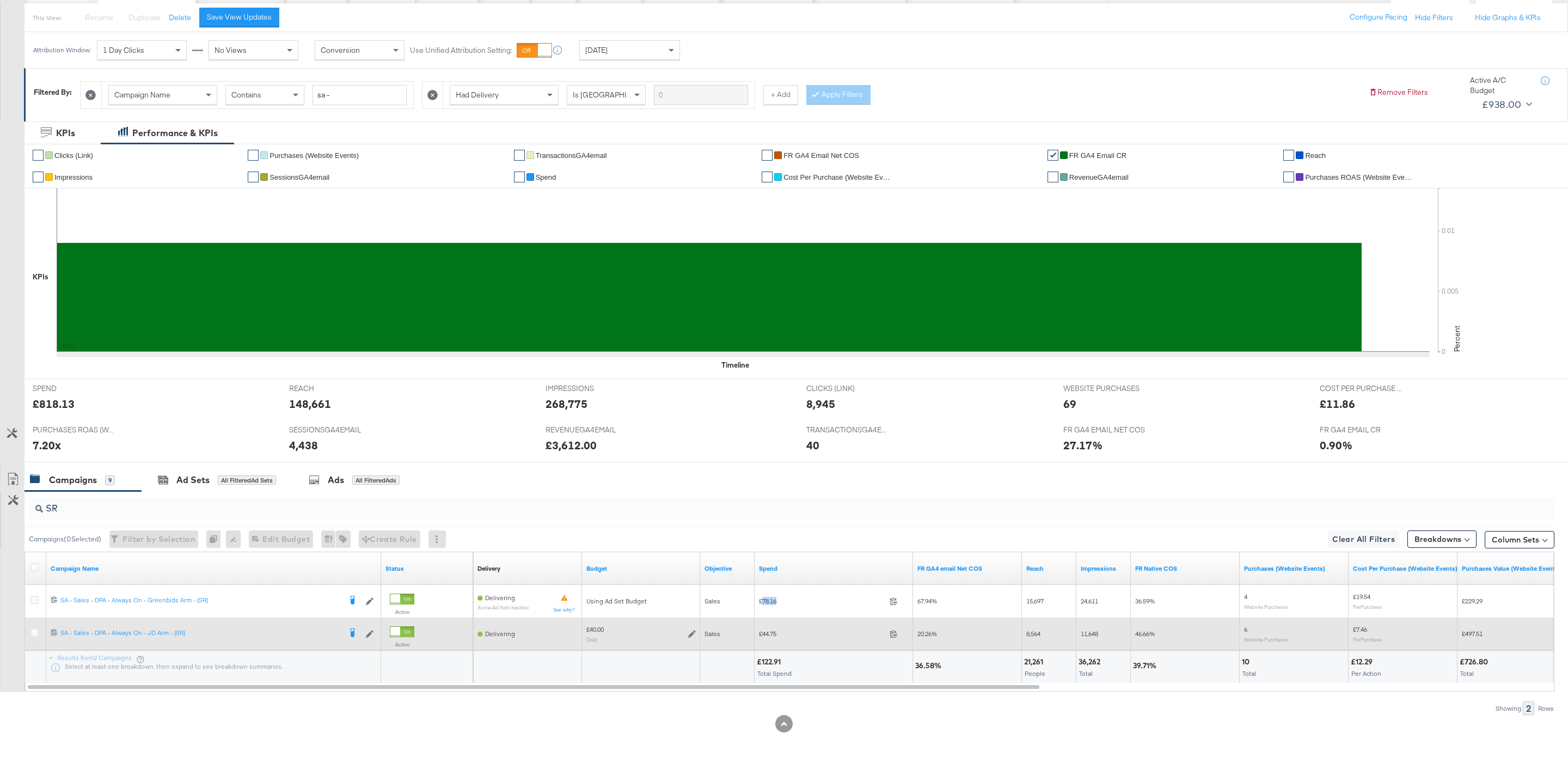
click at [768, 631] on span "£44.75" at bounding box center [822, 634] width 126 height 8
copy span "44.75"
click at [40, 634] on div at bounding box center [36, 634] width 11 height 11
click at [39, 634] on div at bounding box center [36, 634] width 11 height 11
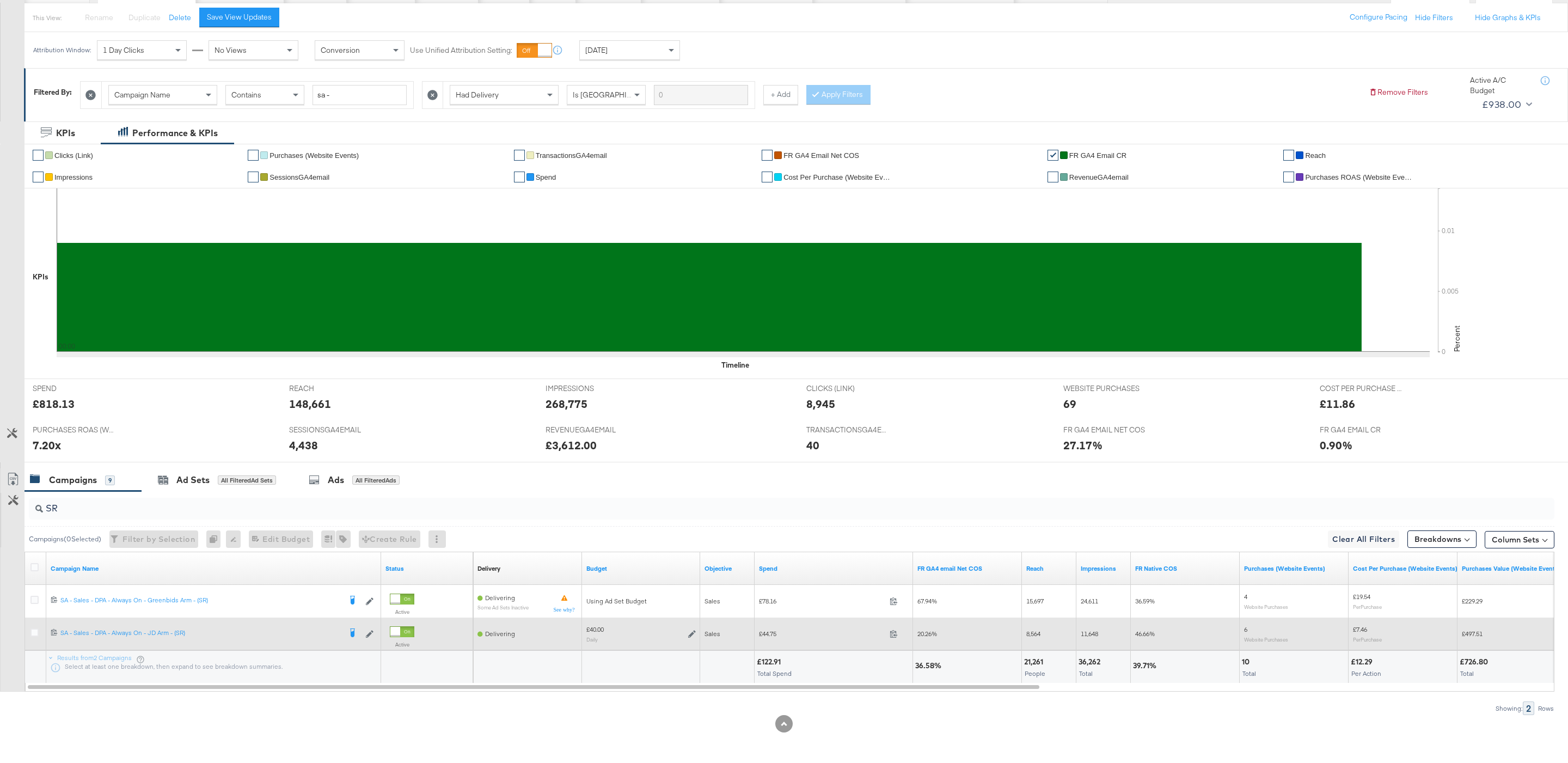
click at [29, 633] on div at bounding box center [36, 634] width 20 height 19
click at [36, 633] on icon at bounding box center [34, 632] width 8 height 8
click at [0, 0] on input "checkbox" at bounding box center [0, 0] width 0 height 0
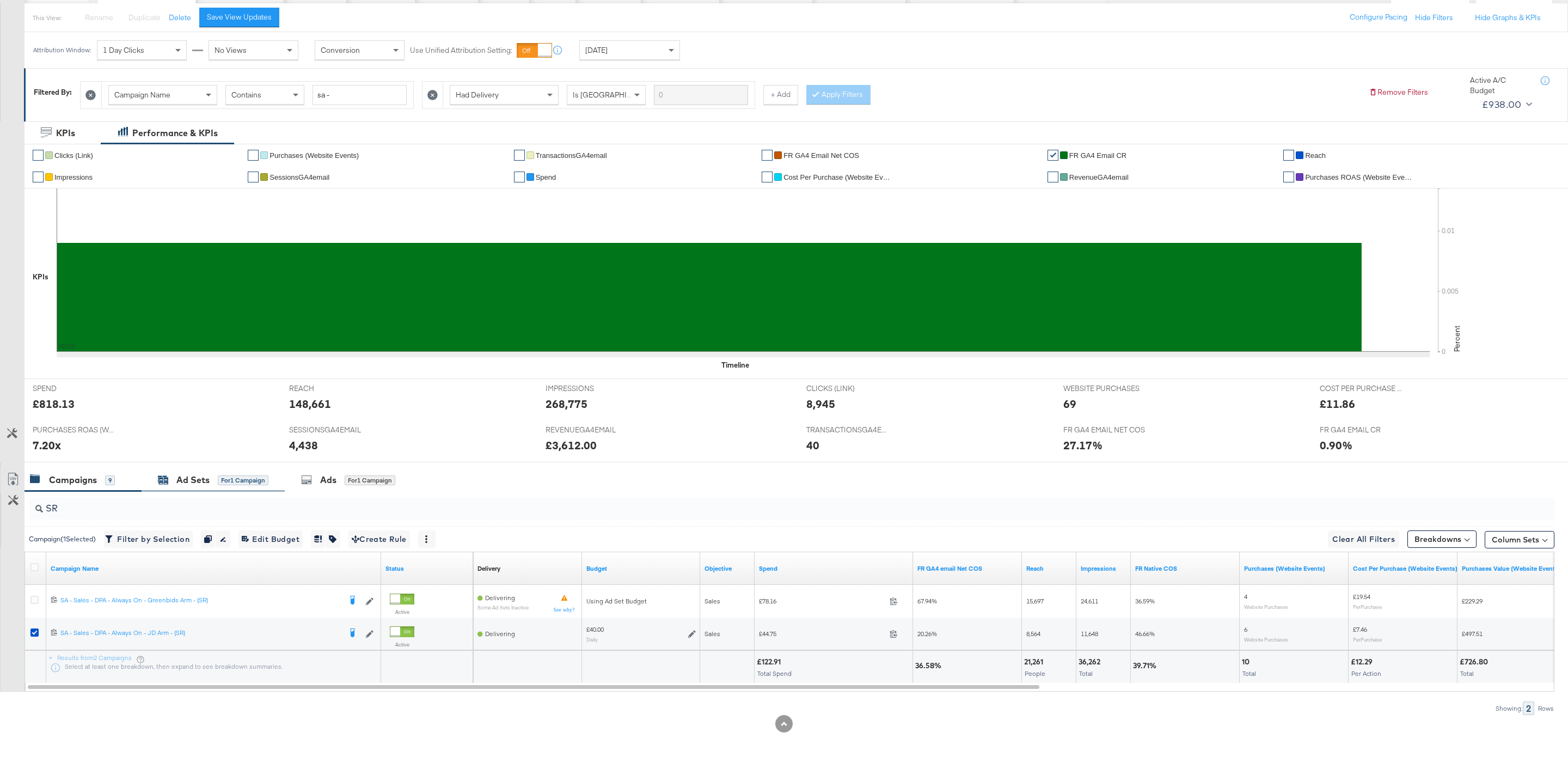
click at [228, 486] on div "Ad Sets for 1 Campaign" at bounding box center [213, 480] width 143 height 24
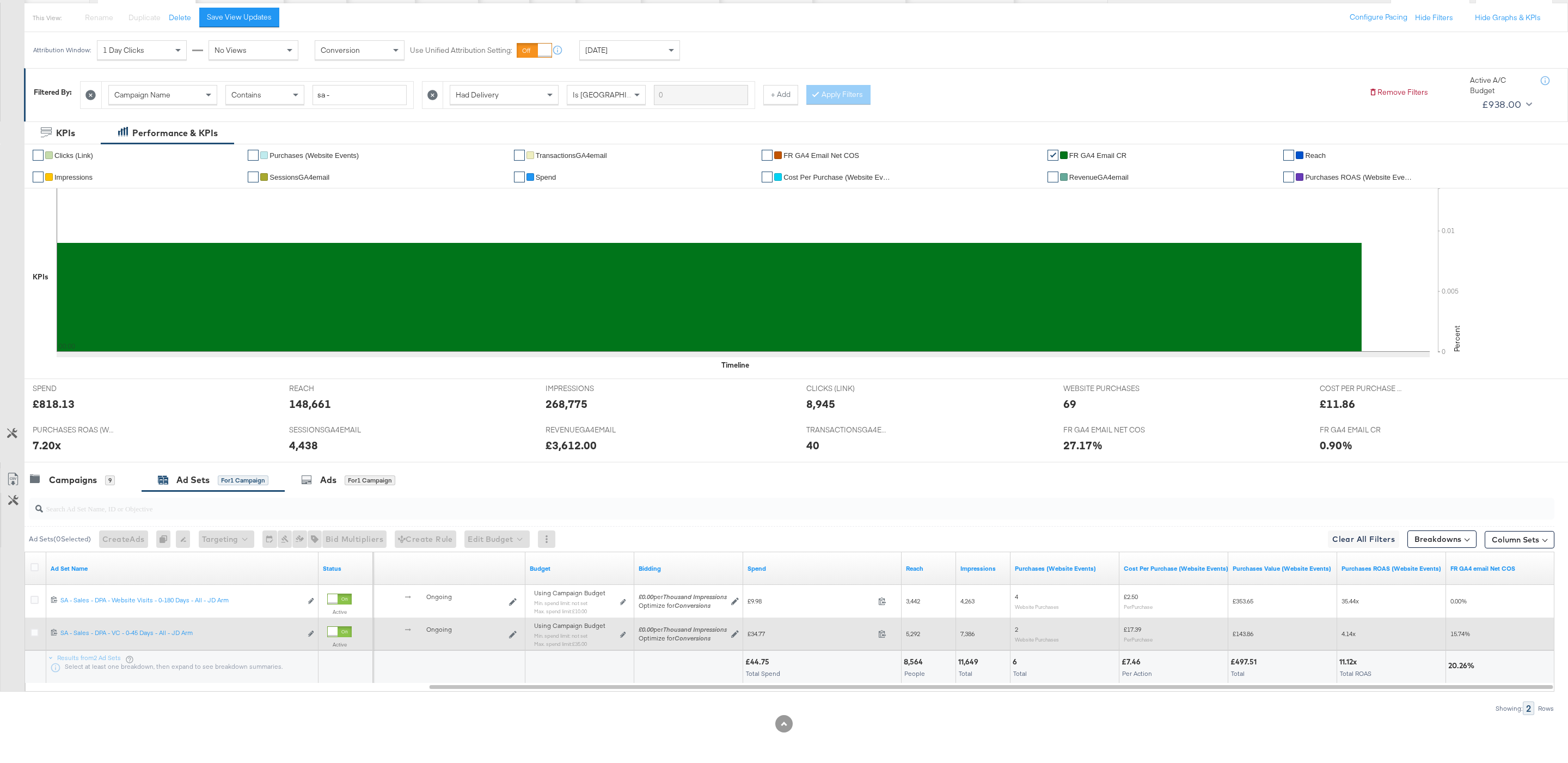
click at [620, 644] on div "Using Campaign Budget Min. spend limit: not set Max. spend limit : £35.00 Edit …" at bounding box center [580, 639] width 91 height 26
click at [620, 636] on icon at bounding box center [623, 635] width 6 height 6
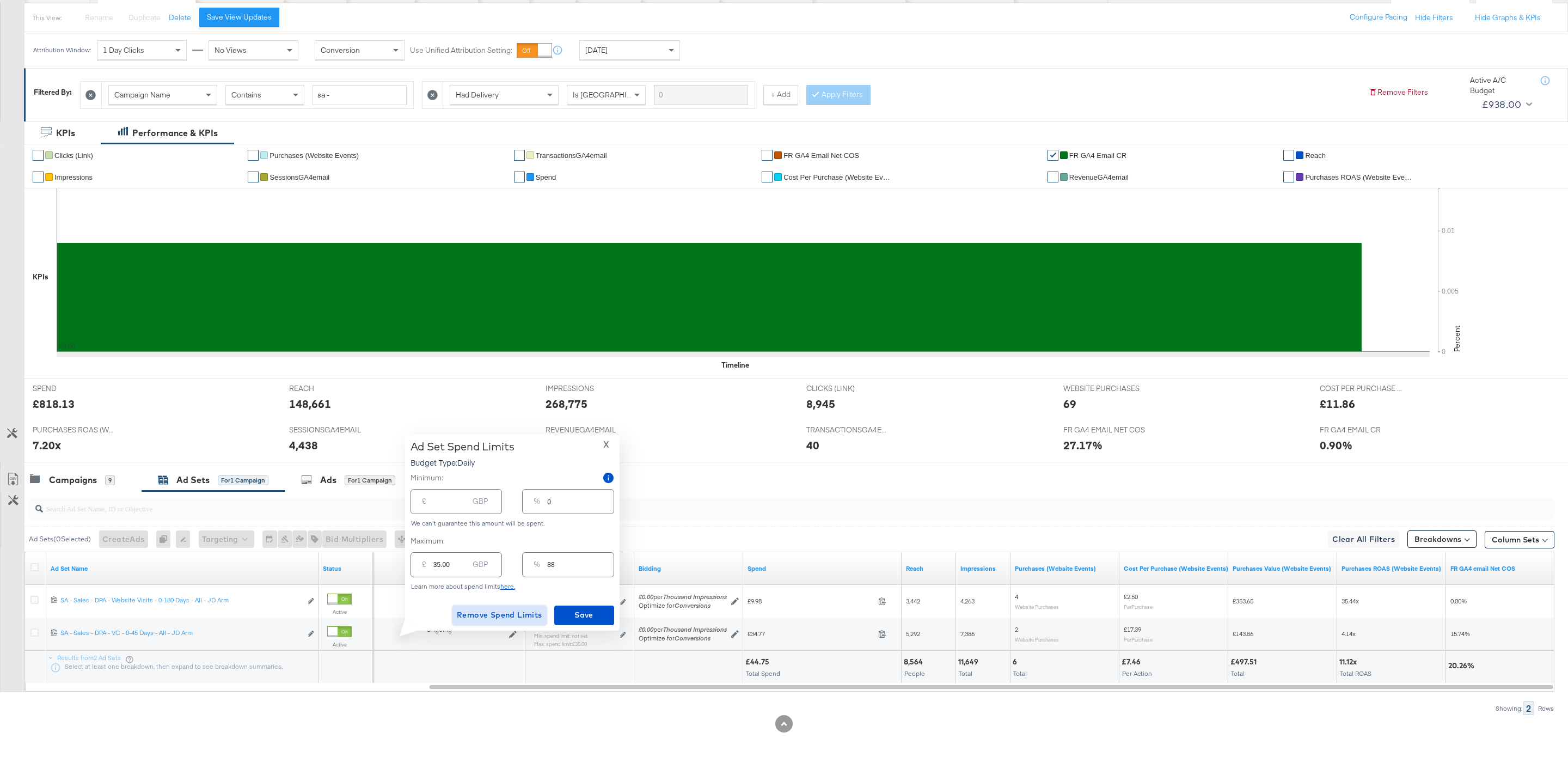
click at [508, 617] on span "Remove Spend Limits" at bounding box center [500, 615] width 86 height 14
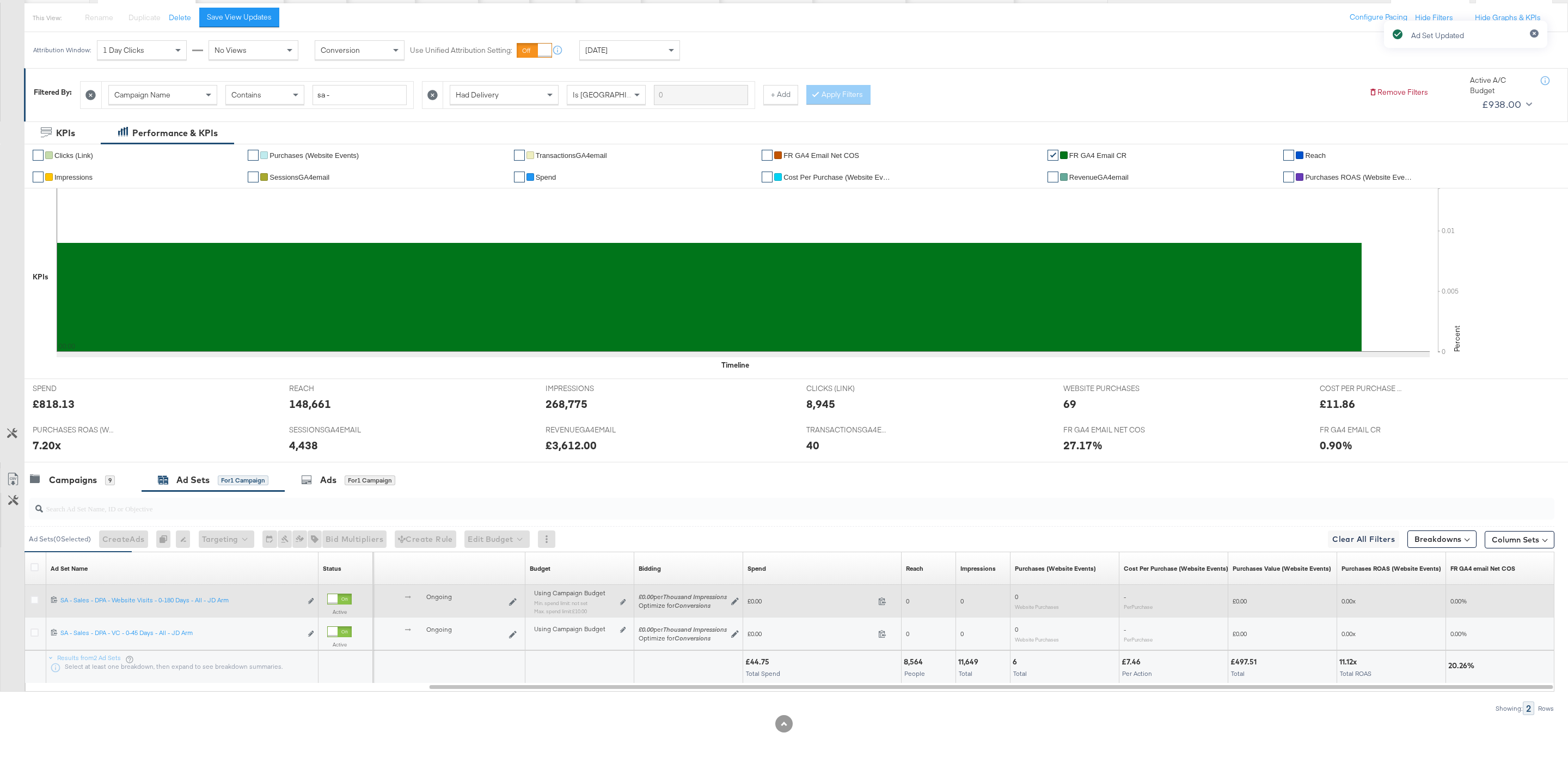
click at [626, 605] on div "Using Campaign Budget Min. spend limit: not set Max. spend limit : £10.00 Edit …" at bounding box center [580, 606] width 100 height 34
click at [624, 603] on icon at bounding box center [623, 602] width 6 height 6
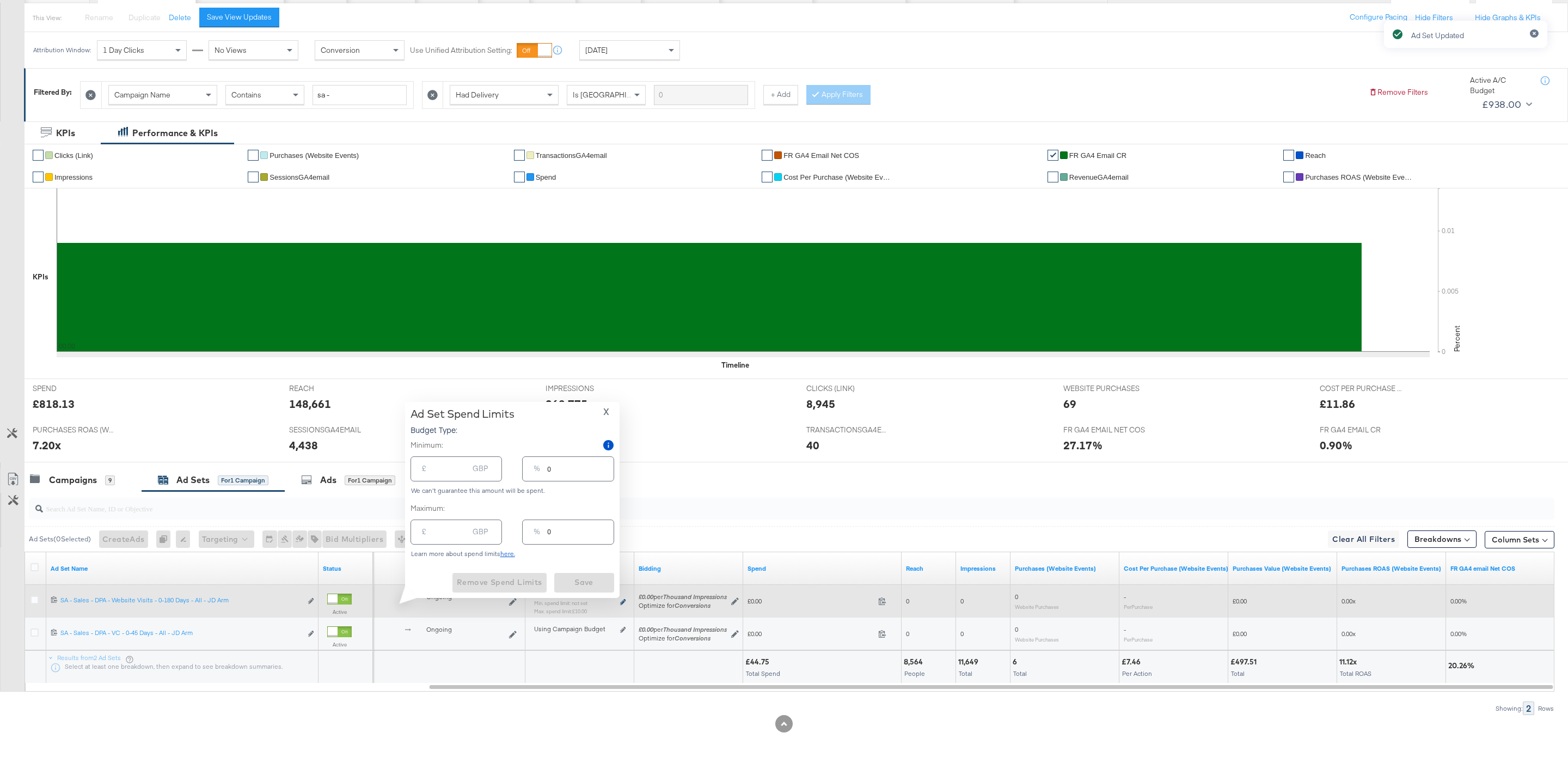
type input "10.00"
type input "25"
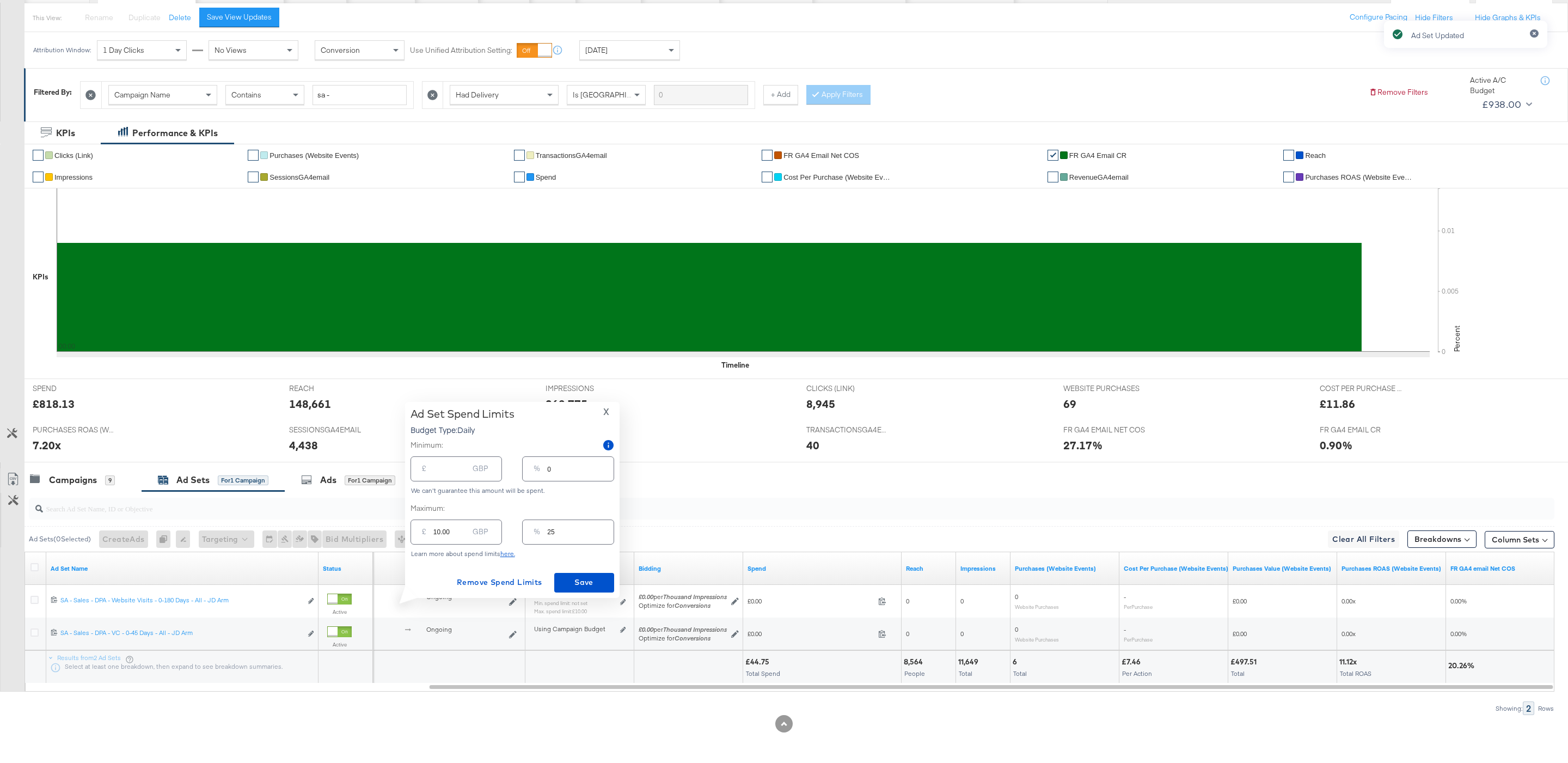
click at [603, 414] on span "X" at bounding box center [606, 411] width 6 height 15
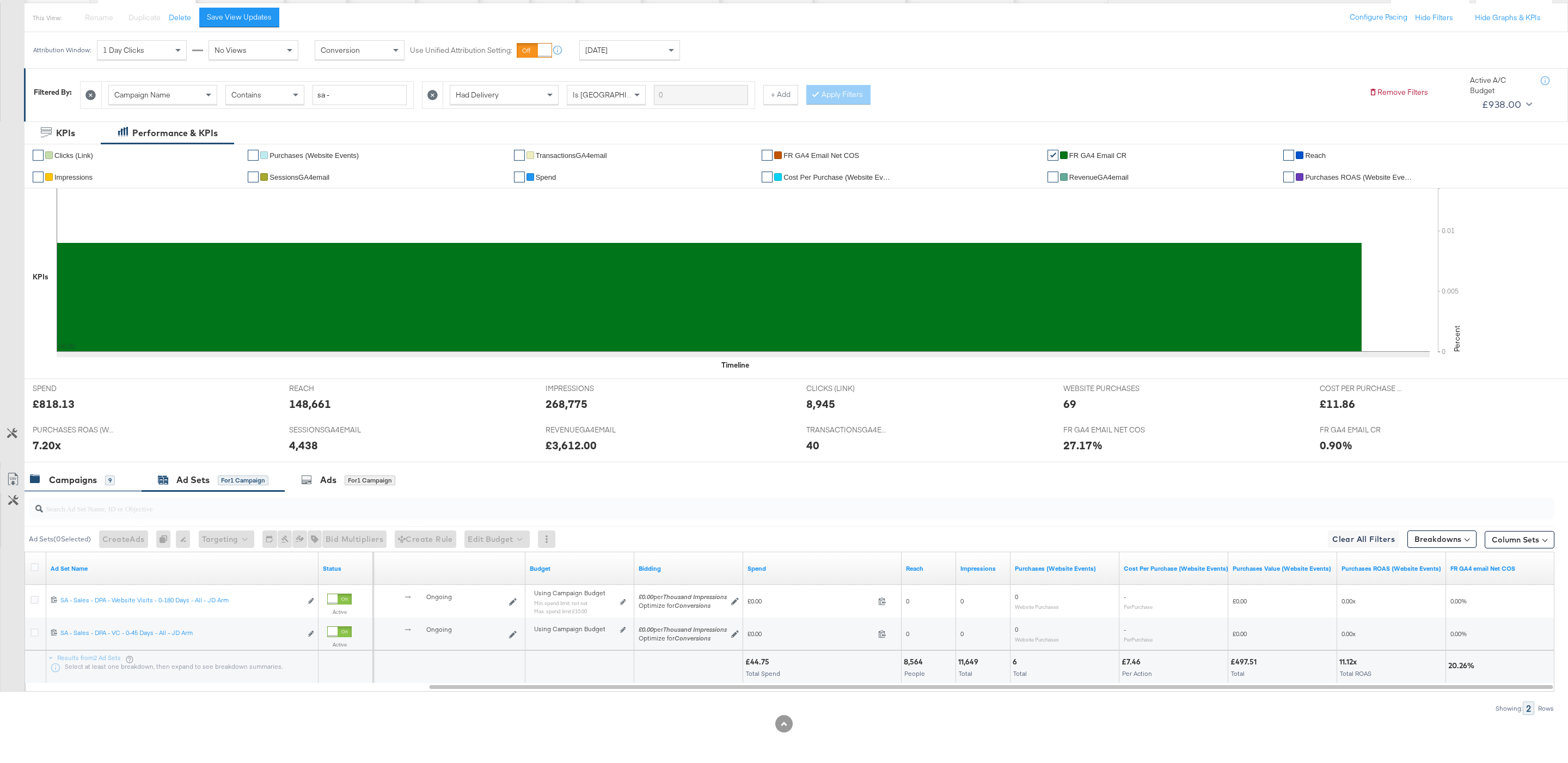
click at [115, 479] on div "Campaigns 9" at bounding box center [77, 481] width 95 height 13
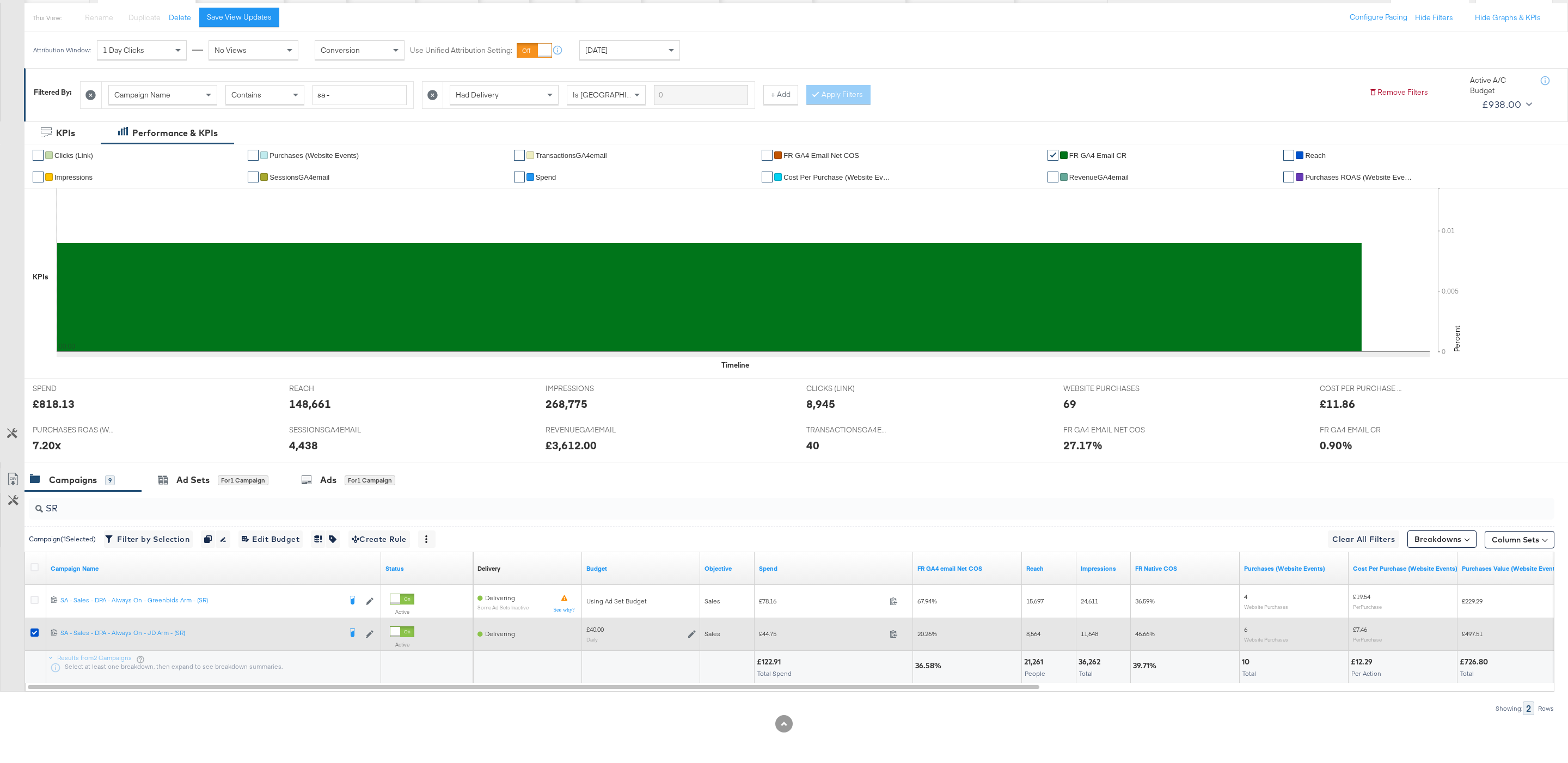
click at [33, 638] on div at bounding box center [36, 634] width 11 height 11
click at [33, 633] on icon at bounding box center [34, 632] width 8 height 8
click at [0, 0] on input "checkbox" at bounding box center [0, 0] width 0 height 0
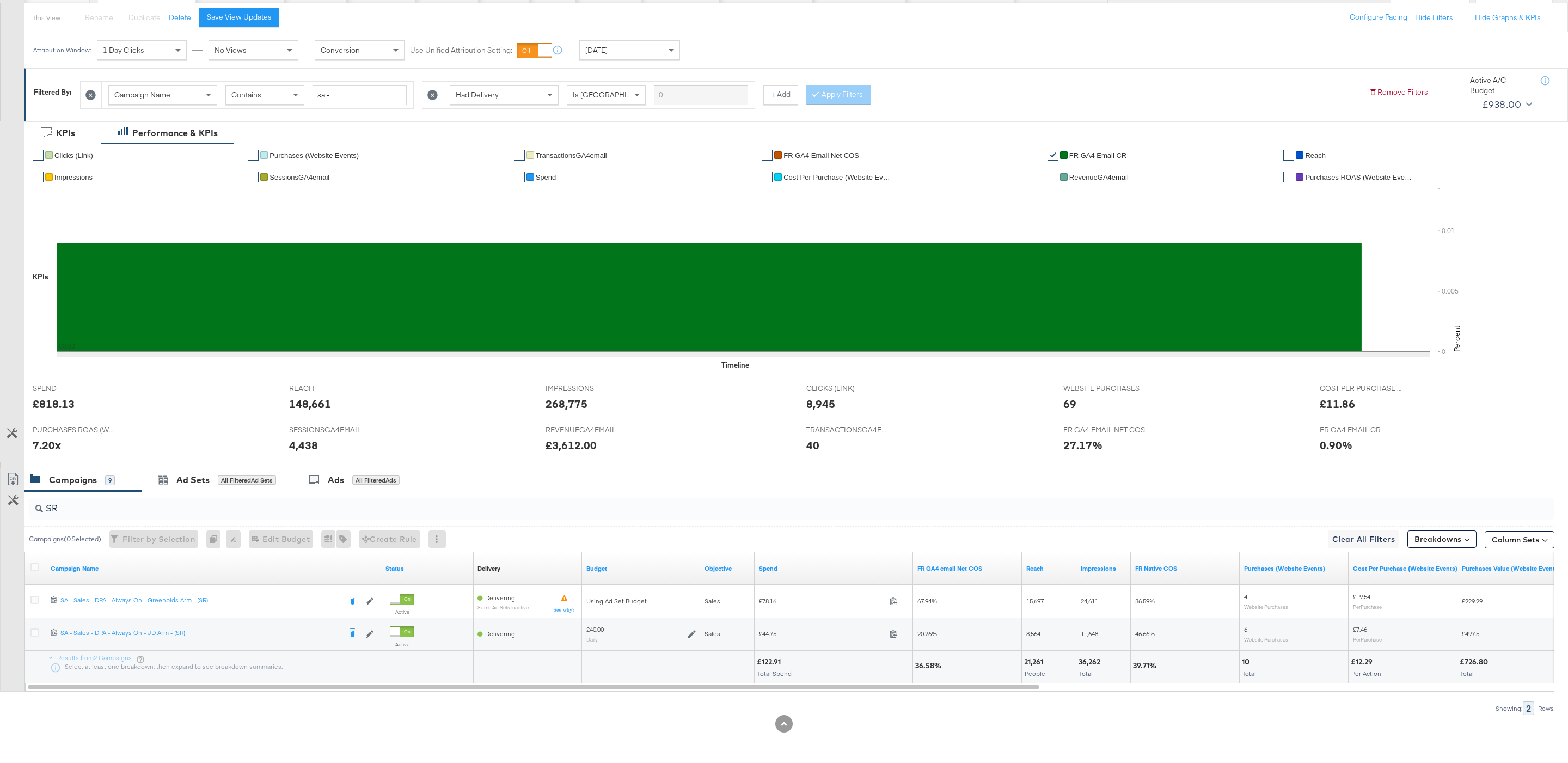
click at [88, 483] on div "Campaigns" at bounding box center [73, 481] width 48 height 13
click at [89, 508] on input "SR" at bounding box center [726, 504] width 1367 height 21
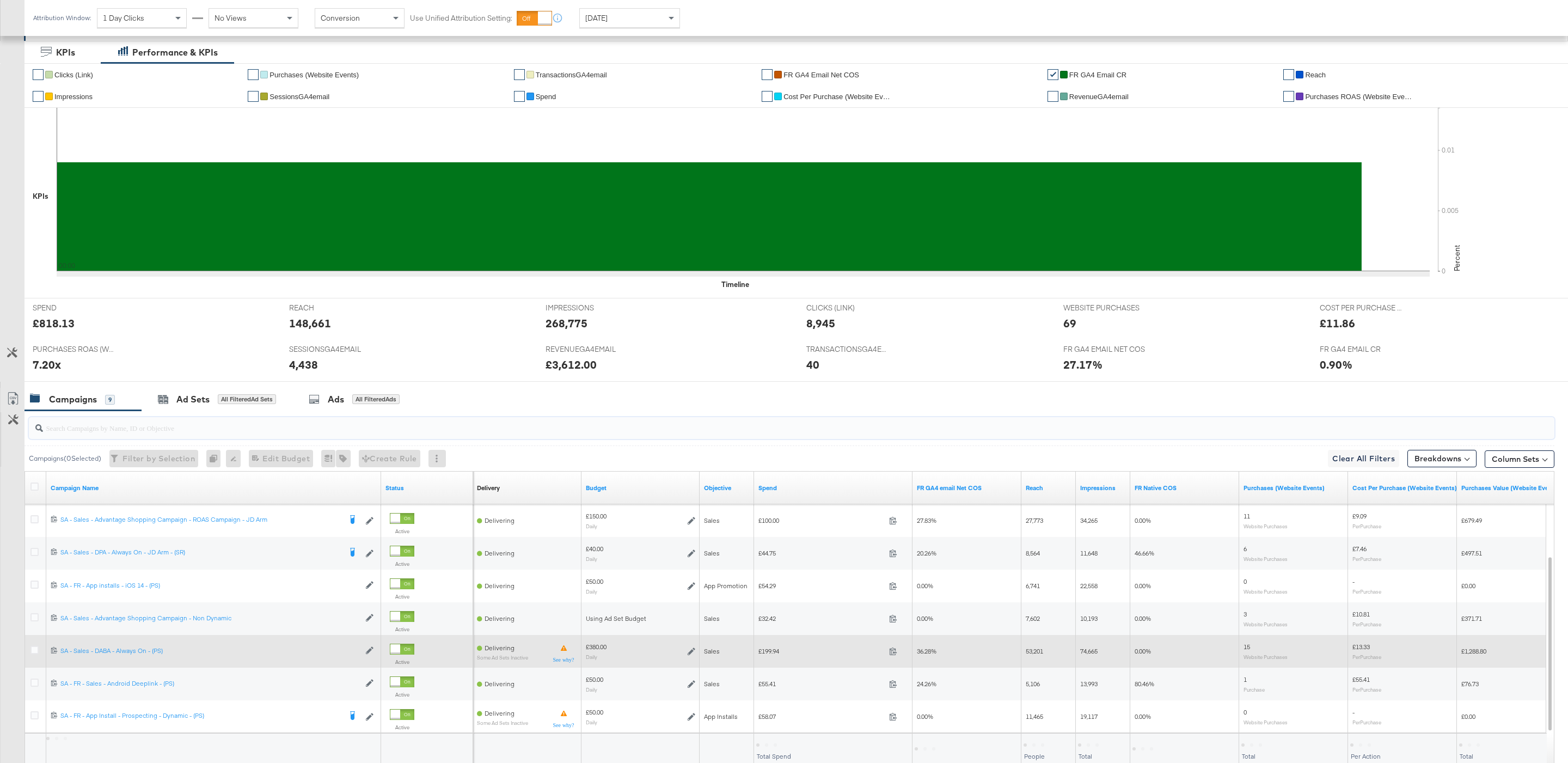
scroll to position [202, 0]
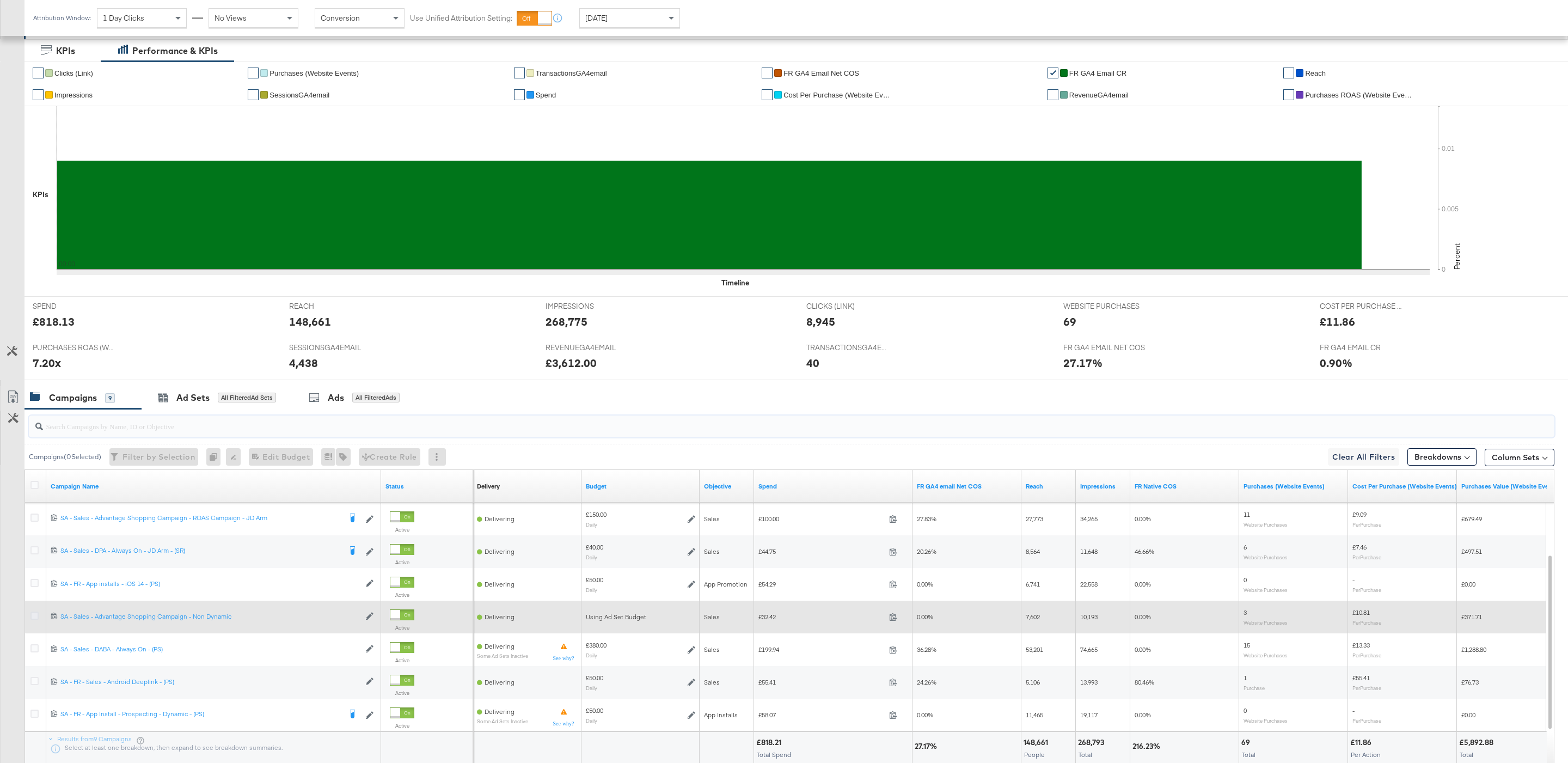
click at [36, 616] on icon at bounding box center [34, 616] width 8 height 8
click at [0, 0] on input "checkbox" at bounding box center [0, 0] width 0 height 0
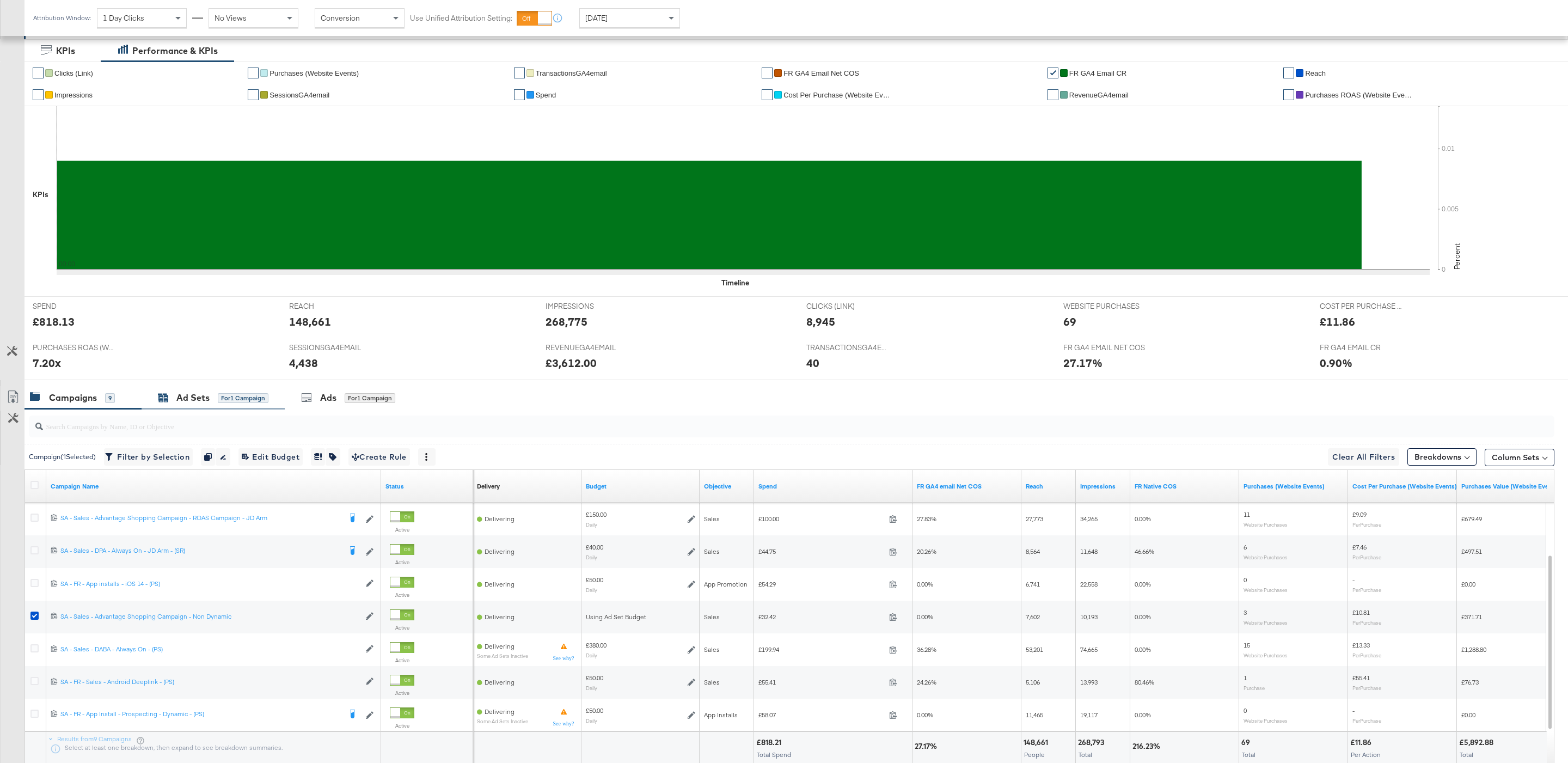
click at [255, 398] on div "for 1 Campaign" at bounding box center [243, 398] width 51 height 10
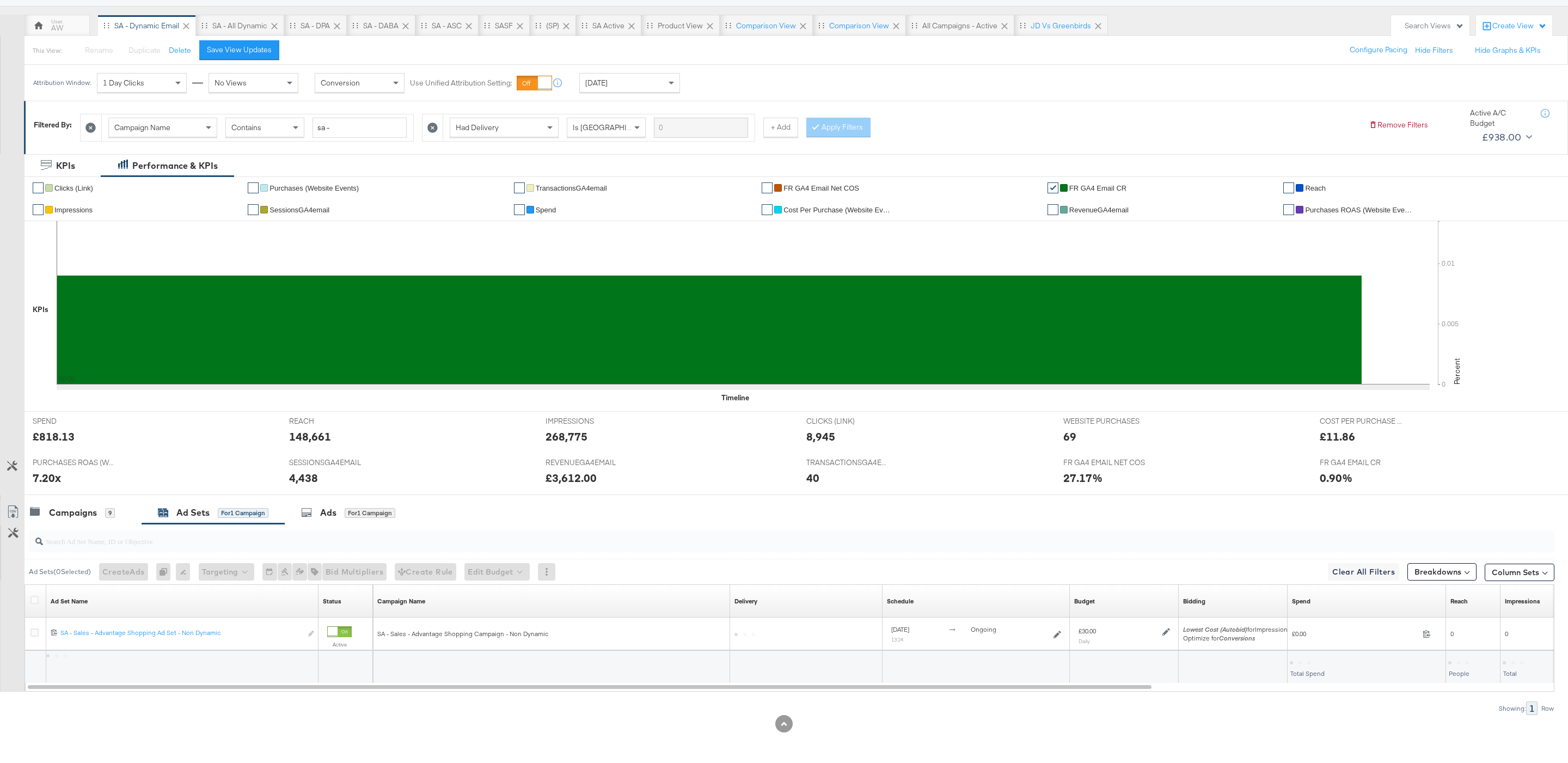
scroll to position [90, 0]
click at [381, 508] on div "for 1 Campaign" at bounding box center [369, 513] width 51 height 10
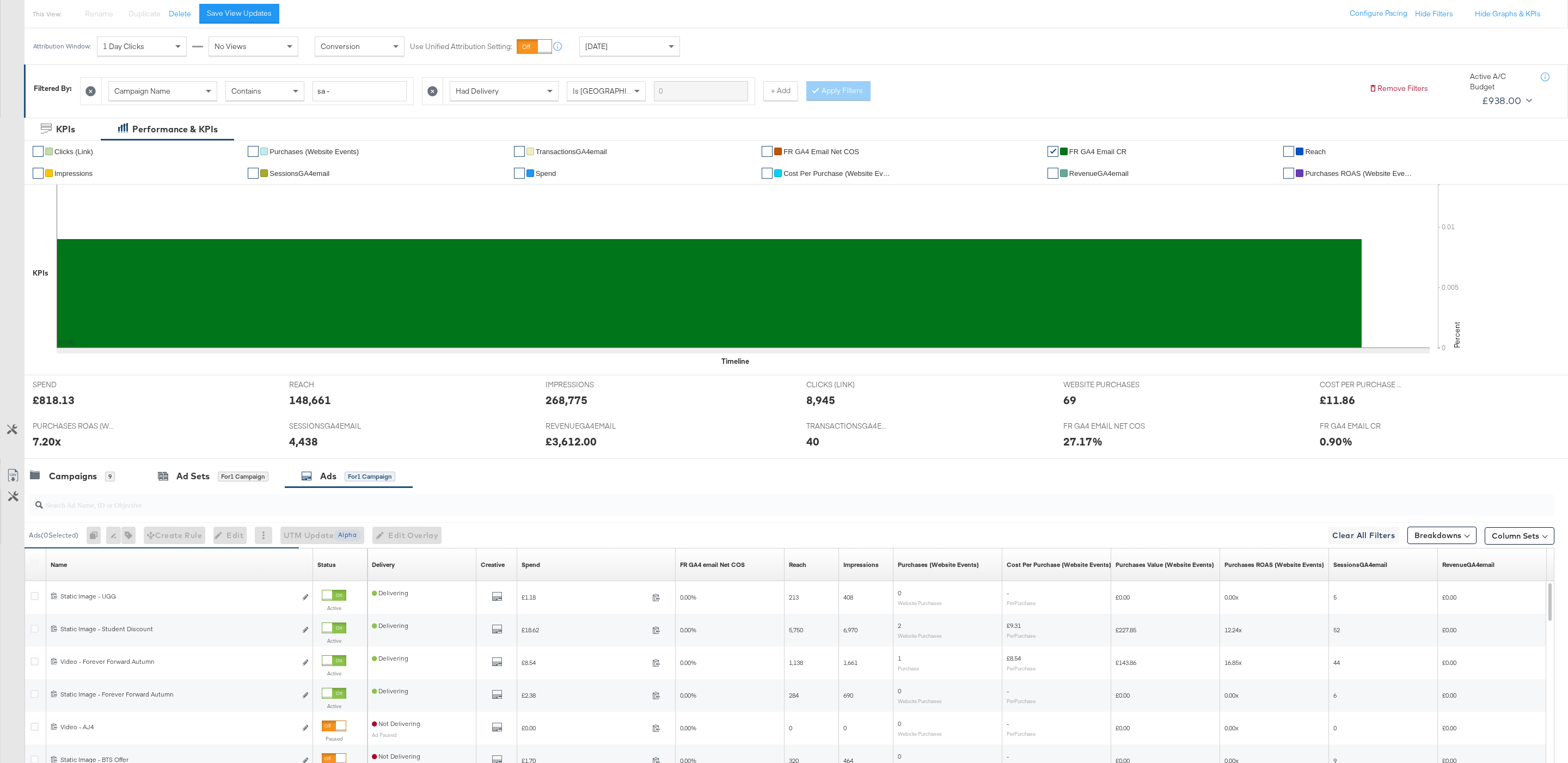
scroll to position [286, 0]
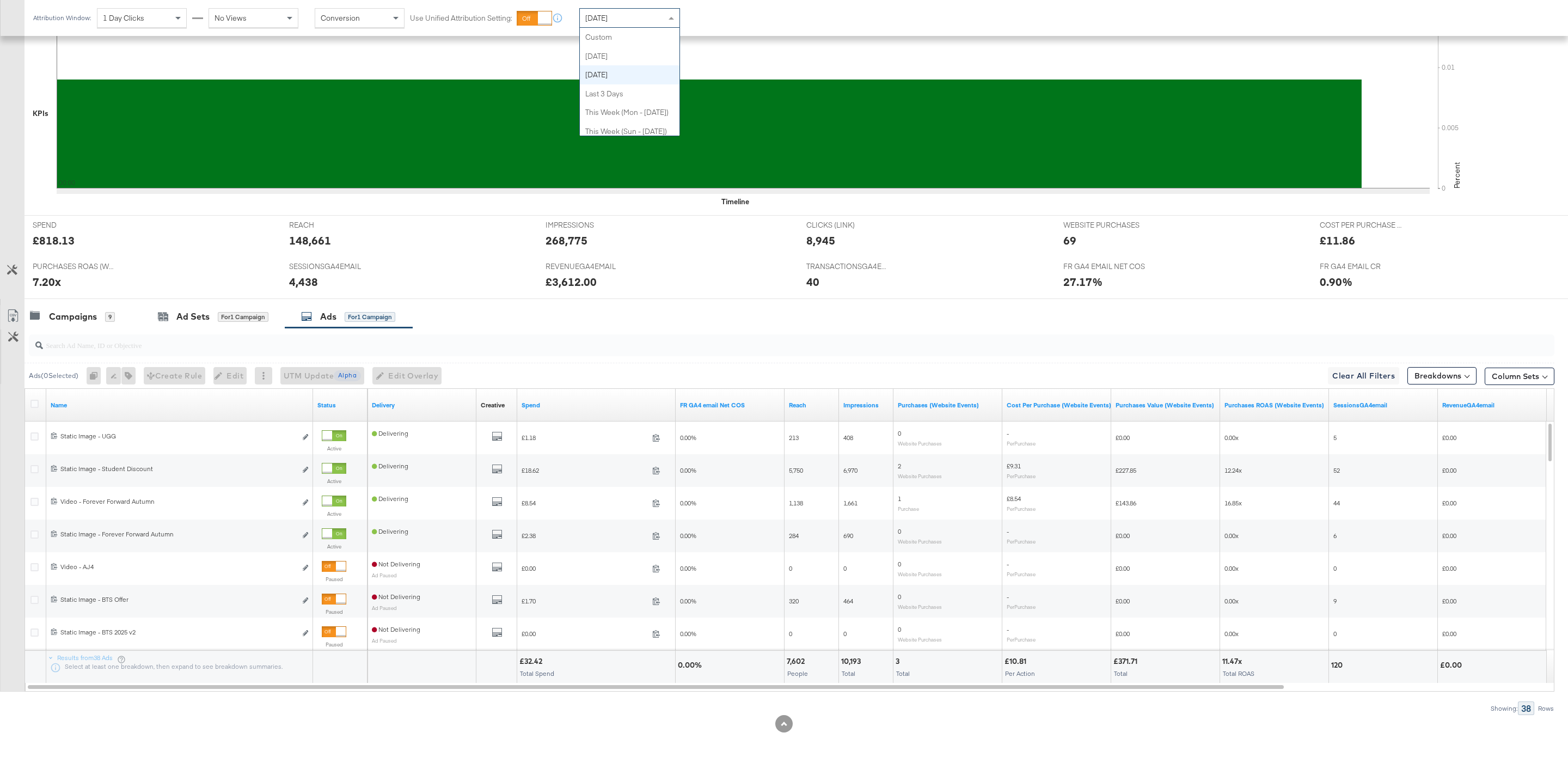
click at [650, 15] on div "[DATE]" at bounding box center [629, 18] width 99 height 19
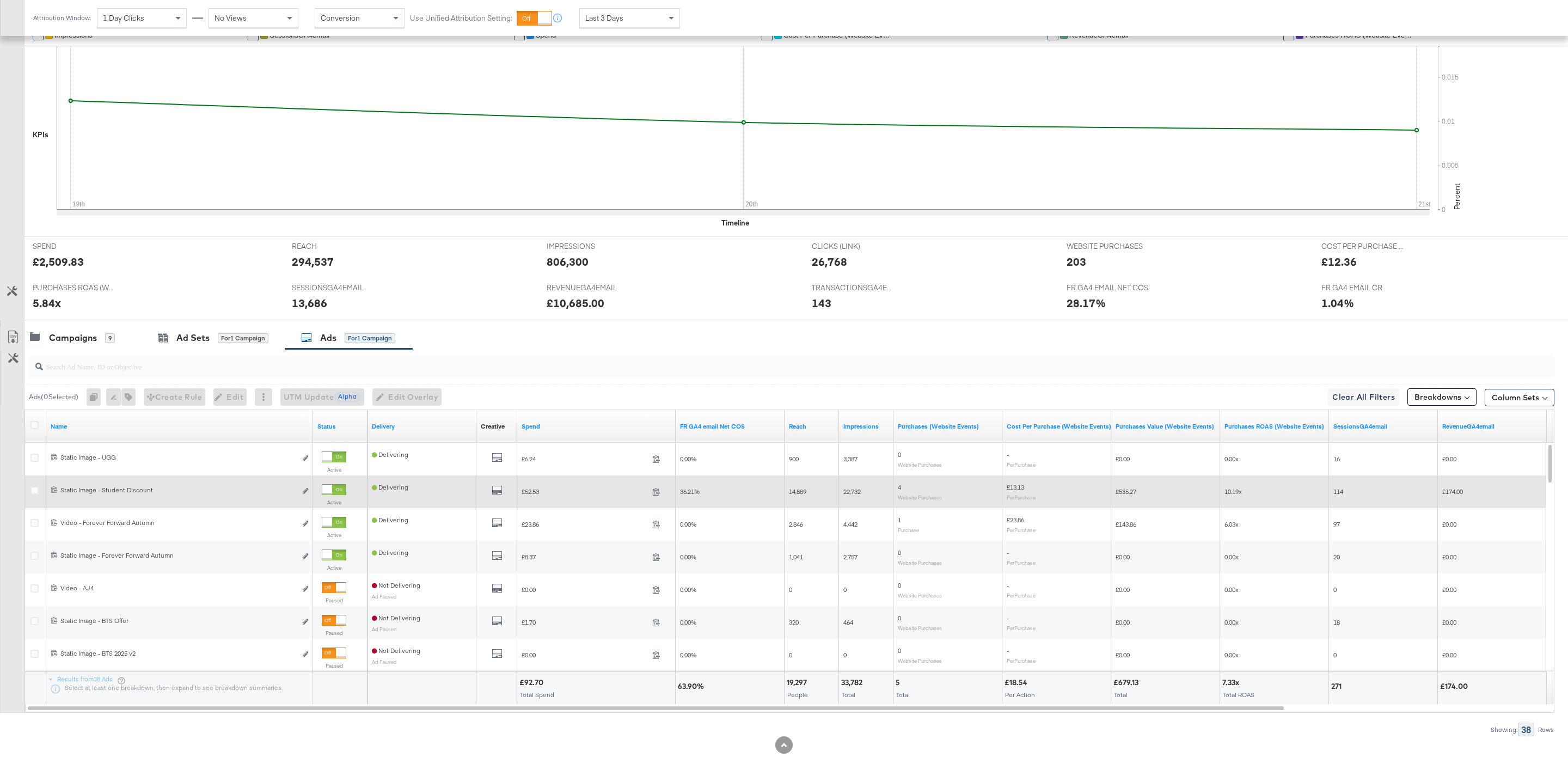
scroll to position [262, 0]
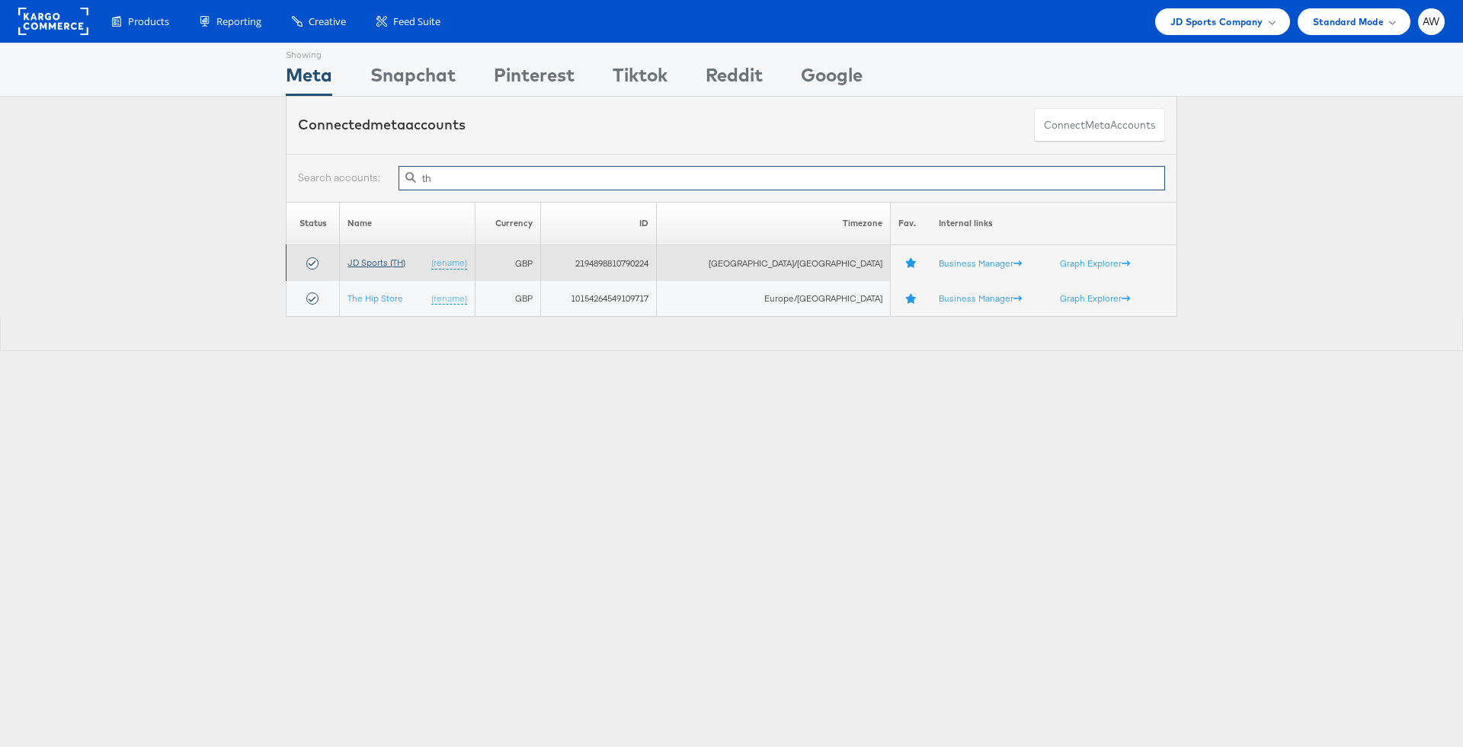
type input "th"
click at [392, 260] on link "JD Sports (TH)" at bounding box center [376, 262] width 58 height 11
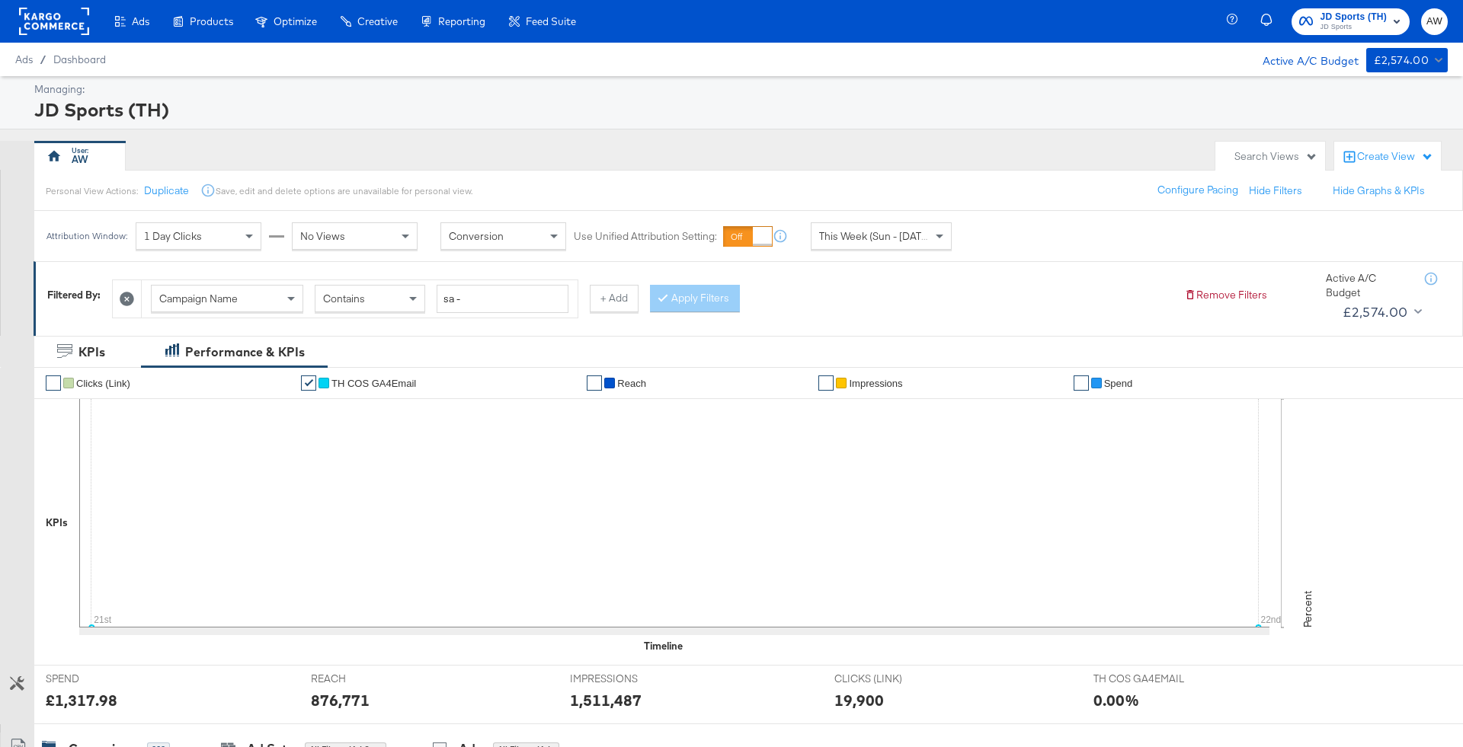
click at [1367, 33] on span "JD Sports" at bounding box center [1353, 27] width 67 height 12
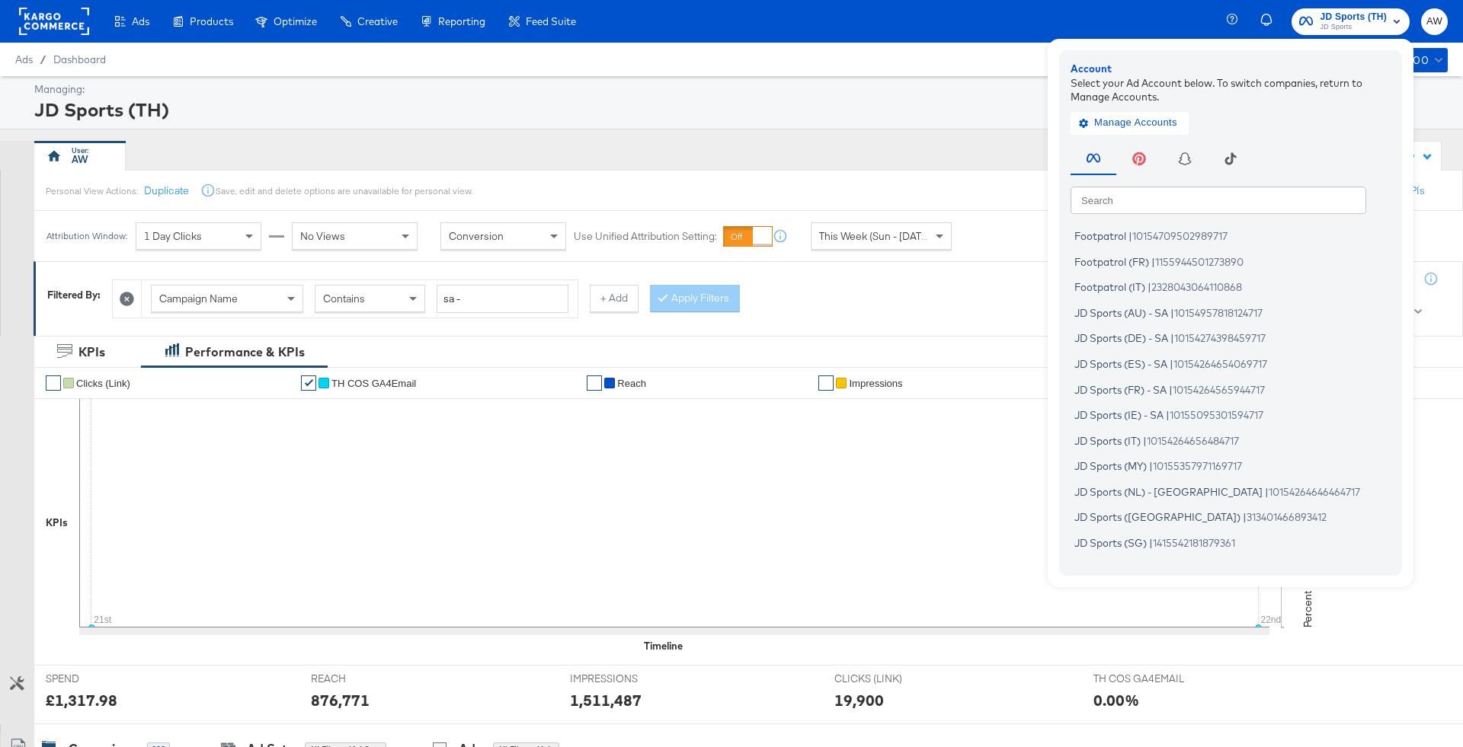
click at [1239, 222] on div "Footpatrol | 10154709502989717 Footpatrol (FR) | 1155944501273890 Footpatrol (I…" at bounding box center [1234, 393] width 328 height 343
click at [1236, 209] on input "text" at bounding box center [1218, 199] width 296 height 27
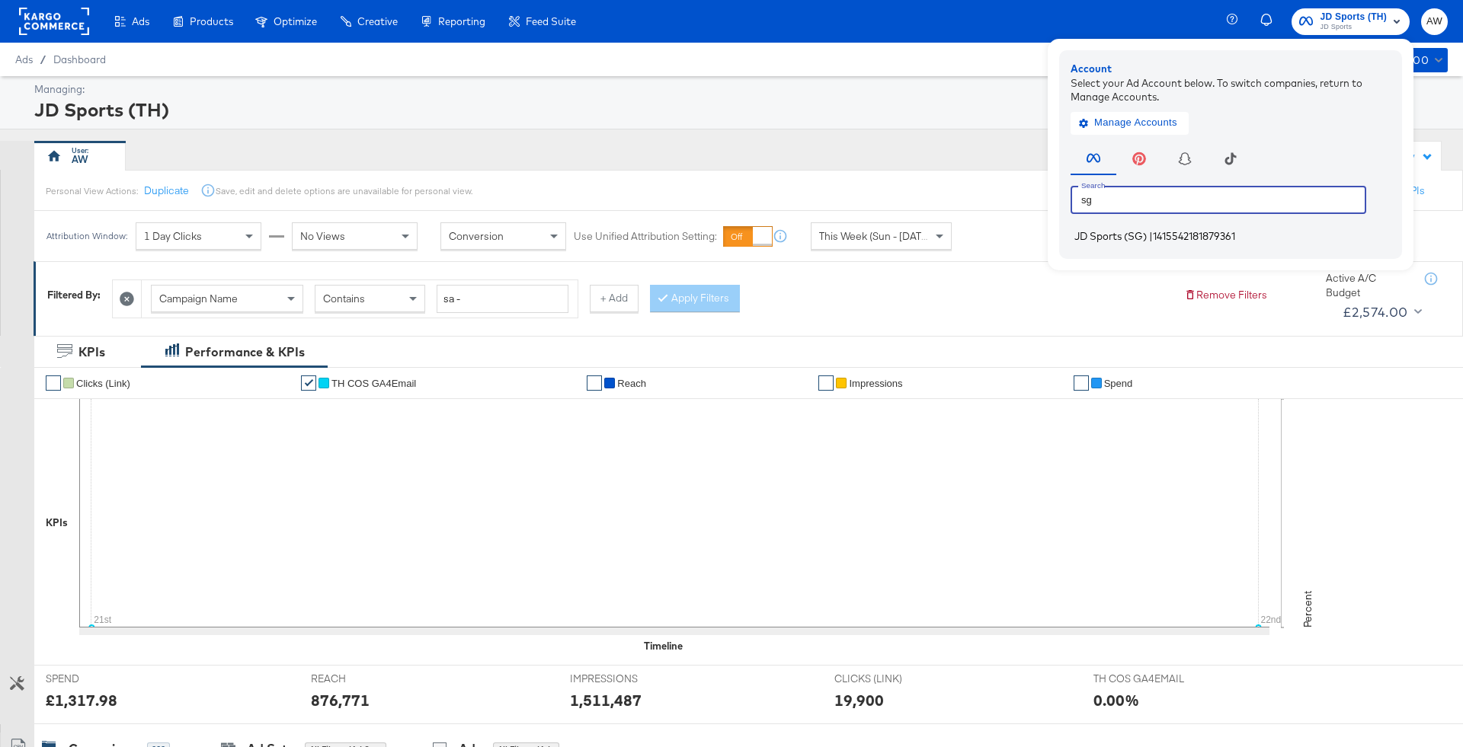
type input "sg"
click at [1151, 239] on span "|" at bounding box center [1151, 236] width 4 height 12
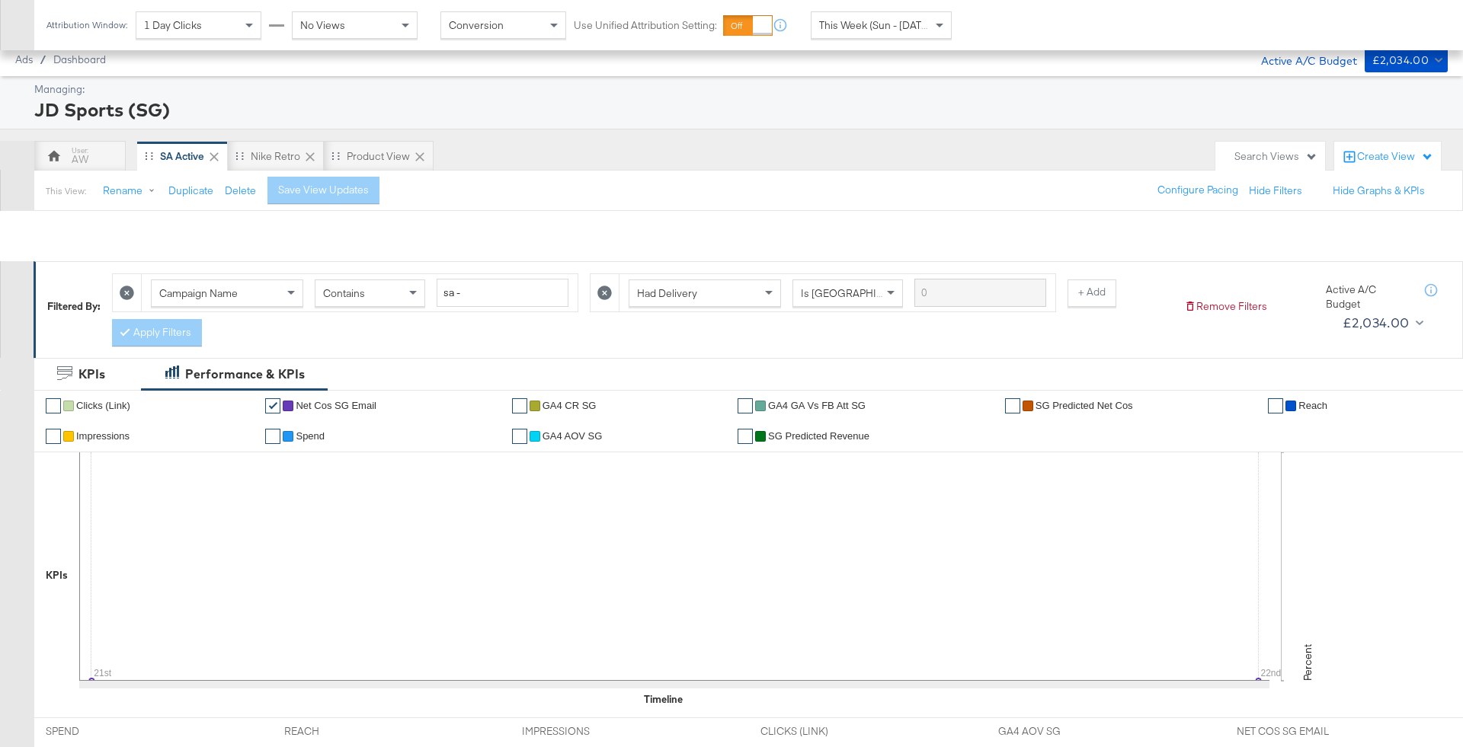
scroll to position [596, 0]
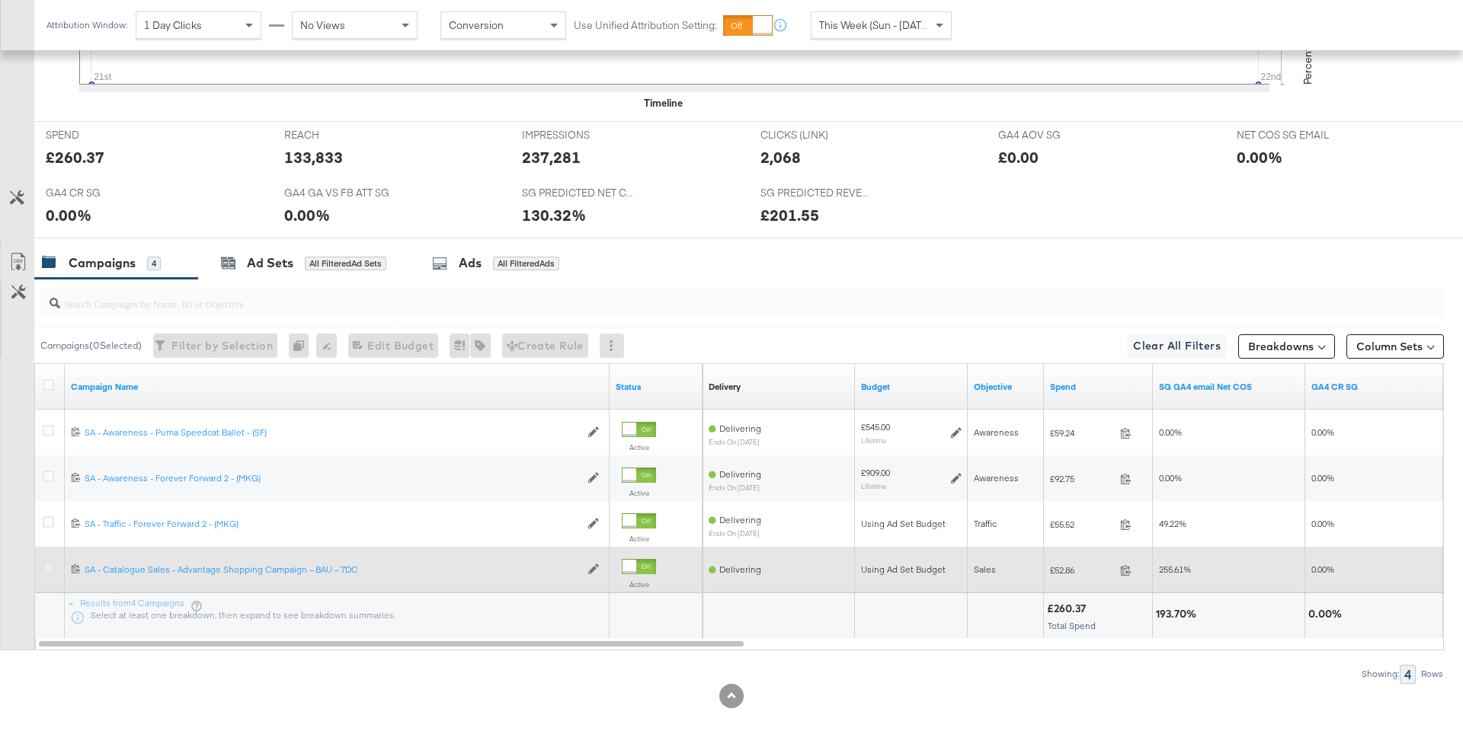
click at [48, 562] on icon at bounding box center [48, 567] width 11 height 11
click at [0, 0] on input "checkbox" at bounding box center [0, 0] width 0 height 0
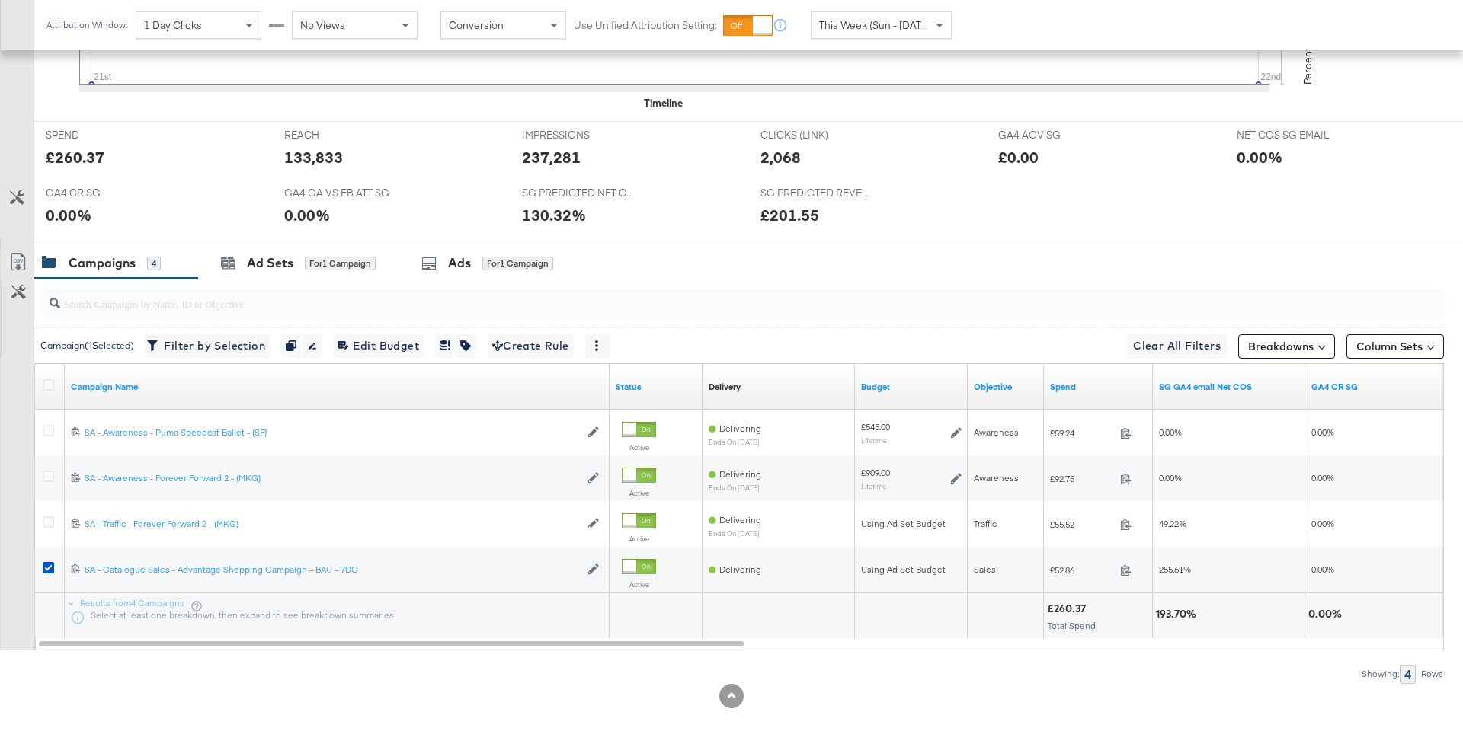
click at [325, 305] on input "search" at bounding box center [687, 298] width 1255 height 30
click at [311, 251] on div "Ad Sets for 1 Campaign" at bounding box center [298, 263] width 200 height 33
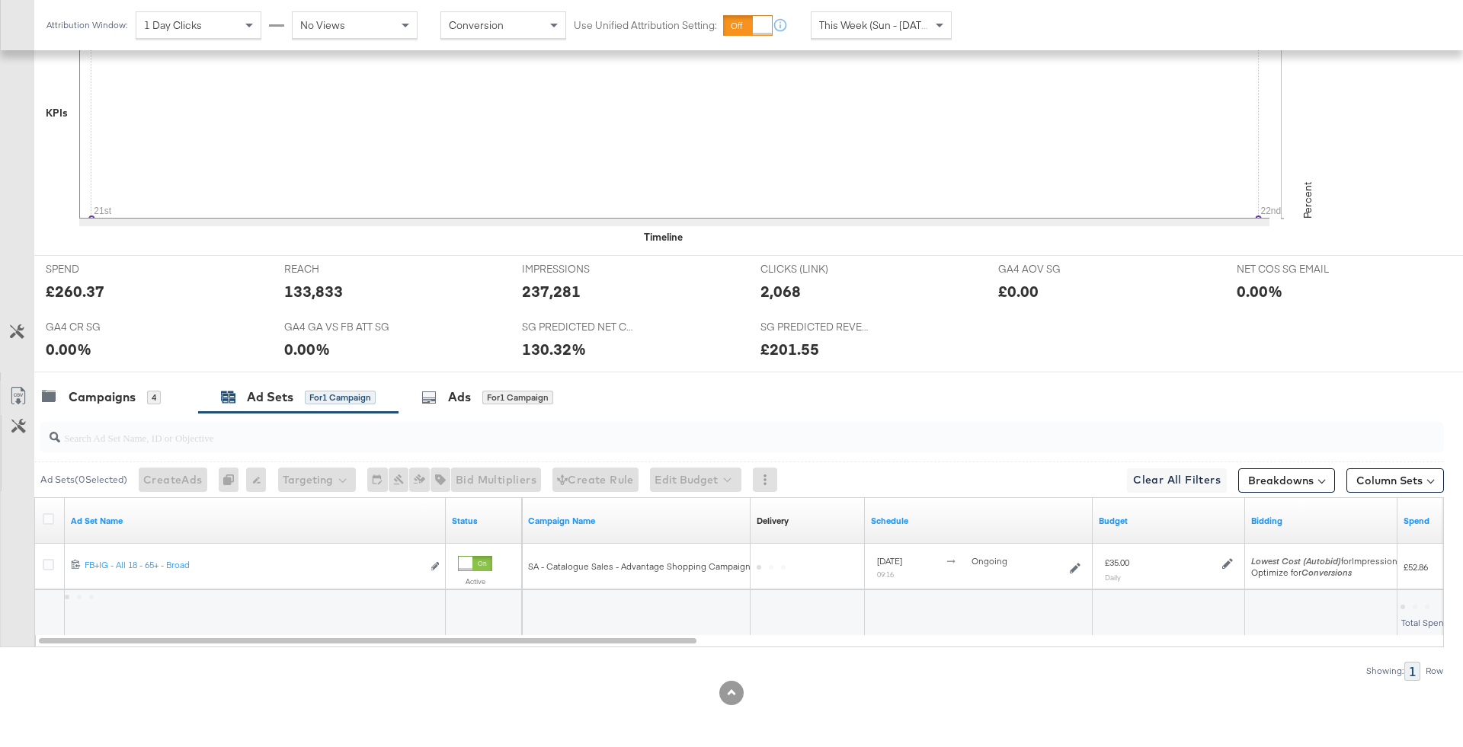
scroll to position [459, 0]
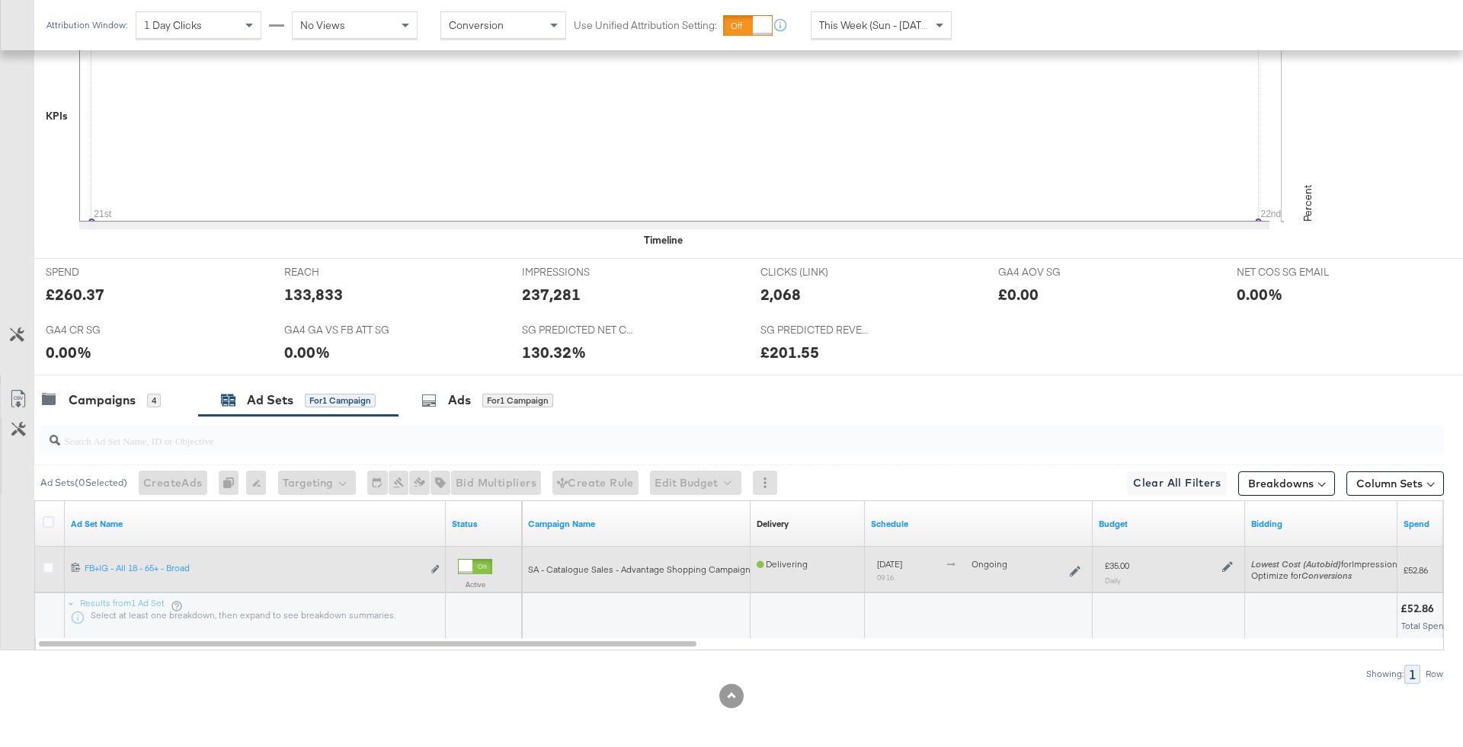
click at [1228, 566] on icon at bounding box center [1227, 566] width 11 height 11
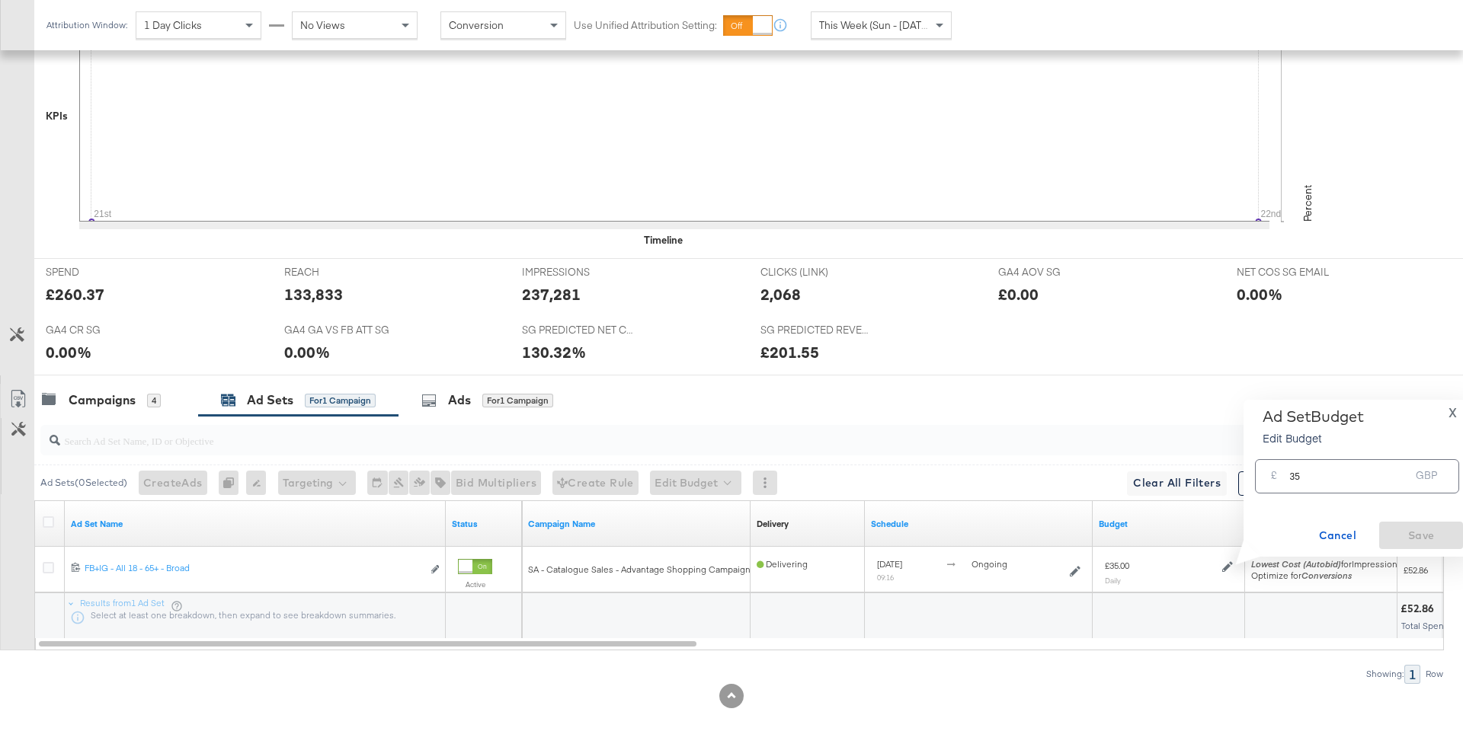
click at [1284, 488] on div "£ 35 GBP" at bounding box center [1357, 476] width 204 height 34
type input "3"
type input "40"
click at [1428, 535] on span "Save" at bounding box center [1421, 535] width 72 height 19
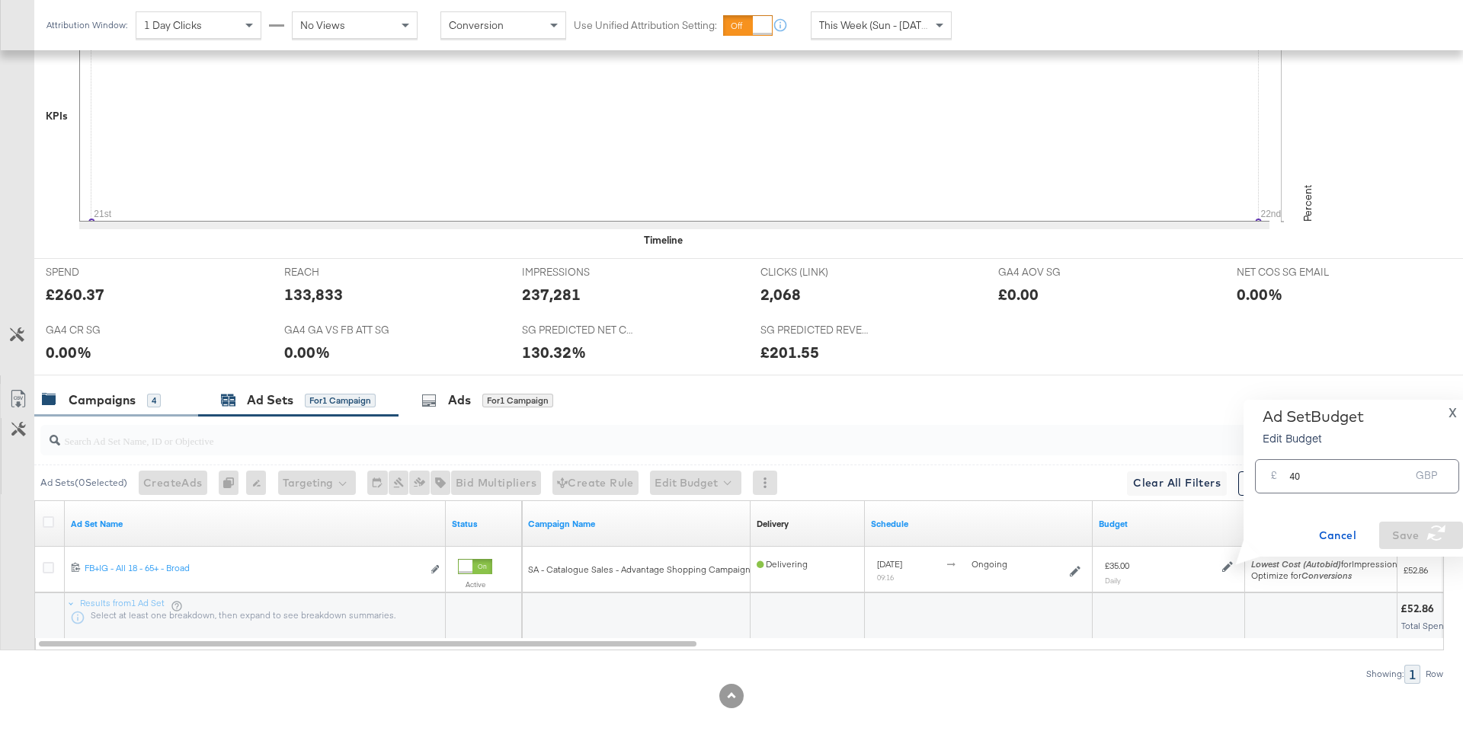
click at [111, 406] on div "Campaigns 4" at bounding box center [116, 400] width 164 height 33
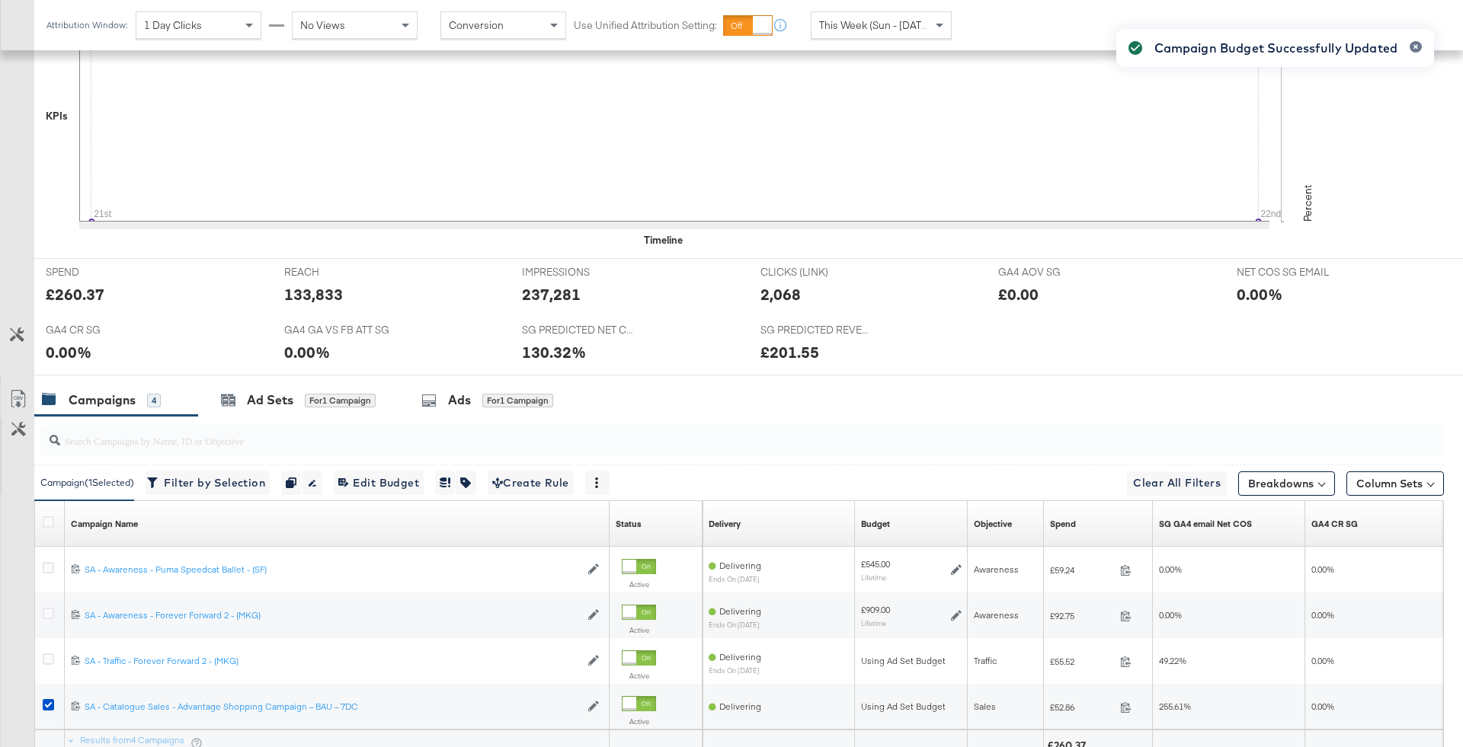
scroll to position [596, 0]
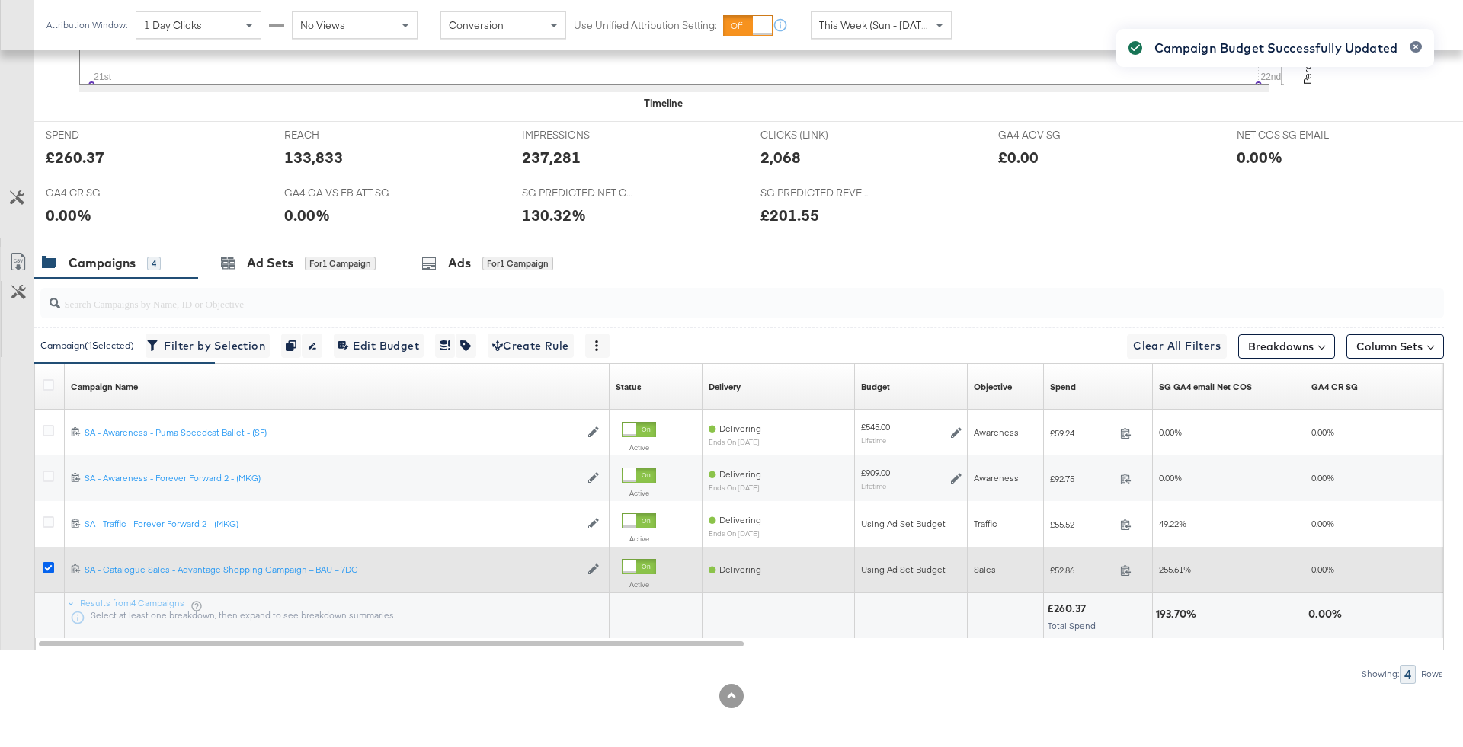
click at [46, 565] on icon at bounding box center [48, 567] width 11 height 11
click at [0, 0] on input "checkbox" at bounding box center [0, 0] width 0 height 0
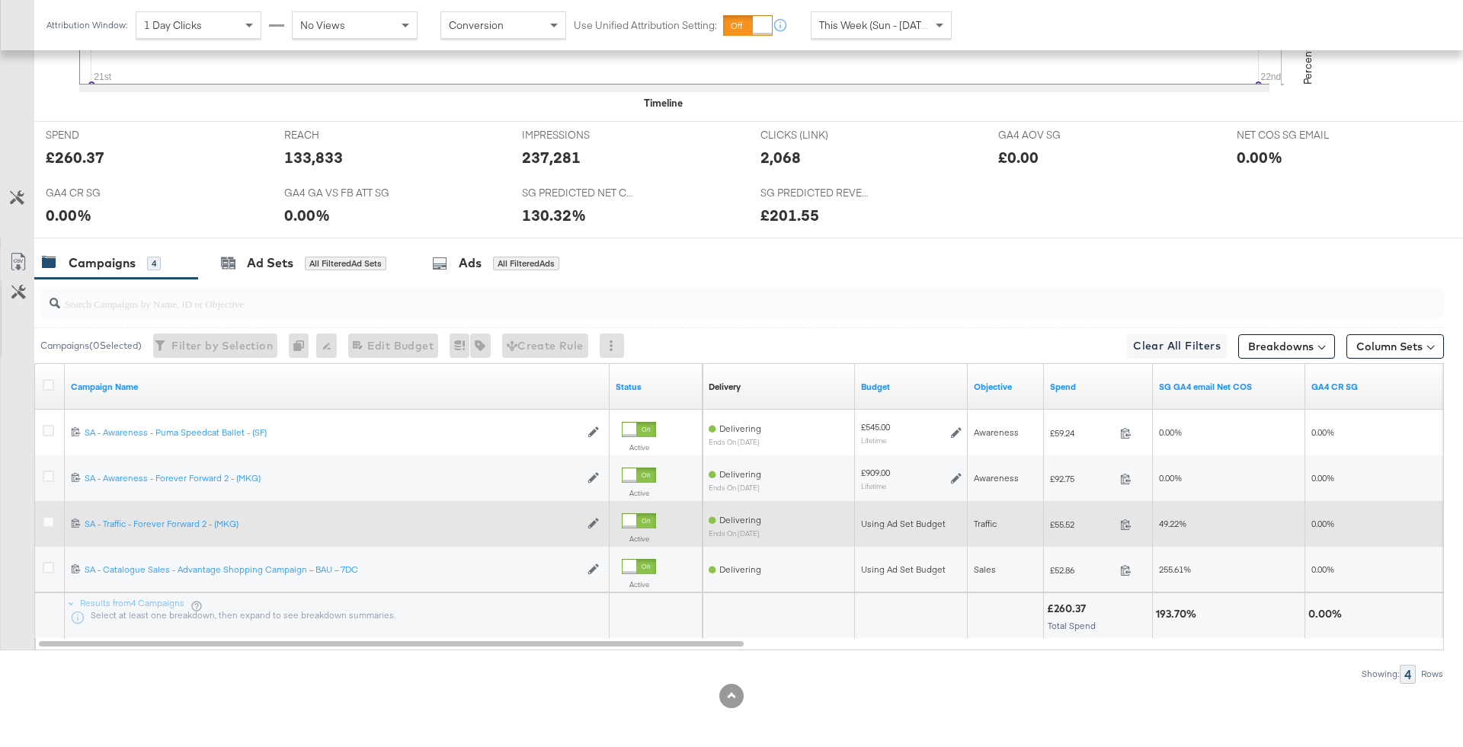
click at [51, 512] on div at bounding box center [51, 523] width 28 height 27
click at [43, 517] on icon at bounding box center [48, 522] width 11 height 11
click at [0, 0] on input "checkbox" at bounding box center [0, 0] width 0 height 0
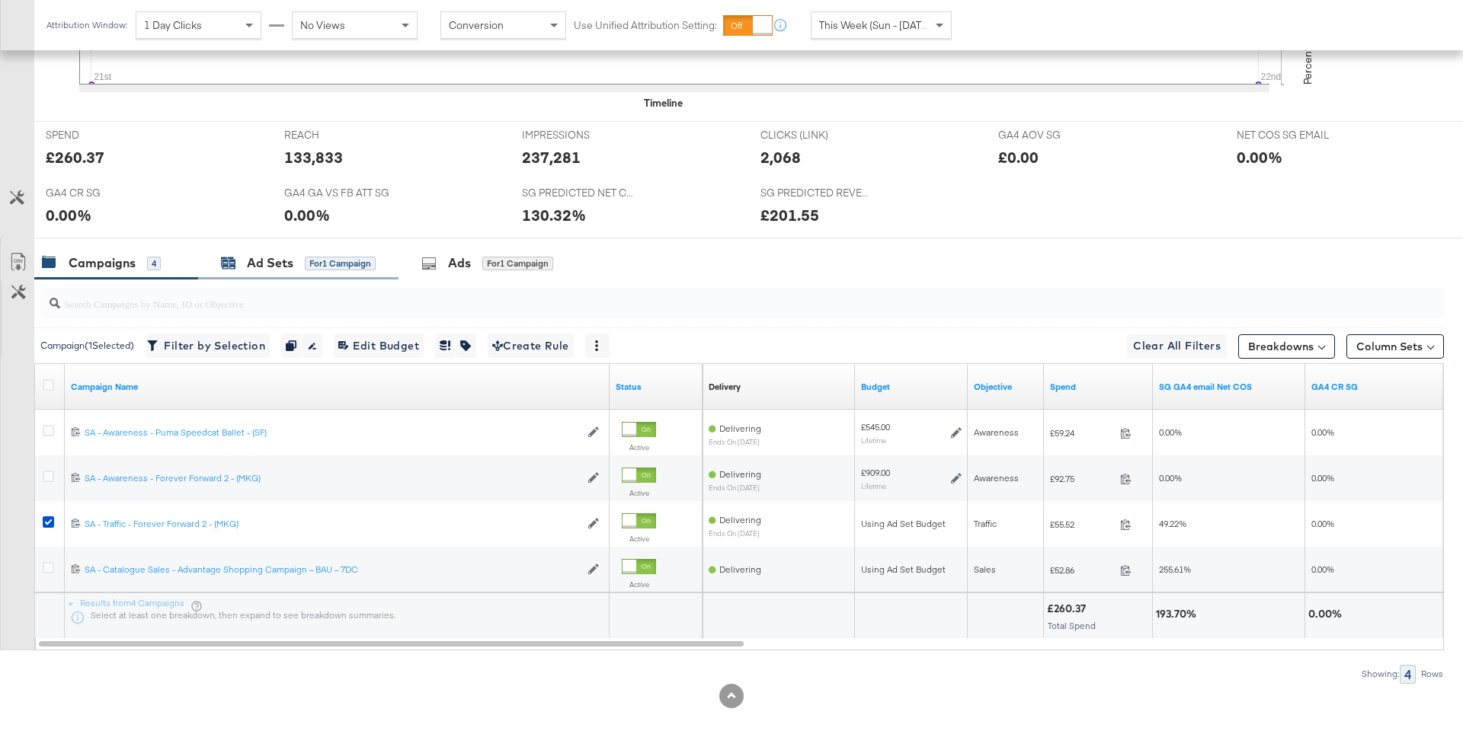
click at [326, 264] on div "for 1 Campaign" at bounding box center [340, 264] width 71 height 14
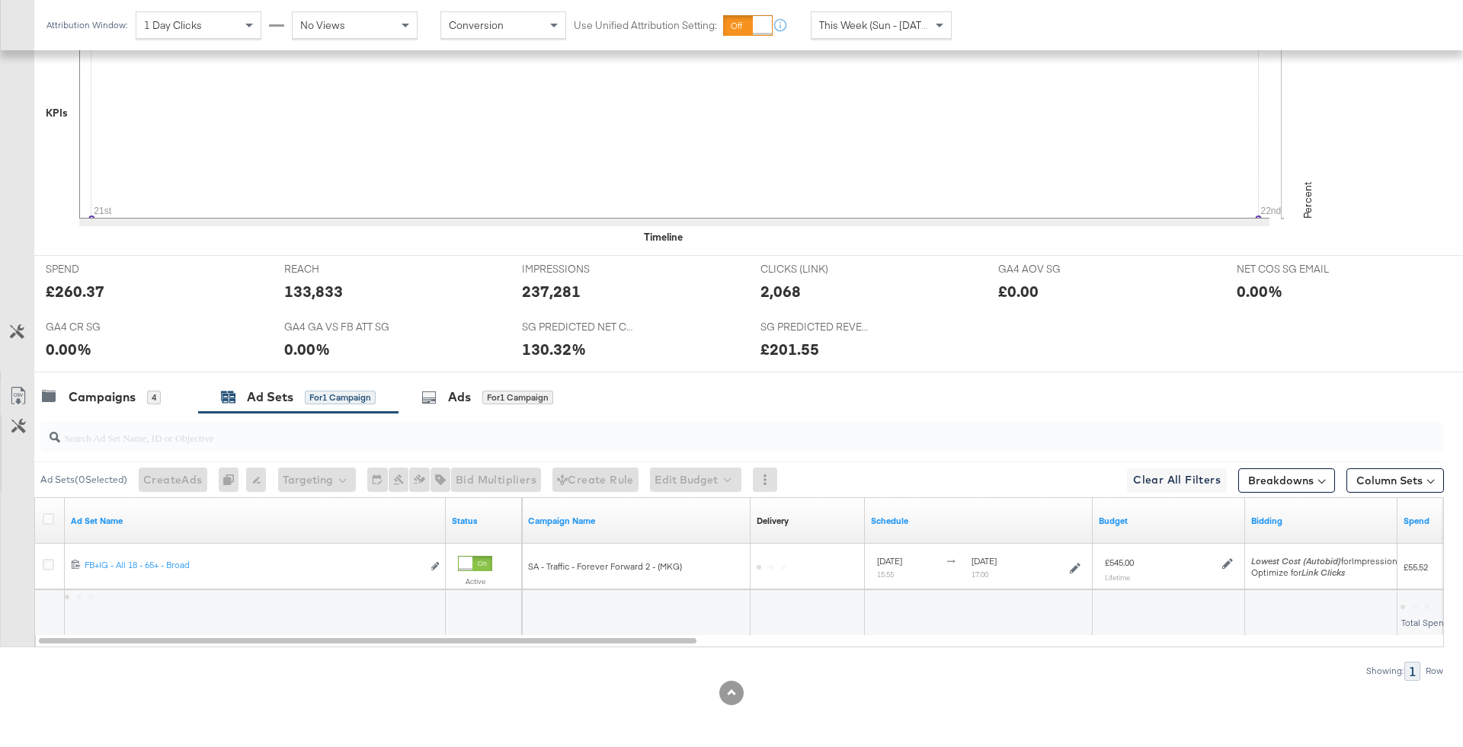
scroll to position [459, 0]
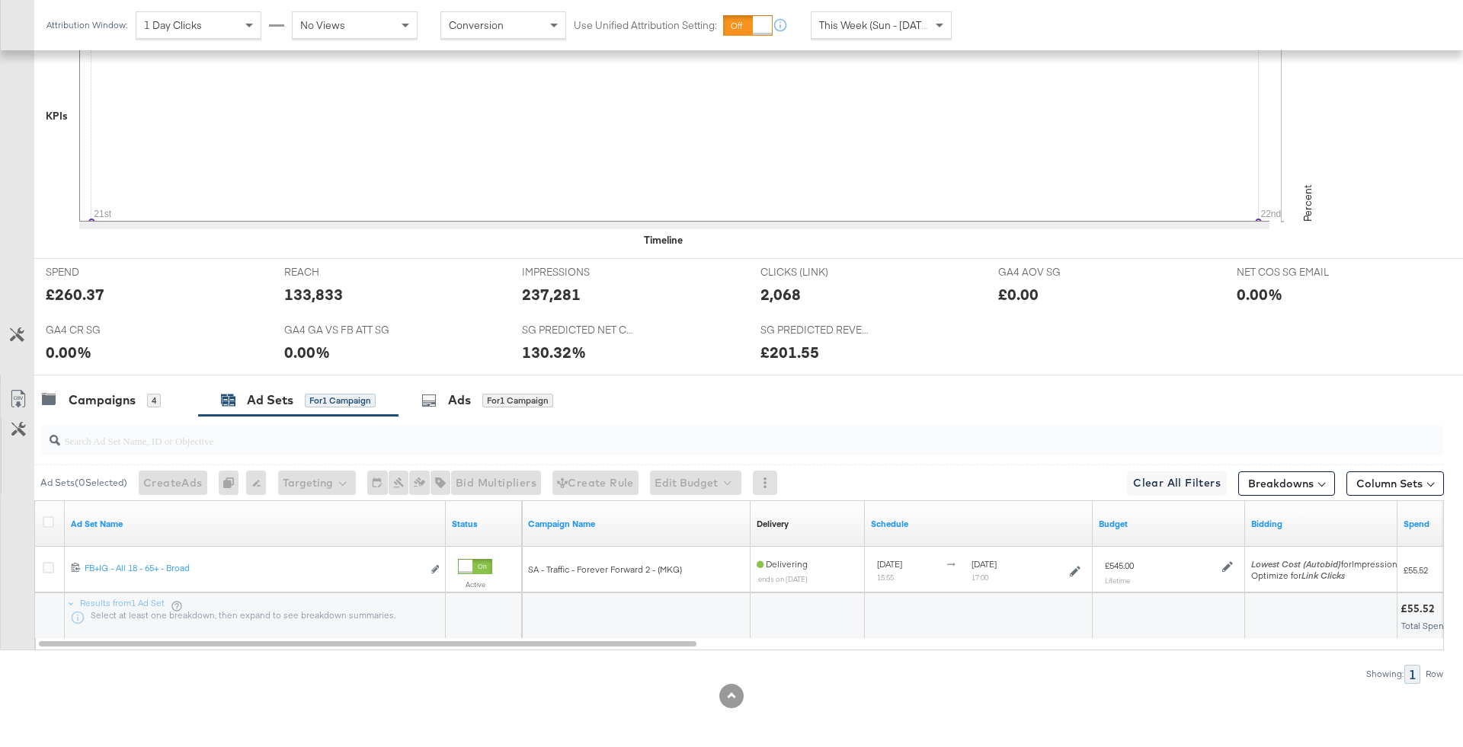
click at [69, 420] on input "search" at bounding box center [687, 435] width 1255 height 30
click at [93, 394] on div "Campaigns" at bounding box center [102, 401] width 67 height 18
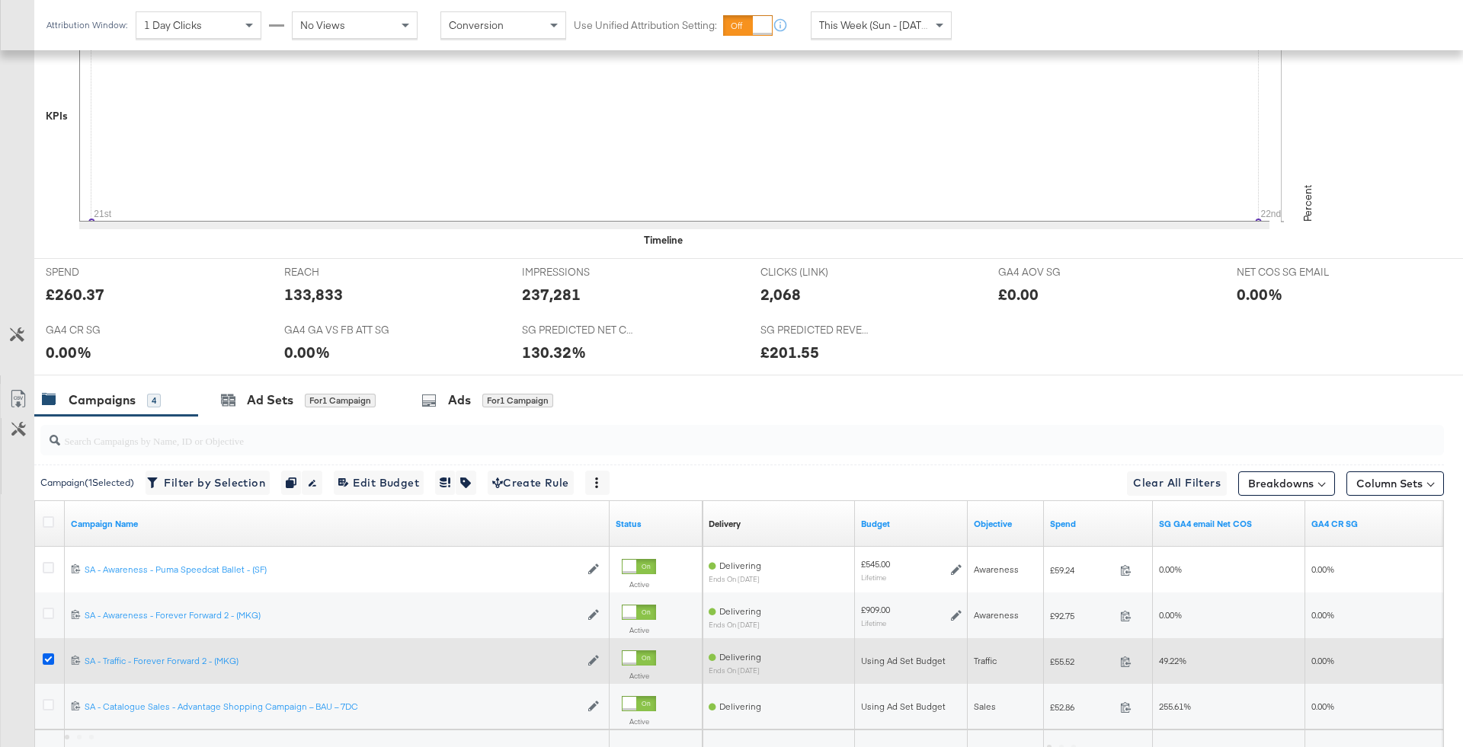
click at [44, 660] on icon at bounding box center [48, 659] width 11 height 11
click at [0, 0] on input "checkbox" at bounding box center [0, 0] width 0 height 0
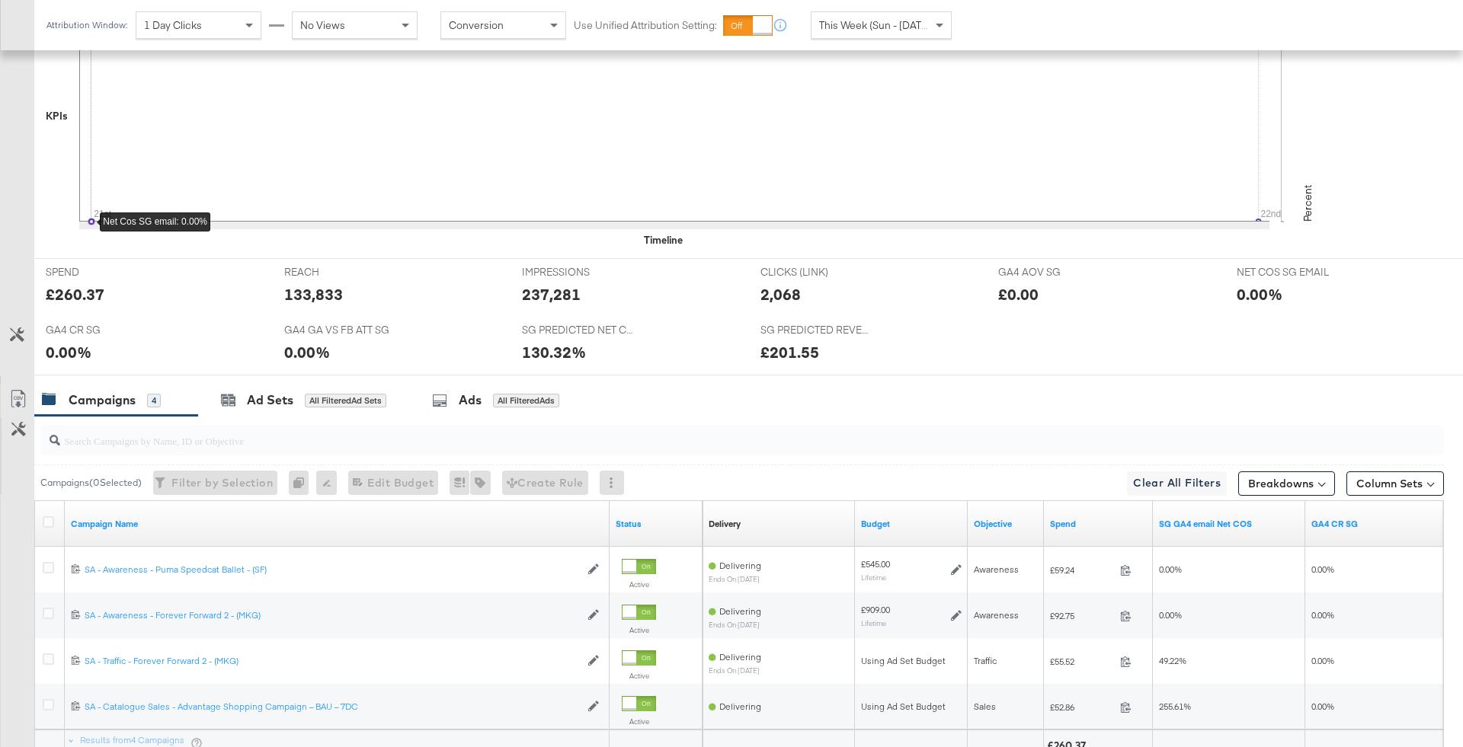
scroll to position [0, 0]
